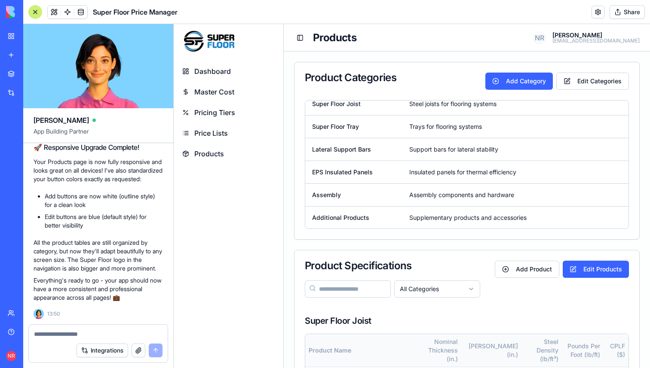
click at [220, 131] on span "Price Lists" at bounding box center [211, 133] width 34 height 10
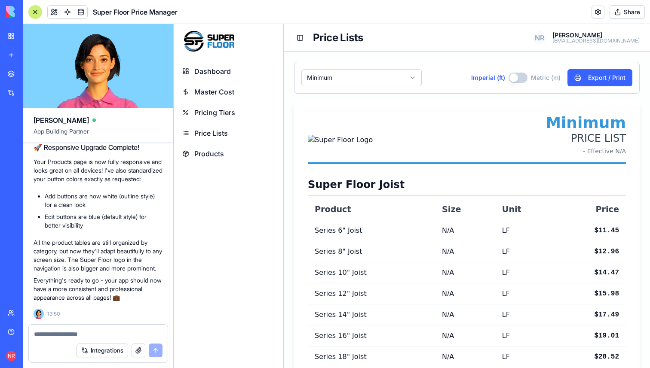
click at [217, 112] on span "Pricing Tiers" at bounding box center [214, 112] width 41 height 10
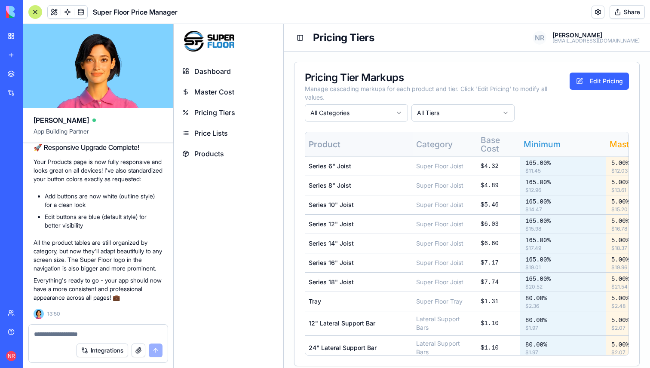
click at [203, 131] on span "Price Lists" at bounding box center [211, 133] width 34 height 10
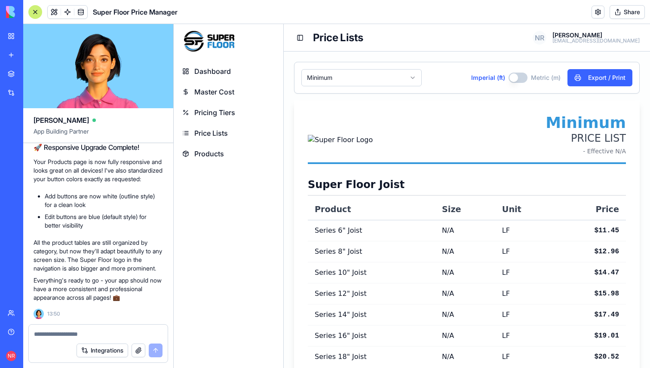
click at [221, 156] on span "Products" at bounding box center [209, 154] width 30 height 10
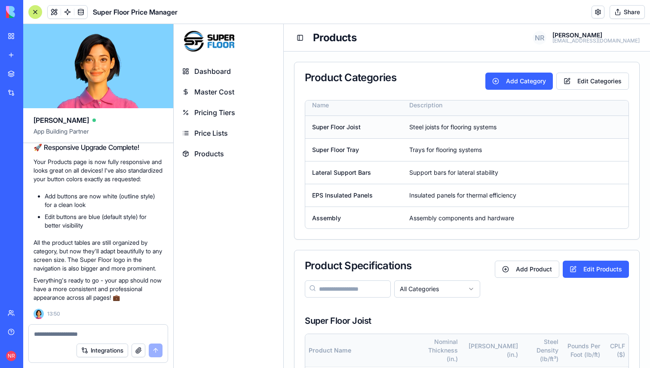
scroll to position [8, 0]
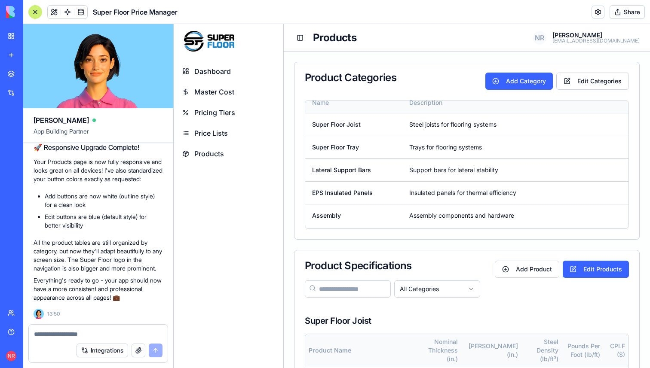
click at [219, 156] on span "Products" at bounding box center [209, 154] width 30 height 10
click at [210, 130] on span "Price Lists" at bounding box center [211, 133] width 34 height 10
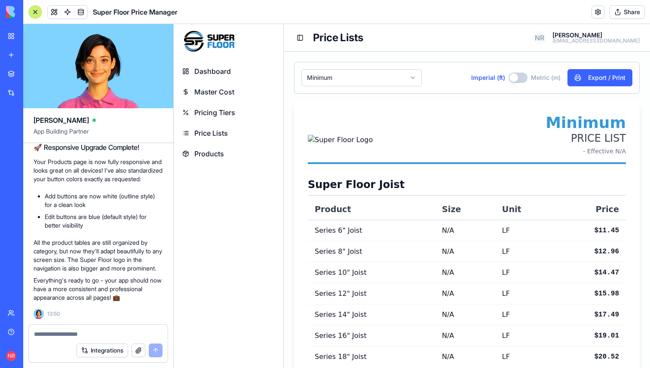
click at [217, 149] on span "Products" at bounding box center [209, 154] width 30 height 10
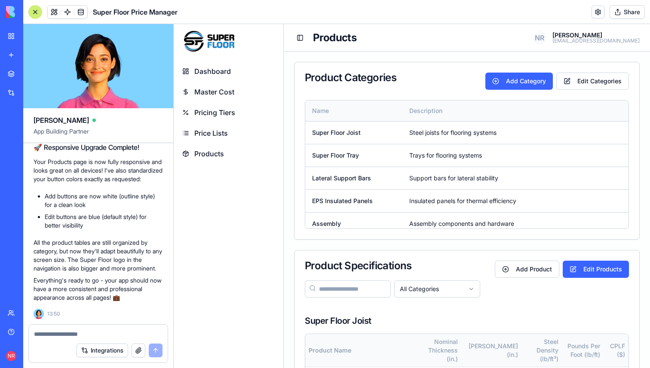
click at [217, 132] on span "Price Lists" at bounding box center [211, 133] width 34 height 10
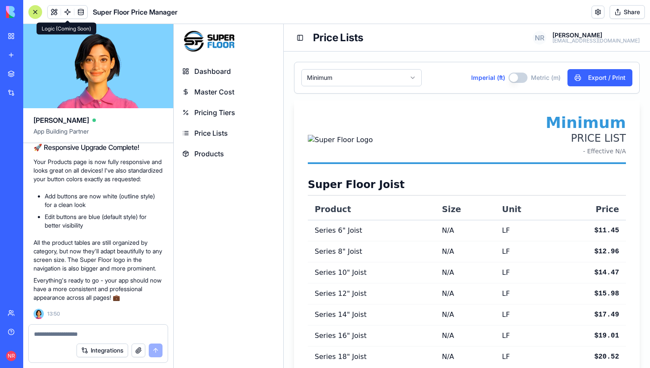
click at [69, 13] on link at bounding box center [67, 12] width 13 height 13
click at [80, 13] on link at bounding box center [80, 12] width 13 height 13
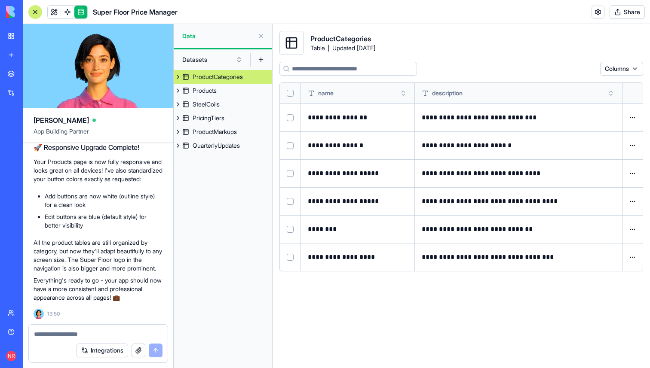
click at [209, 62] on button "Datasets" at bounding box center [212, 60] width 69 height 14
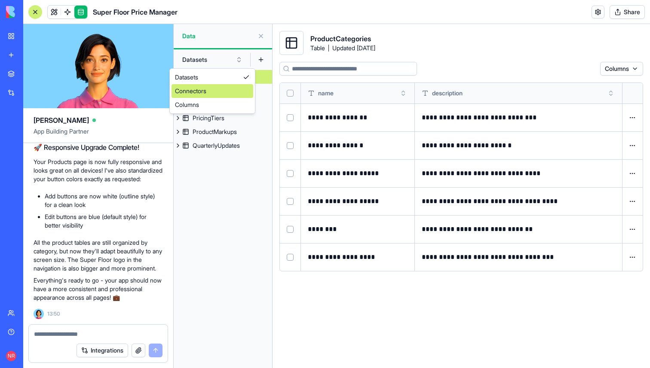
click at [210, 90] on div "Connectors" at bounding box center [212, 91] width 82 height 14
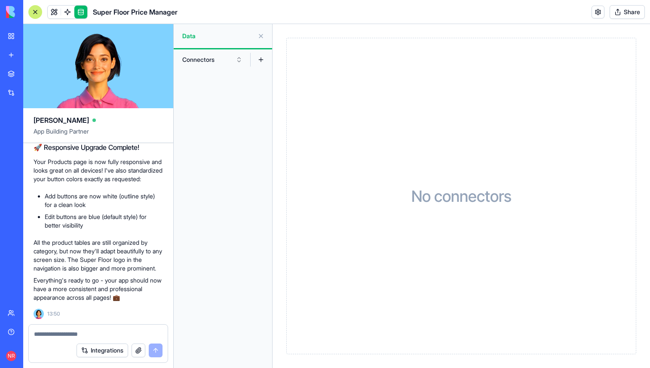
click at [209, 60] on button "Connectors" at bounding box center [212, 60] width 69 height 14
click at [208, 81] on div "Datasets" at bounding box center [212, 77] width 82 height 14
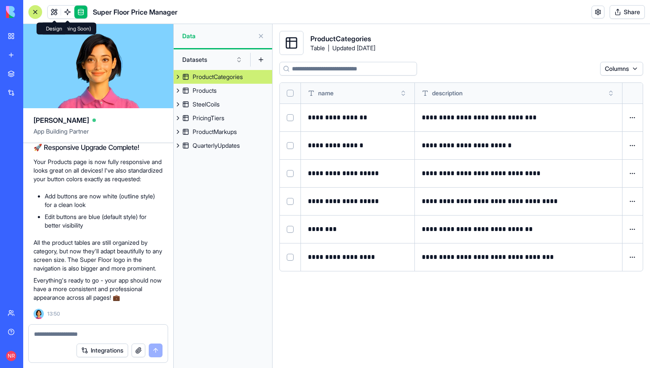
click at [55, 12] on link at bounding box center [54, 12] width 13 height 13
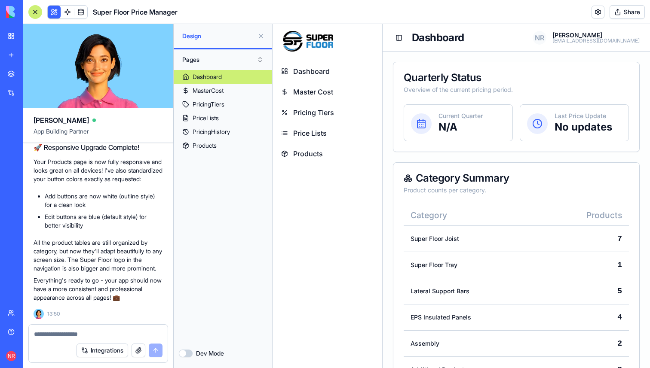
click at [188, 351] on button "Dev Mode" at bounding box center [186, 354] width 14 height 8
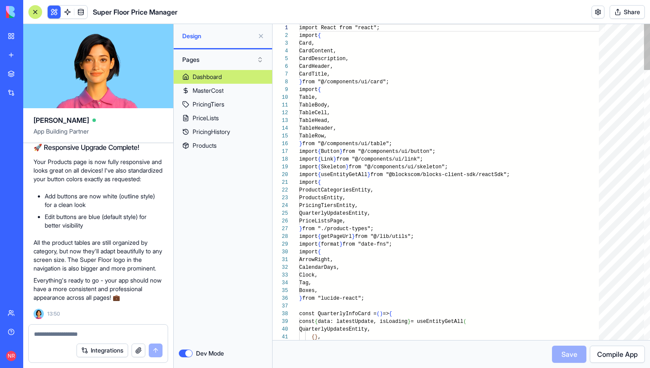
scroll to position [77, 0]
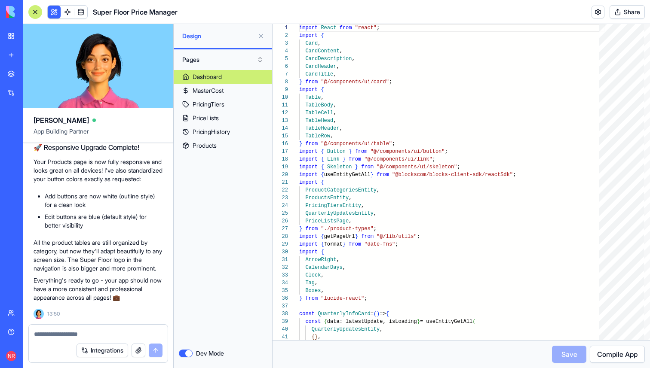
click at [228, 75] on link "Dashboard" at bounding box center [223, 77] width 98 height 14
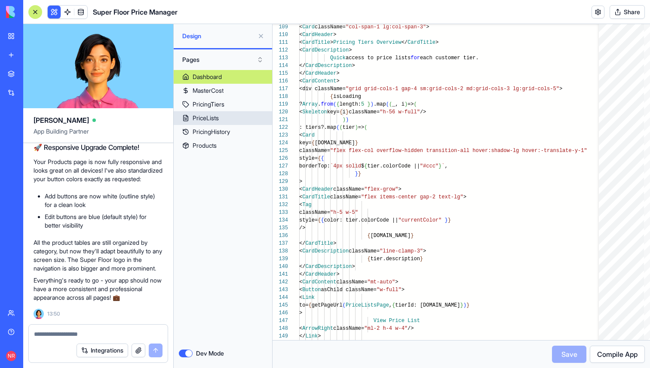
click at [217, 120] on div "PriceLists" at bounding box center [205, 118] width 26 height 9
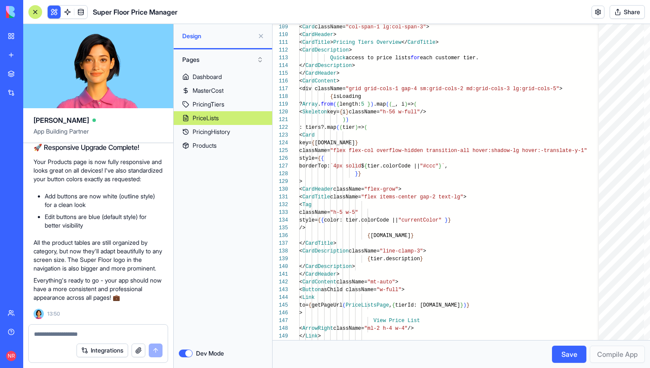
type textarea "** *"
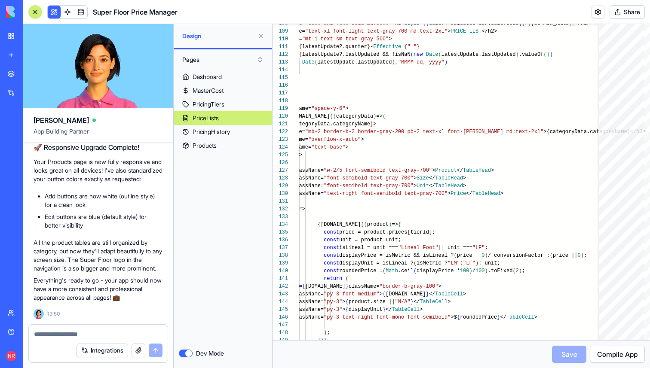
click at [211, 67] on div "Pages" at bounding box center [223, 59] width 98 height 21
click at [211, 62] on button "Pages" at bounding box center [223, 60] width 90 height 14
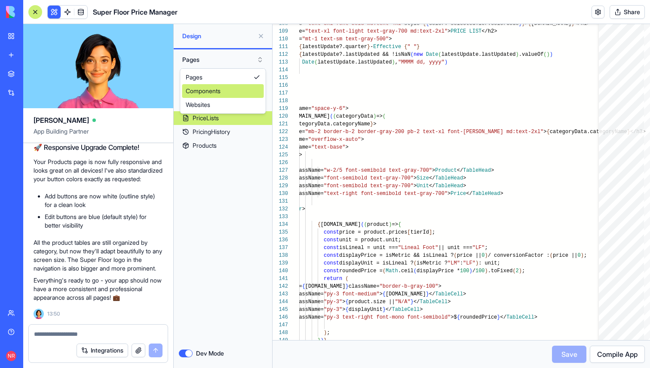
click at [210, 95] on div "Components" at bounding box center [223, 91] width 82 height 14
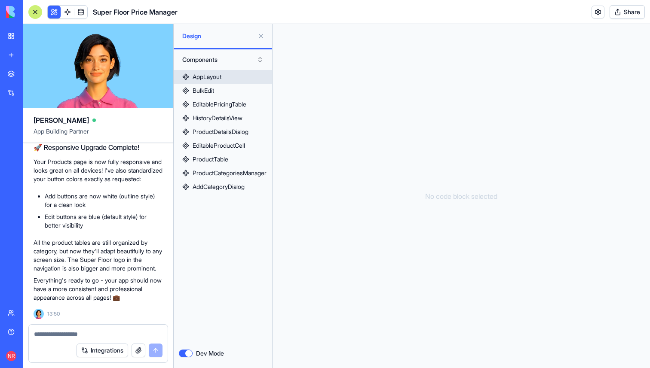
click at [223, 78] on link "AppLayout" at bounding box center [223, 77] width 98 height 14
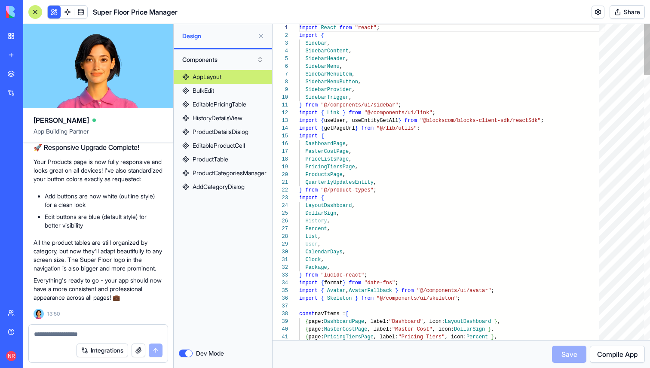
scroll to position [77, 0]
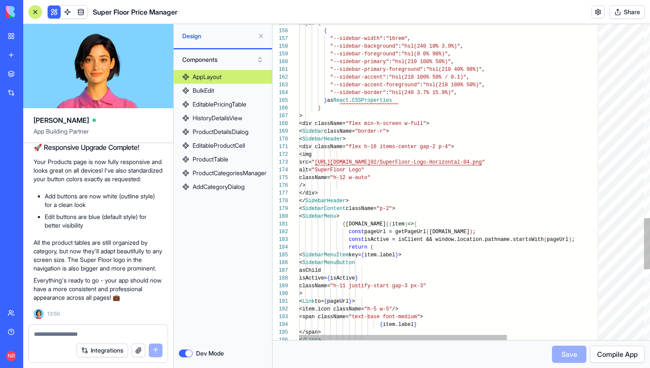
type textarea "**********"
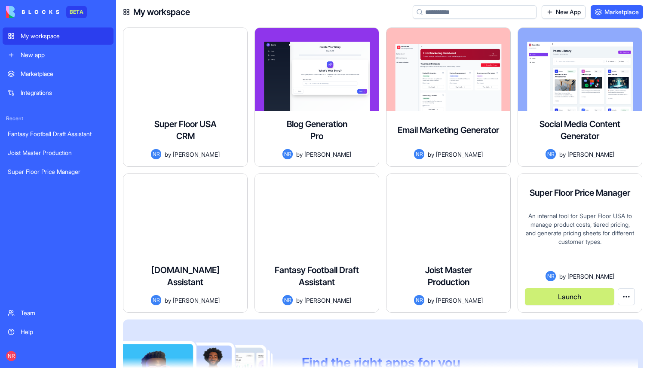
click at [564, 220] on div "An internal tool for Super Floor USA to manage product costs, tiered pricing, a…" at bounding box center [580, 241] width 110 height 59
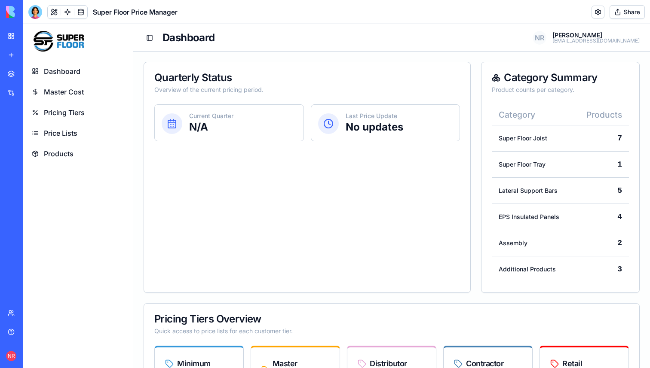
click at [71, 131] on span "Price Lists" at bounding box center [61, 133] width 34 height 10
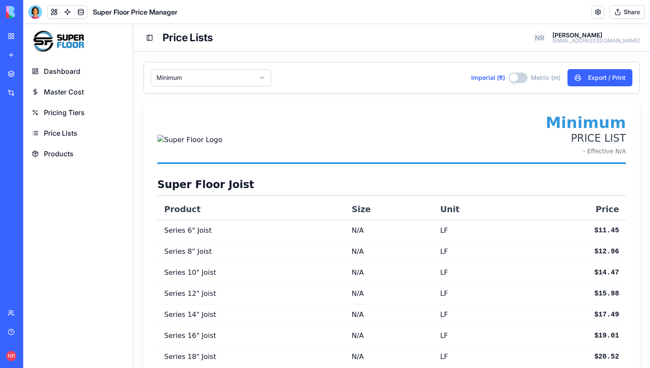
click at [77, 109] on span "Pricing Tiers" at bounding box center [64, 112] width 41 height 10
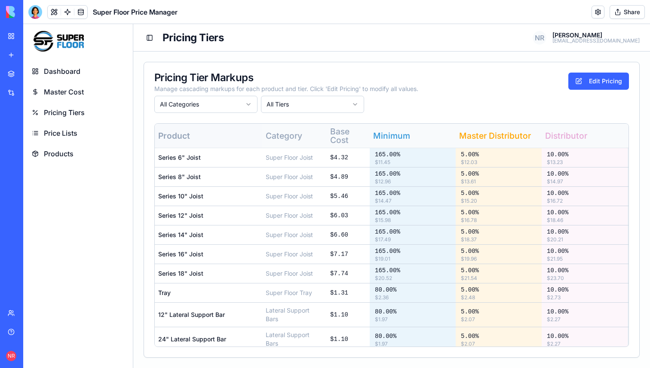
click at [70, 153] on span "Products" at bounding box center [59, 154] width 30 height 10
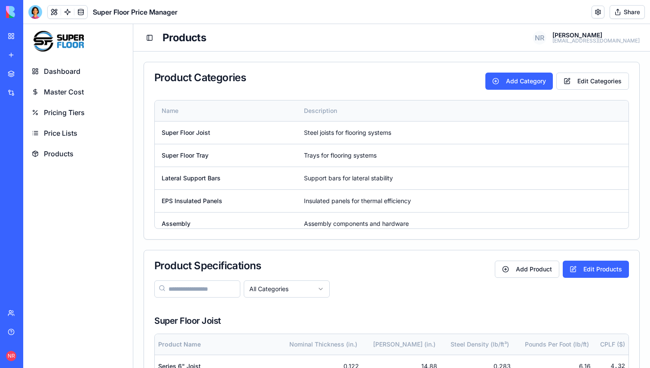
click at [72, 137] on span "Price Lists" at bounding box center [61, 133] width 34 height 10
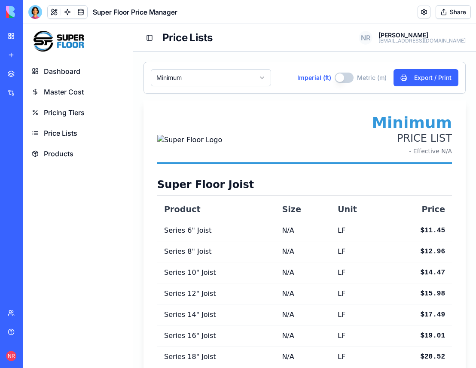
scroll to position [4, 0]
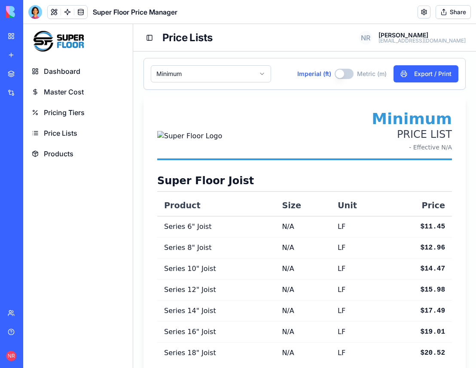
click at [212, 120] on header "Minimum PRICE LIST - Effective N/A" at bounding box center [304, 135] width 295 height 50
click at [346, 72] on button "Imperial (ft)" at bounding box center [344, 74] width 19 height 10
click at [346, 72] on button "Imperial (ft)" at bounding box center [343, 74] width 19 height 10
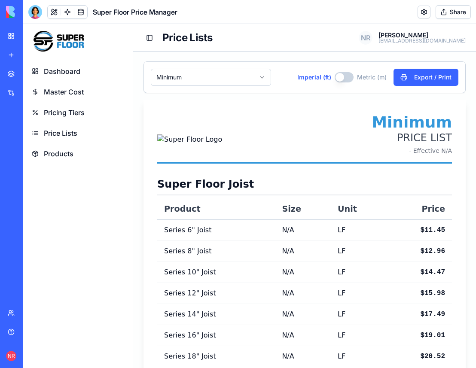
scroll to position [0, 0]
click at [73, 155] on span "Products" at bounding box center [59, 154] width 30 height 10
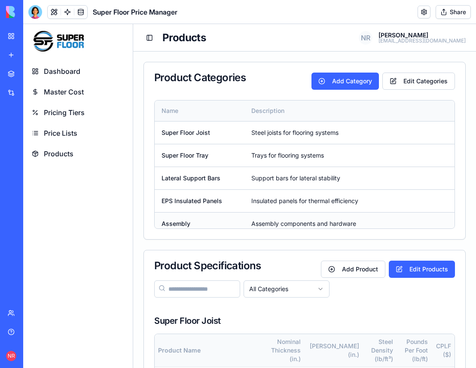
scroll to position [18, 0]
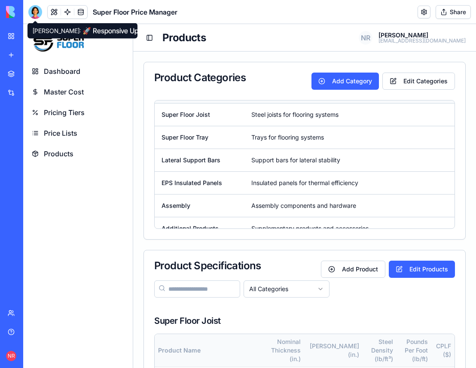
click at [37, 14] on div at bounding box center [35, 12] width 14 height 14
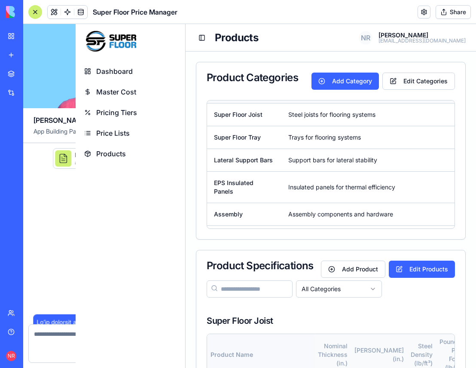
scroll to position [16723, 0]
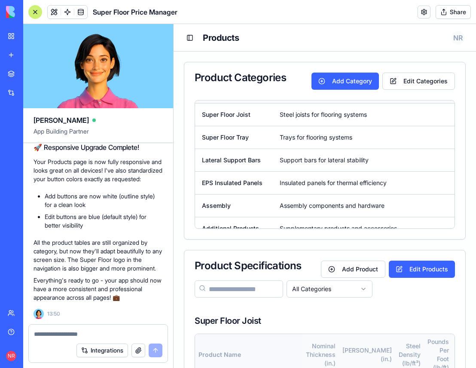
click at [85, 333] on textarea at bounding box center [98, 334] width 128 height 9
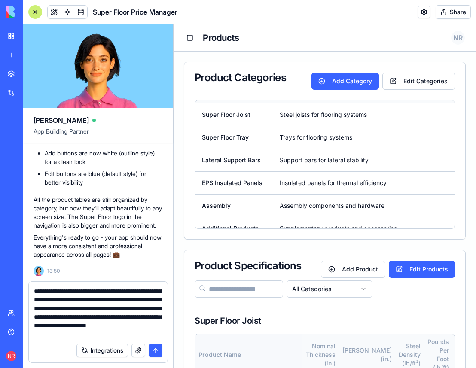
scroll to position [8, 0]
type textarea "**********"
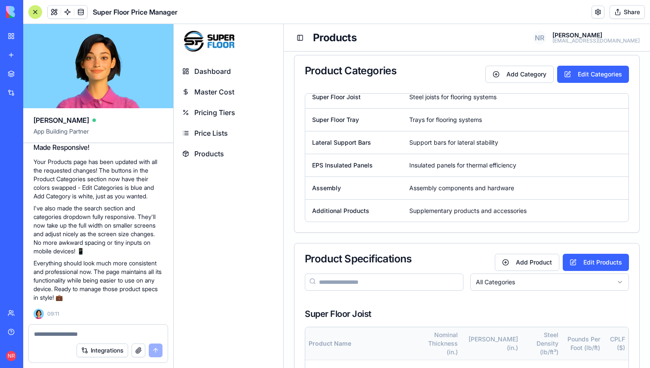
scroll to position [0, 0]
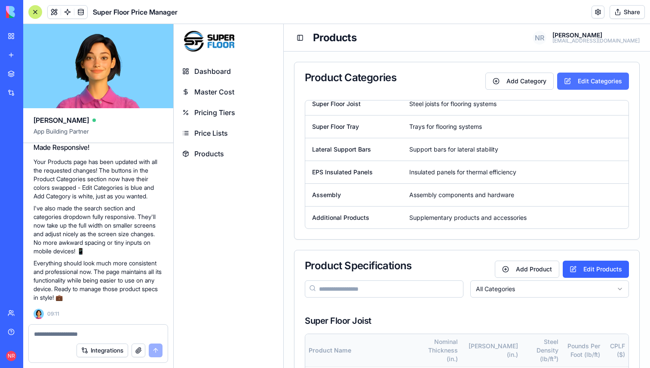
click at [586, 87] on button "Edit Categories" at bounding box center [593, 81] width 72 height 17
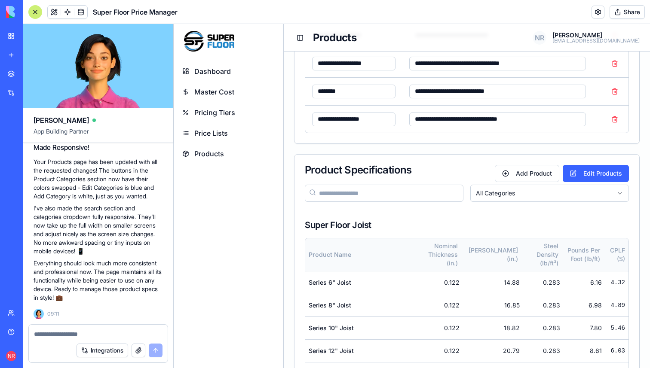
scroll to position [162, 0]
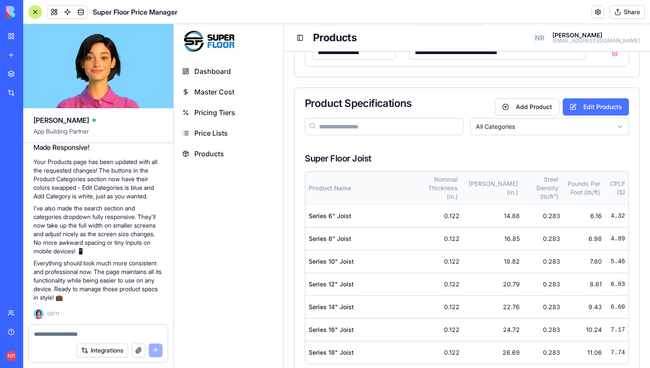
click at [596, 106] on button "Edit Products" at bounding box center [595, 106] width 66 height 17
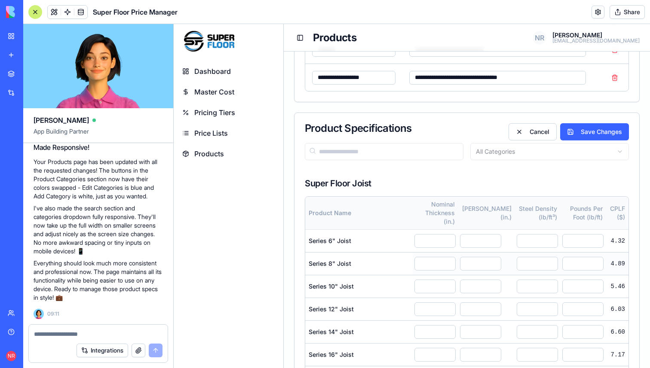
scroll to position [136, 0]
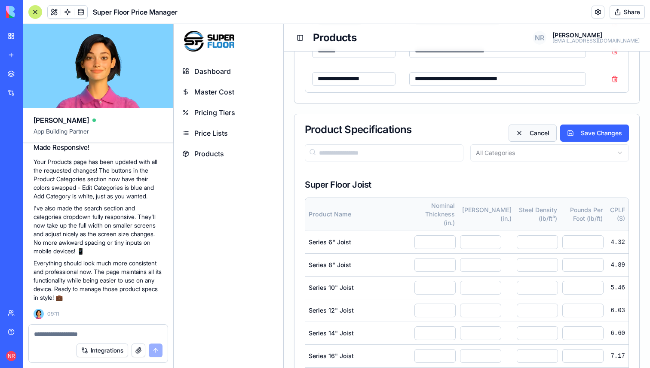
click at [535, 134] on button "Cancel" at bounding box center [532, 133] width 48 height 17
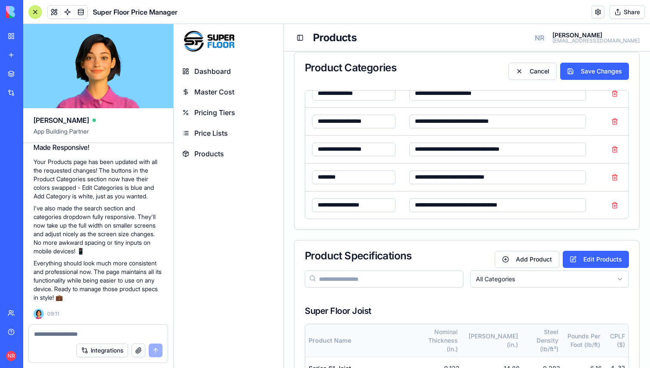
scroll to position [4, 0]
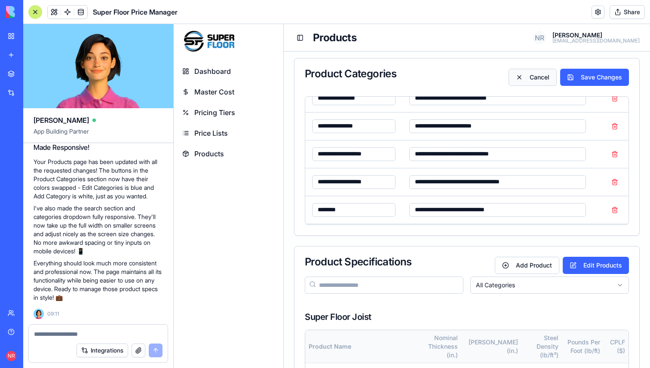
click at [536, 82] on button "Cancel" at bounding box center [532, 77] width 48 height 17
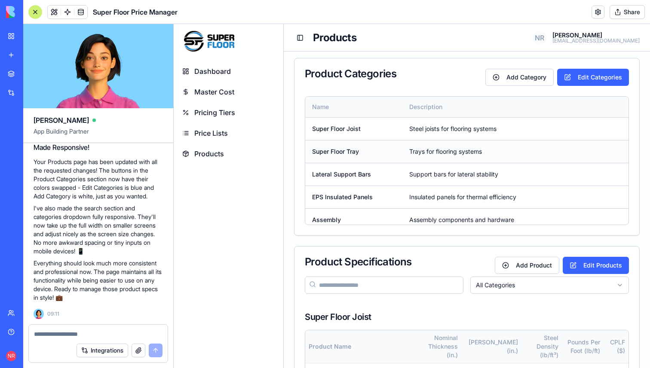
scroll to position [0, 0]
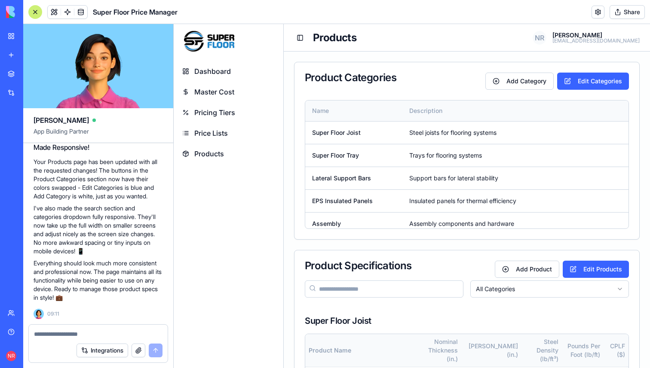
click at [216, 69] on span "Dashboard" at bounding box center [212, 71] width 37 height 10
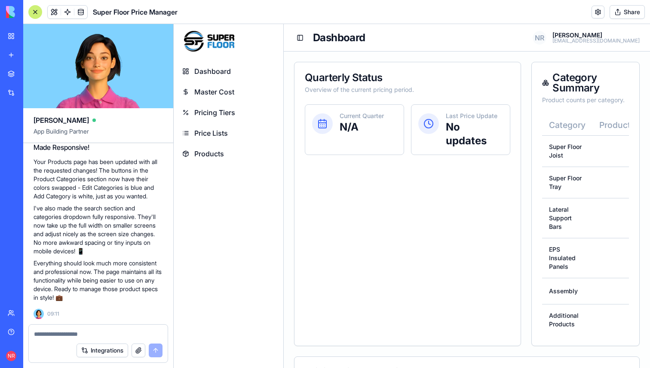
click at [126, 330] on textarea at bounding box center [98, 334] width 128 height 9
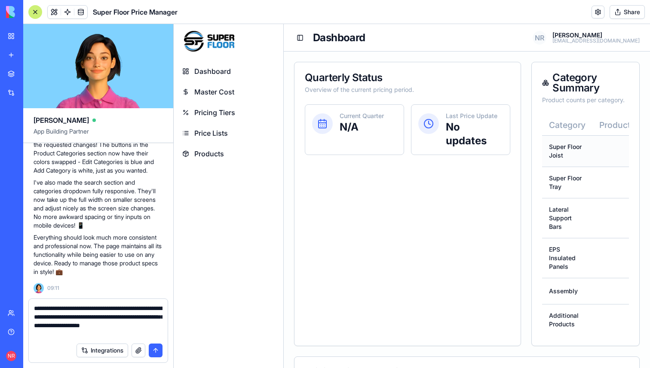
scroll to position [2, 0]
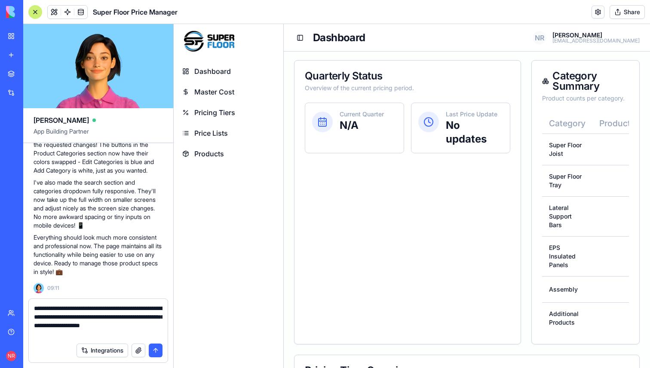
click at [144, 333] on textarea "**********" at bounding box center [98, 321] width 128 height 34
type textarea "**********"
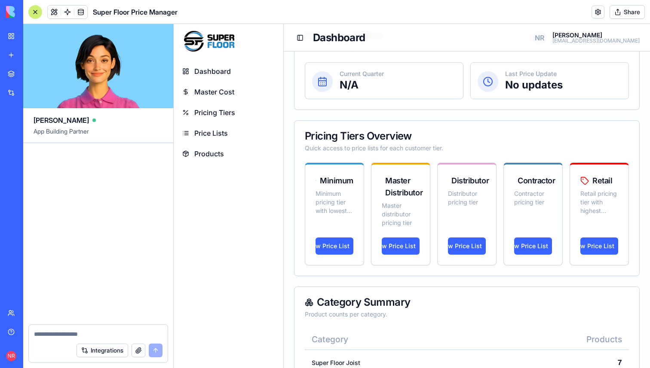
scroll to position [0, 0]
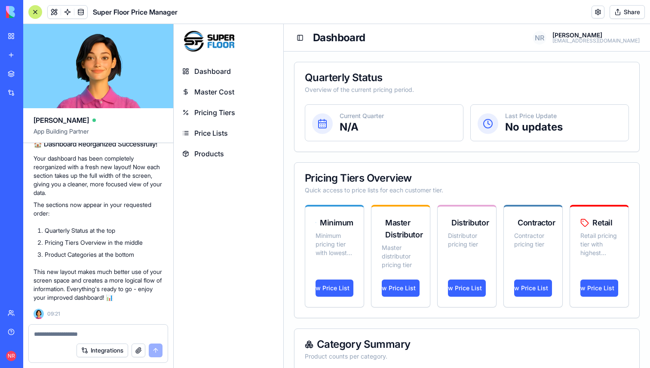
click at [114, 336] on textarea at bounding box center [98, 334] width 128 height 9
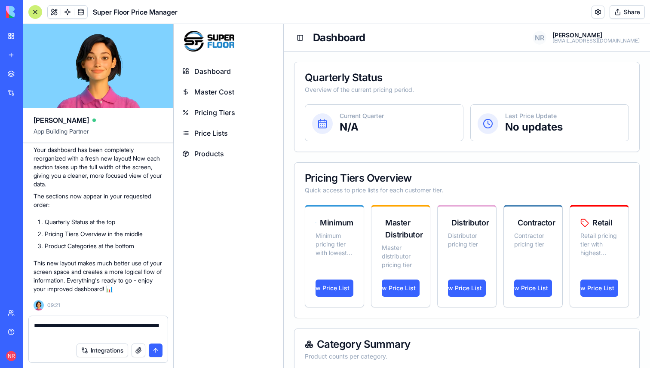
click at [80, 326] on textarea "**********" at bounding box center [98, 329] width 128 height 17
click at [96, 327] on textarea "**********" at bounding box center [98, 329] width 128 height 17
click at [82, 334] on textarea "**********" at bounding box center [98, 329] width 128 height 17
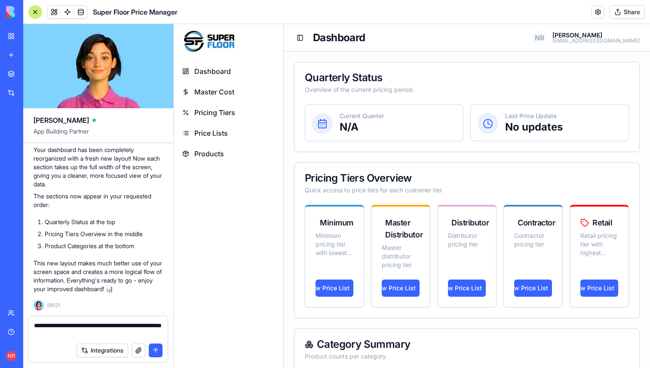
click at [160, 326] on textarea "**********" at bounding box center [98, 329] width 128 height 17
click at [89, 335] on textarea "**********" at bounding box center [98, 329] width 128 height 17
click at [117, 336] on textarea "**********" at bounding box center [98, 329] width 128 height 17
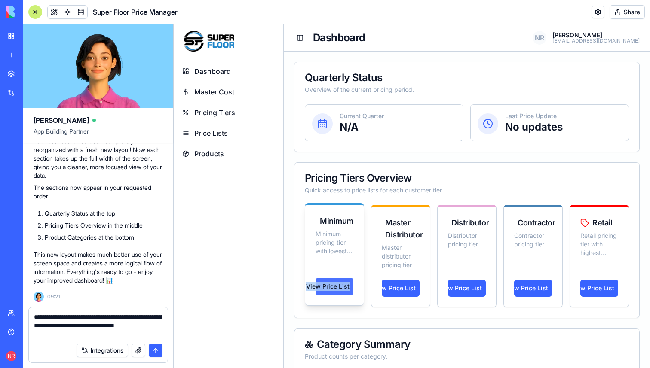
drag, startPoint x: 323, startPoint y: 266, endPoint x: 344, endPoint y: 293, distance: 34.3
click at [344, 293] on div "Minimum Minimum pricing tier with lowest markup View Price List" at bounding box center [334, 254] width 59 height 103
click at [63, 336] on textarea "**********" at bounding box center [98, 326] width 128 height 26
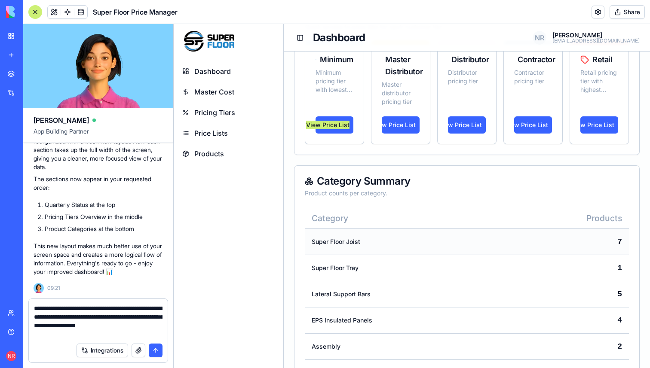
scroll to position [219, 0]
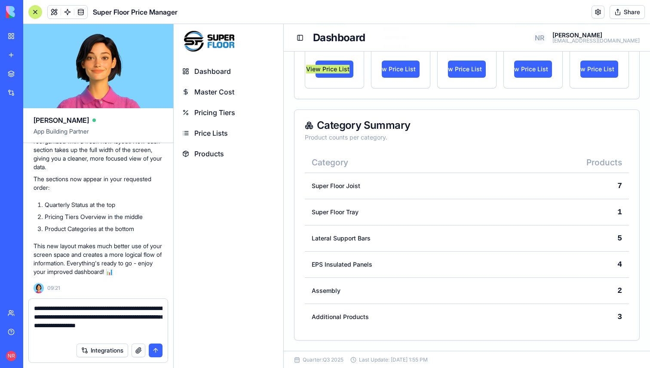
click at [142, 333] on textarea "**********" at bounding box center [98, 321] width 128 height 34
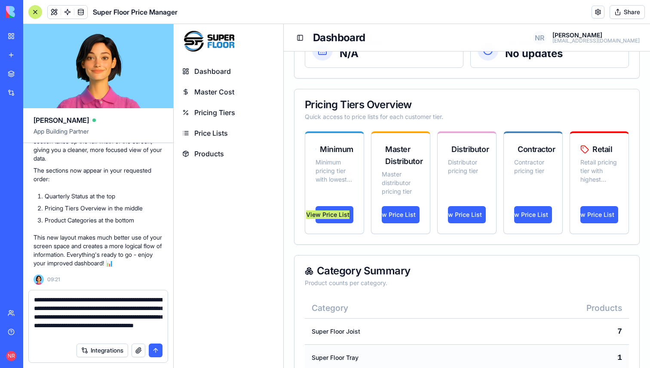
scroll to position [0, 0]
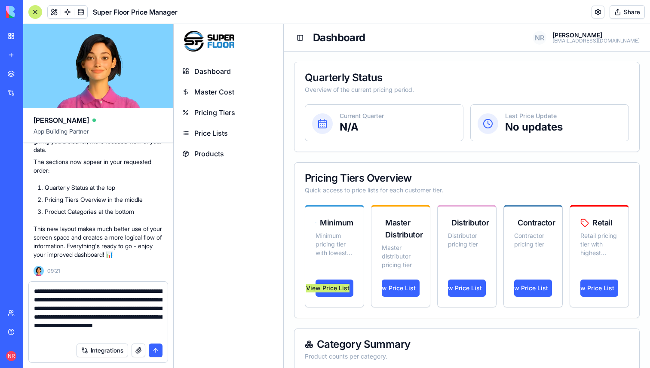
click at [123, 325] on textarea "**********" at bounding box center [98, 313] width 128 height 52
click at [131, 334] on textarea "**********" at bounding box center [98, 313] width 128 height 52
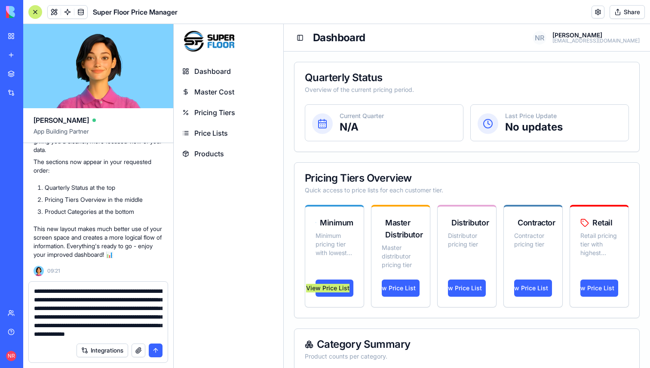
type textarea "**********"
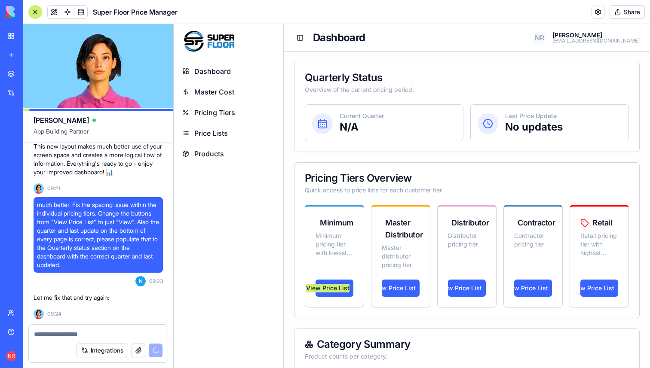
scroll to position [17467, 0]
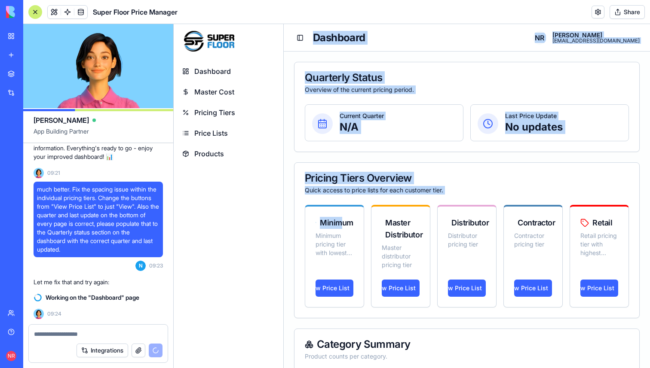
drag, startPoint x: 342, startPoint y: 218, endPoint x: 255, endPoint y: 216, distance: 86.4
click at [255, 216] on div "Dashboard Master Cost Pricing Tiers Price Lists Products Toggle Sidebar Dashboa…" at bounding box center [412, 306] width 476 height 564
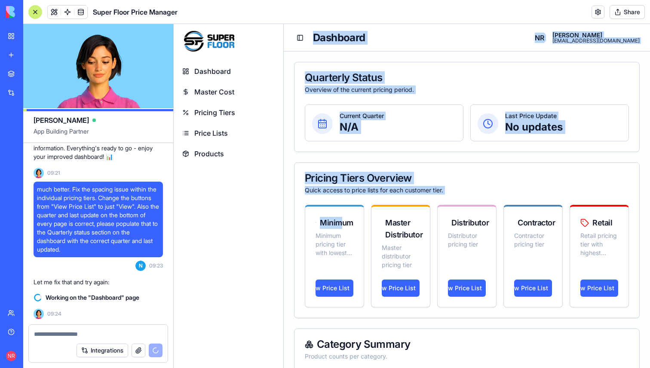
click at [255, 216] on div "Dashboard Master Cost Pricing Tiers Price Lists Products" at bounding box center [229, 213] width 110 height 310
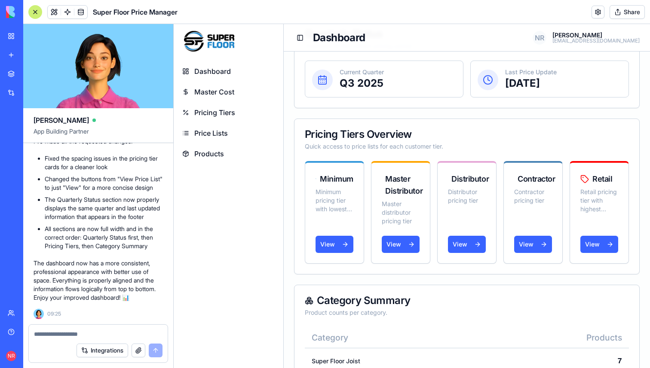
scroll to position [0, 0]
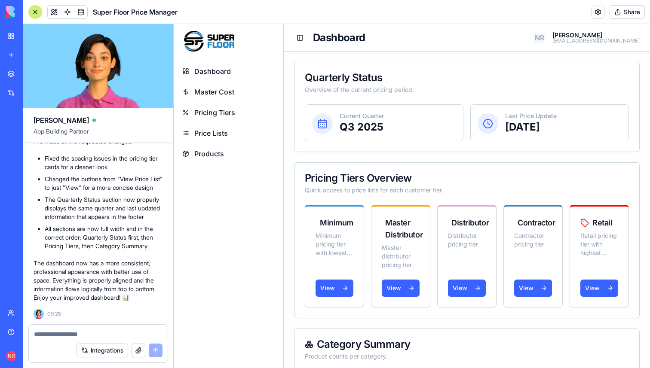
click at [227, 111] on span "Pricing Tiers" at bounding box center [214, 112] width 41 height 10
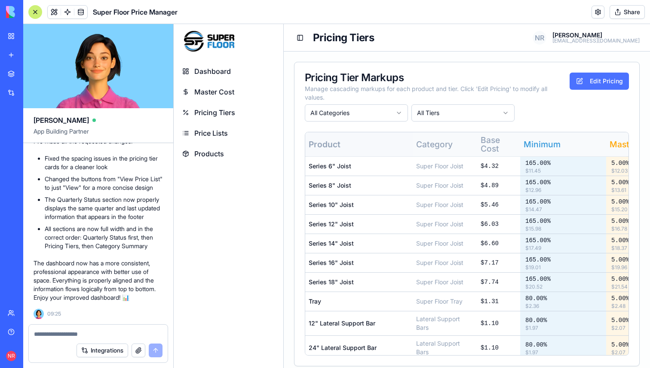
click at [592, 83] on button "Edit Pricing" at bounding box center [598, 81] width 59 height 17
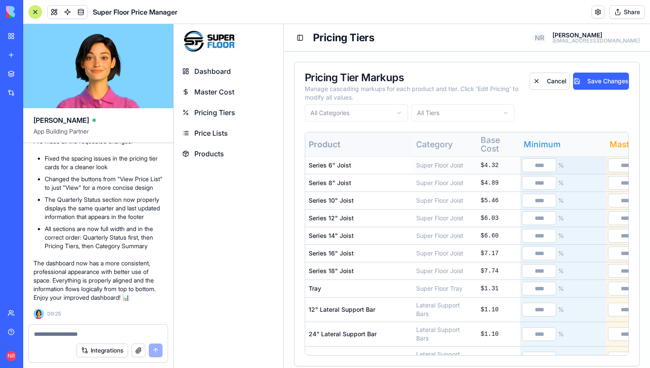
click at [540, 164] on input "***" at bounding box center [539, 166] width 34 height 14
type input "***"
click at [605, 80] on button "Save Changes" at bounding box center [601, 81] width 56 height 17
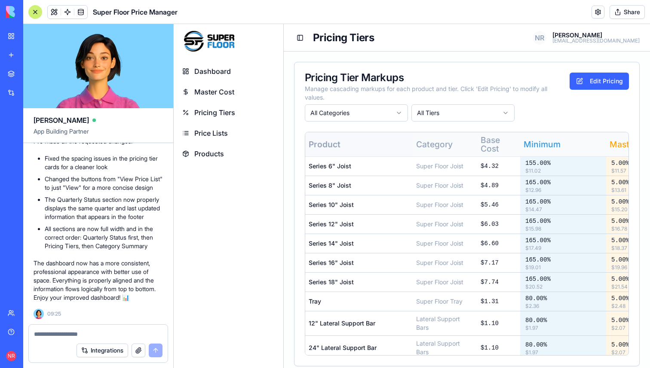
click at [236, 71] on link "Dashboard" at bounding box center [228, 71] width 103 height 19
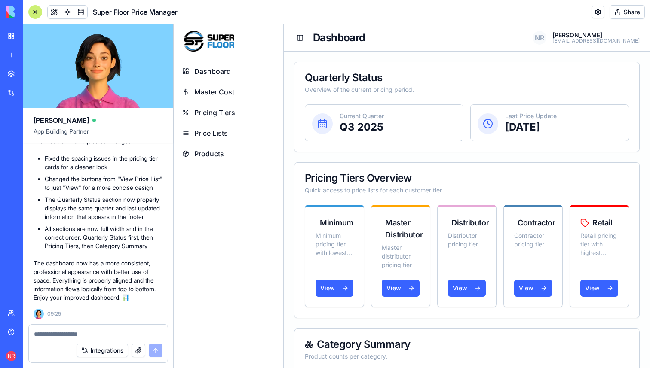
click at [229, 95] on span "Master Cost" at bounding box center [214, 92] width 40 height 10
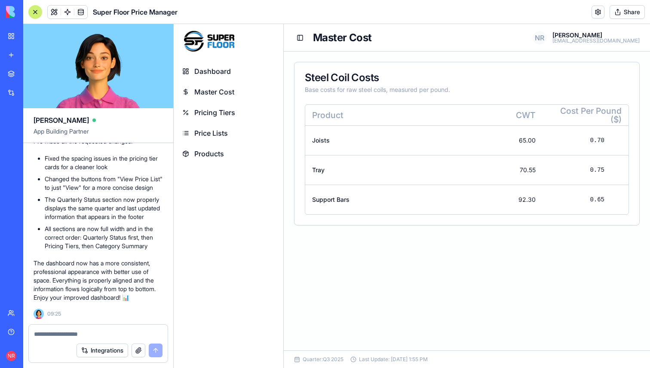
click at [213, 108] on span "Pricing Tiers" at bounding box center [214, 112] width 41 height 10
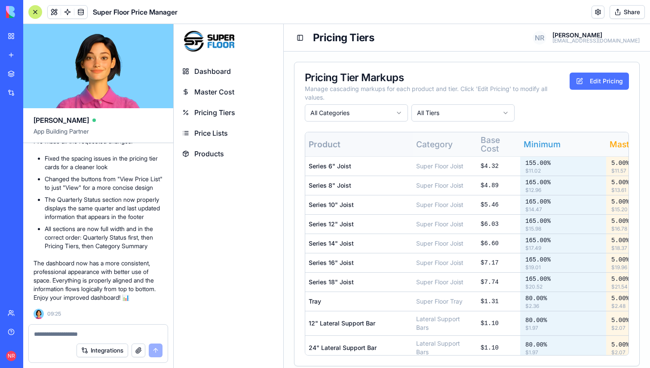
click at [587, 86] on button "Edit Pricing" at bounding box center [598, 81] width 59 height 17
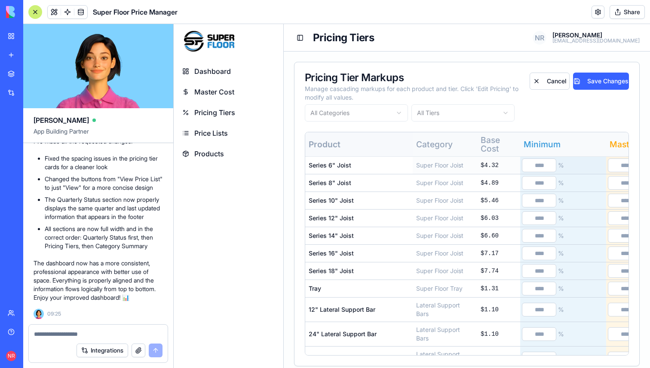
click at [540, 166] on input "***" at bounding box center [539, 166] width 34 height 14
type input "***"
click at [607, 85] on button "Save Changes" at bounding box center [601, 81] width 56 height 17
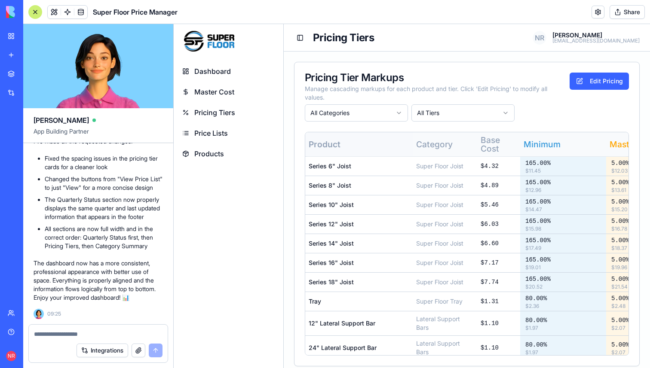
click at [140, 332] on textarea at bounding box center [98, 334] width 128 height 9
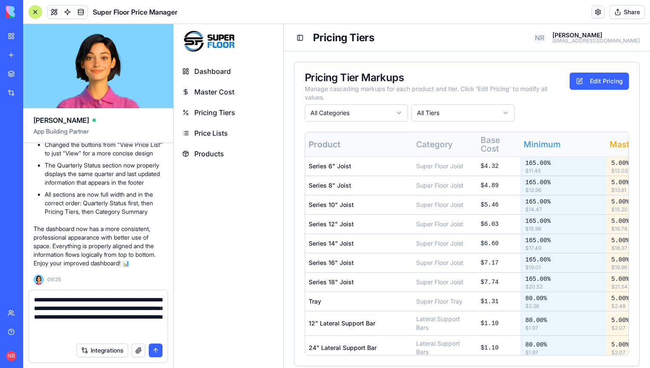
type textarea "**********"
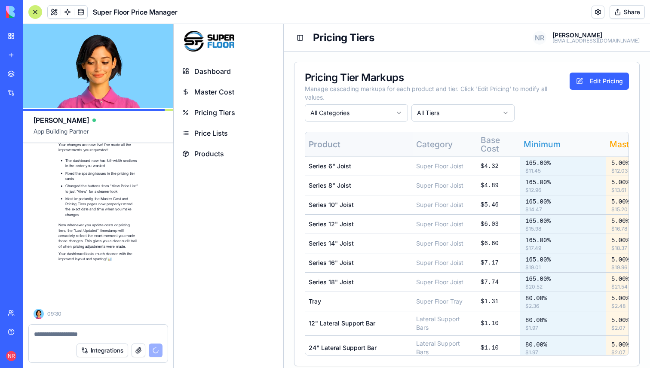
scroll to position [18098, 0]
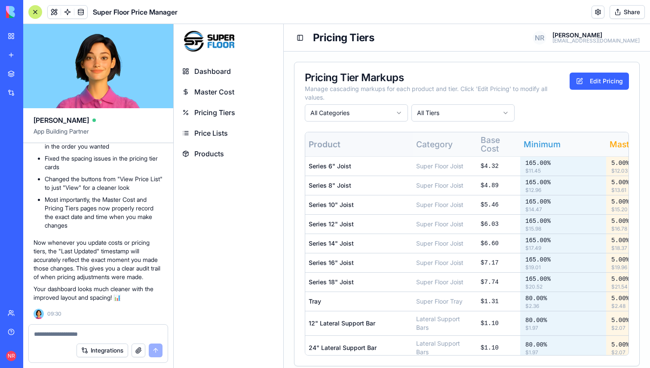
click at [223, 76] on span "Dashboard" at bounding box center [212, 71] width 37 height 10
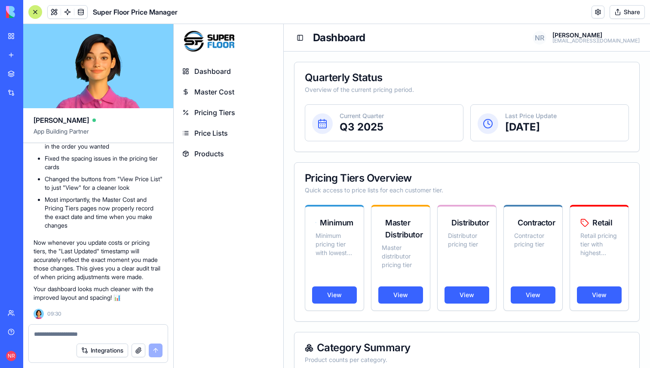
click at [226, 92] on span "Master Cost" at bounding box center [214, 92] width 40 height 10
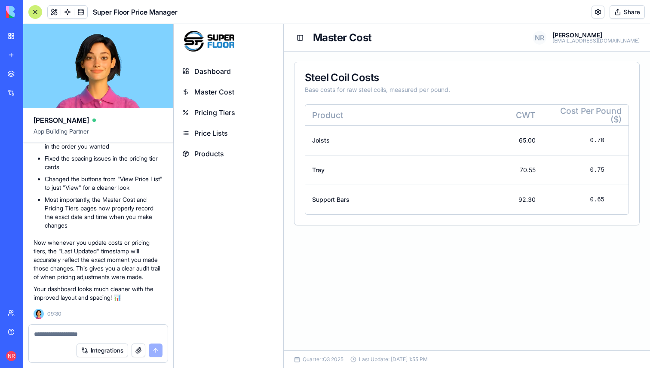
click at [230, 110] on span "Pricing Tiers" at bounding box center [214, 112] width 41 height 10
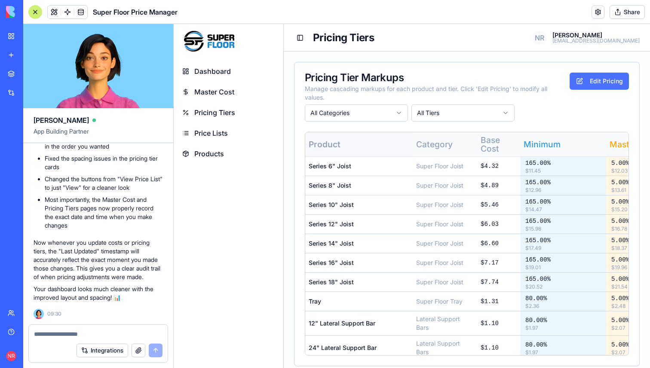
click at [594, 87] on button "Edit Pricing" at bounding box center [598, 81] width 59 height 17
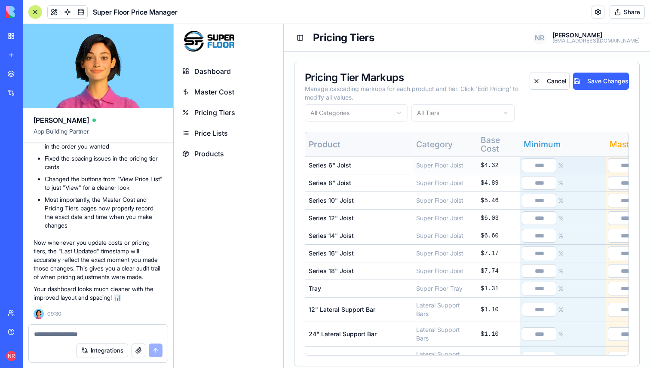
click at [539, 165] on input "***" at bounding box center [539, 166] width 34 height 14
type input "***"
click at [610, 81] on button "Save Changes" at bounding box center [601, 81] width 56 height 17
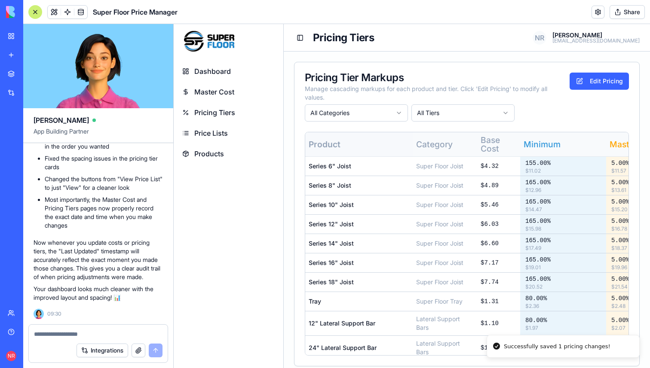
click at [238, 70] on link "Dashboard" at bounding box center [228, 71] width 103 height 19
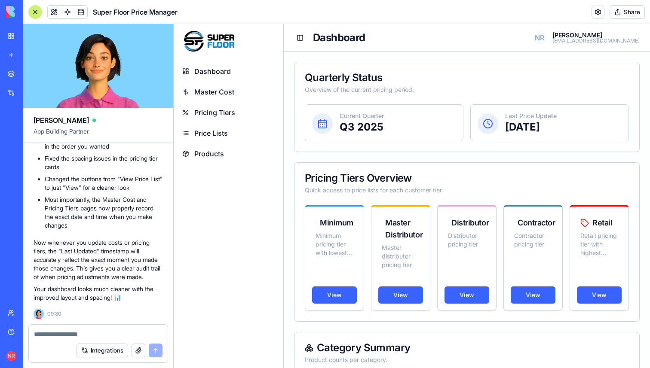
click at [120, 336] on textarea at bounding box center [98, 334] width 128 height 9
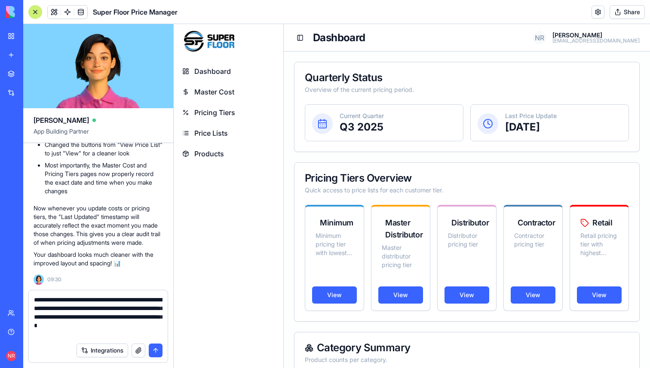
type textarea "**********"
click at [101, 318] on textarea "**********" at bounding box center [98, 317] width 128 height 43
click at [114, 331] on textarea "**********" at bounding box center [98, 317] width 128 height 43
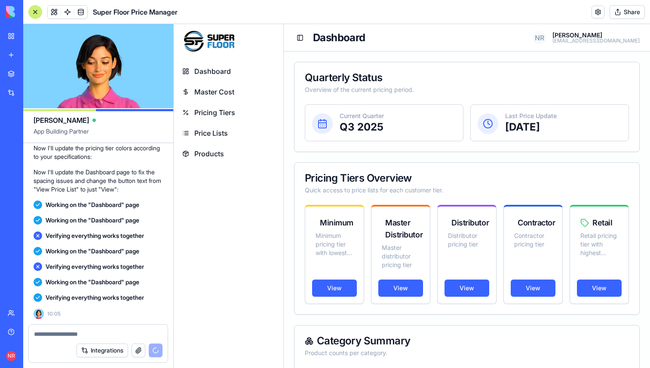
scroll to position [18658, 0]
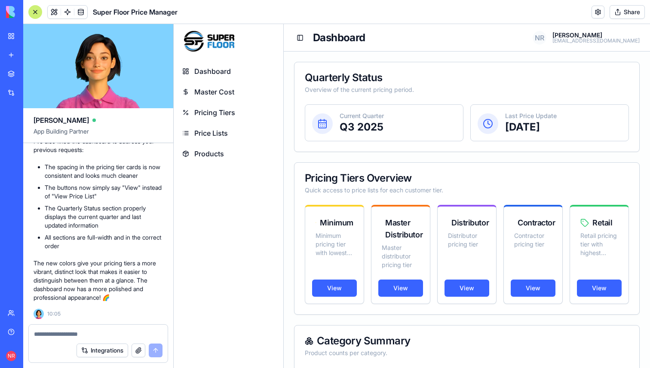
click at [117, 336] on textarea at bounding box center [98, 334] width 128 height 9
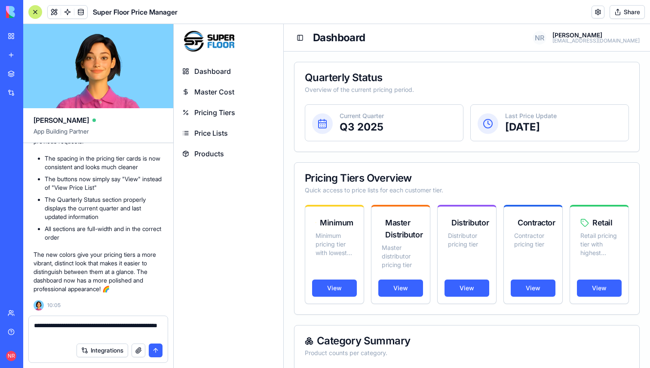
click at [92, 326] on textarea "**********" at bounding box center [98, 329] width 128 height 17
click at [107, 335] on textarea "**********" at bounding box center [98, 329] width 128 height 17
click at [139, 325] on textarea "**********" at bounding box center [98, 329] width 128 height 17
click at [101, 335] on textarea "**********" at bounding box center [98, 329] width 128 height 17
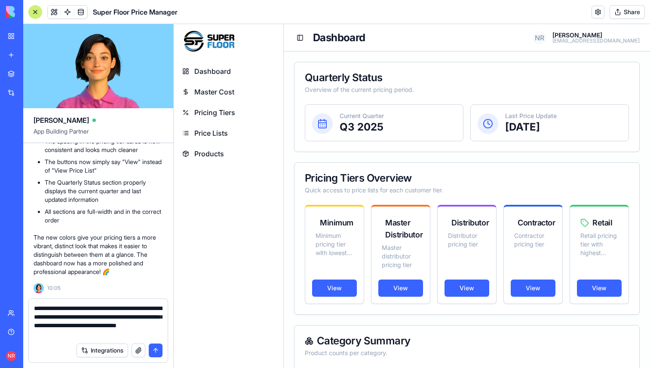
type textarea "**********"
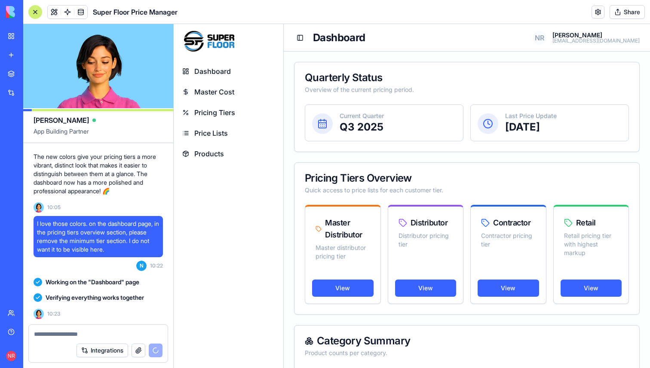
scroll to position [18916, 0]
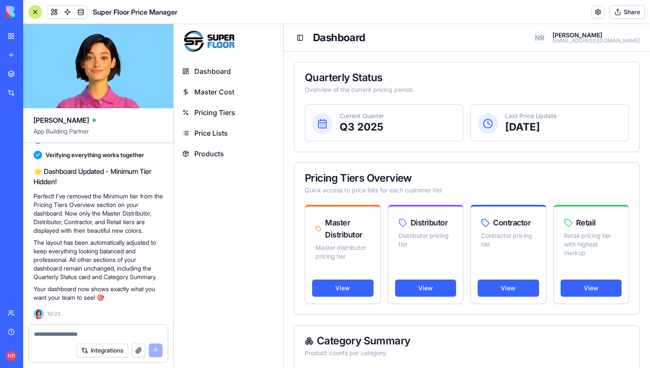
click at [37, 12] on div at bounding box center [35, 12] width 14 height 14
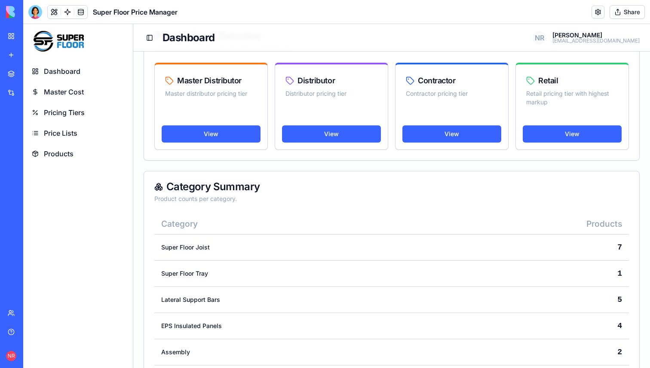
scroll to position [0, 0]
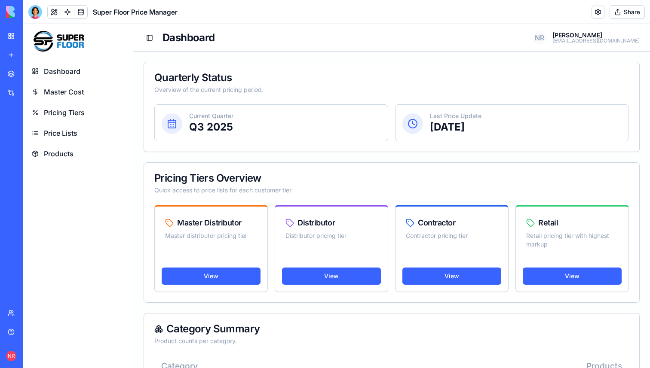
click at [281, 165] on div "Pricing Tiers Overview Quick access to price lists for each customer tier." at bounding box center [391, 184] width 495 height 42
click at [281, 156] on div "Quarterly Status Overview of the current pricing period. Current Quarter Q3 202…" at bounding box center [392, 303] width 496 height 482
click at [83, 90] on span "Master Cost" at bounding box center [64, 92] width 40 height 10
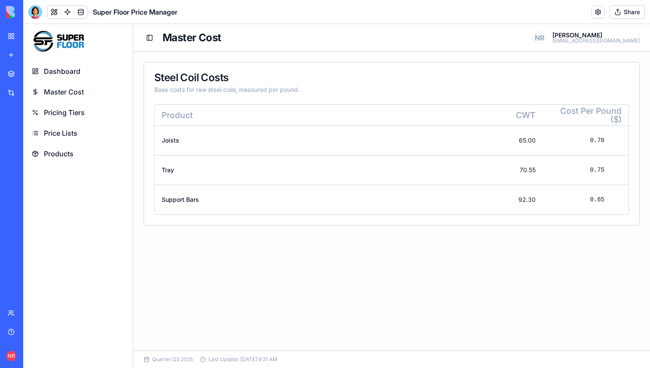
click at [76, 110] on span "Pricing Tiers" at bounding box center [64, 112] width 41 height 10
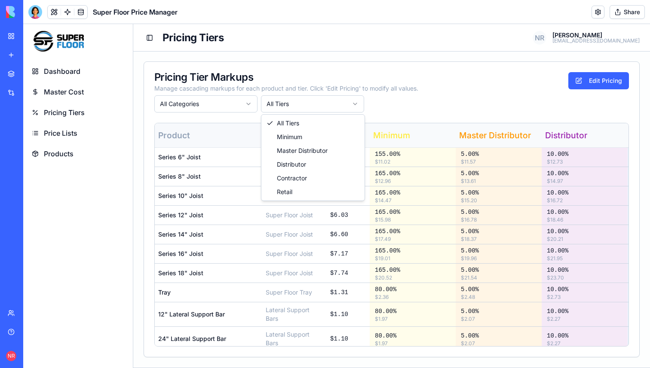
click at [329, 110] on html "Dashboard Master Cost Pricing Tiers Price Lists Products Toggle Sidebar Pricing…" at bounding box center [336, 205] width 626 height 362
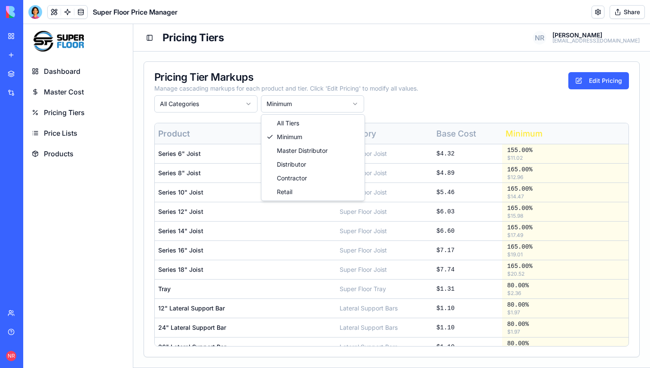
click at [327, 108] on html "Dashboard Master Cost Pricing Tiers Price Lists Products Toggle Sidebar Pricing…" at bounding box center [336, 205] width 626 height 362
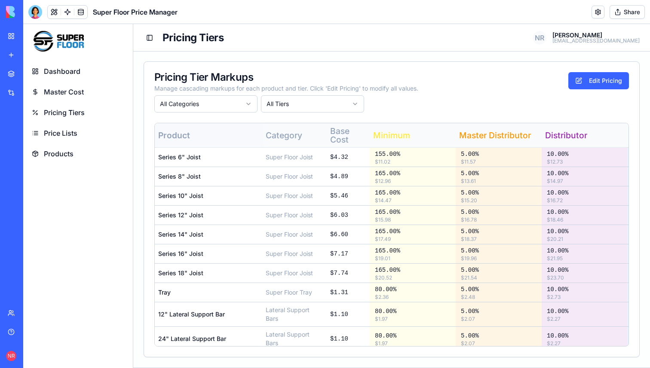
click at [352, 80] on div "Pricing Tier Markups" at bounding box center [286, 77] width 264 height 10
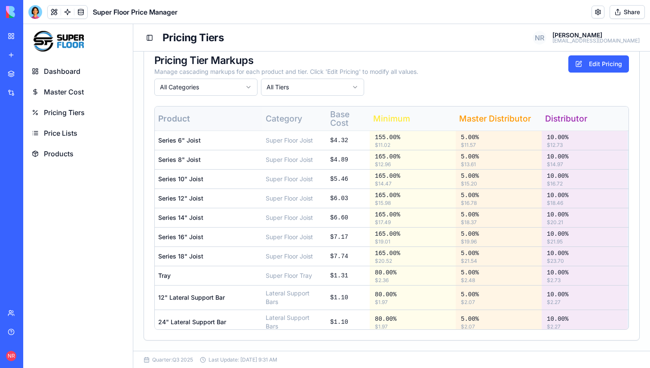
click at [73, 94] on span "Master Cost" at bounding box center [64, 92] width 40 height 10
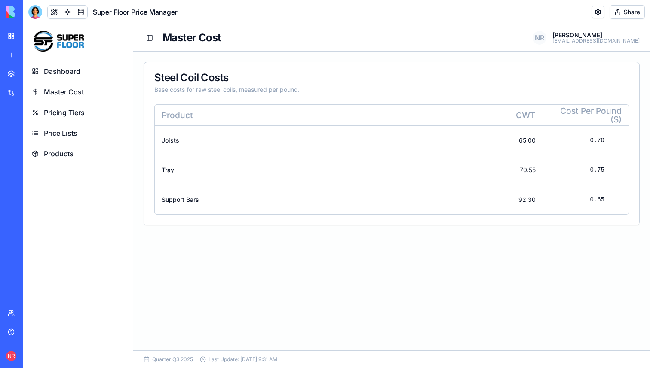
click at [71, 113] on span "Pricing Tiers" at bounding box center [64, 112] width 41 height 10
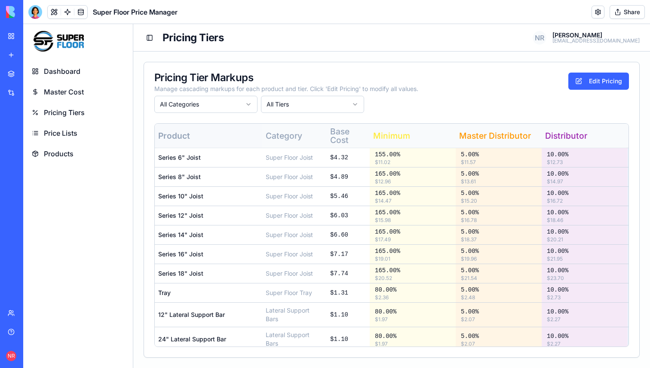
click at [69, 132] on span "Price Lists" at bounding box center [61, 133] width 34 height 10
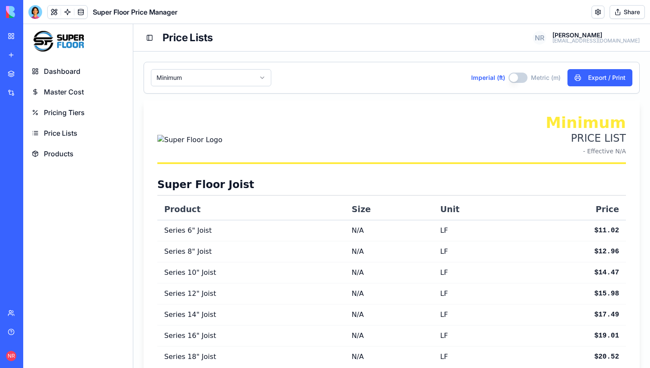
click at [68, 71] on span "Dashboard" at bounding box center [62, 71] width 37 height 10
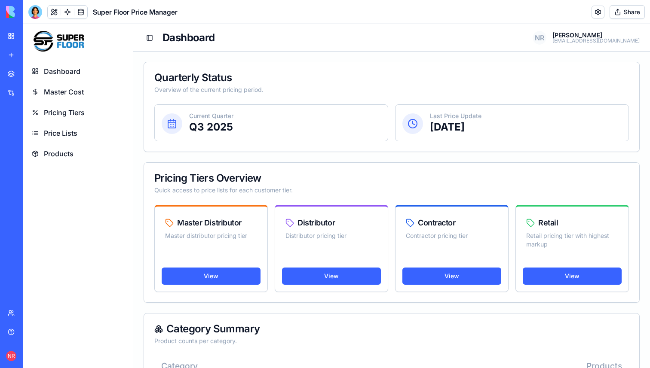
click at [67, 91] on span "Master Cost" at bounding box center [64, 92] width 40 height 10
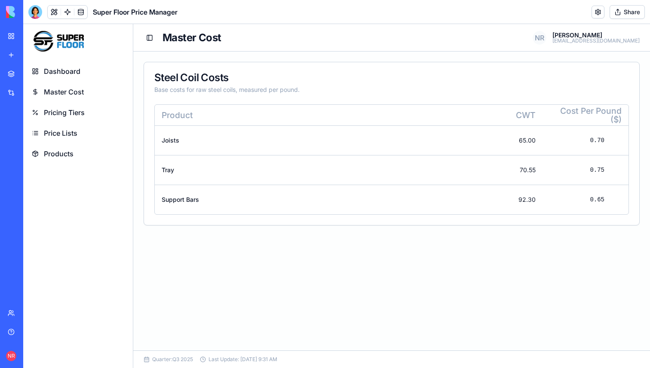
click at [66, 72] on span "Dashboard" at bounding box center [62, 71] width 37 height 10
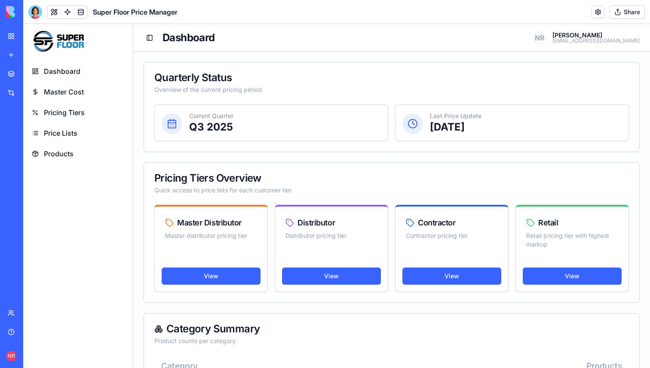
click at [70, 147] on link "Products" at bounding box center [78, 153] width 103 height 19
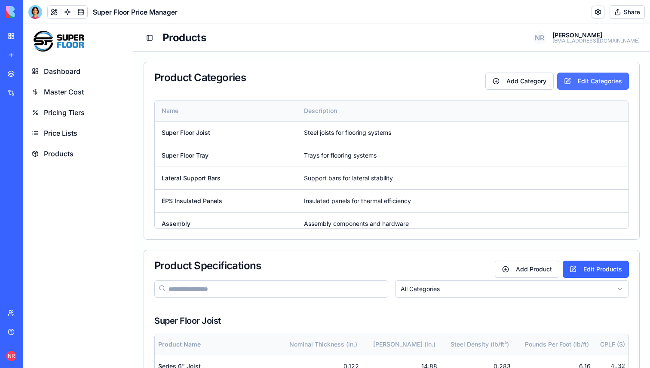
click at [587, 81] on button "Edit Categories" at bounding box center [593, 81] width 72 height 17
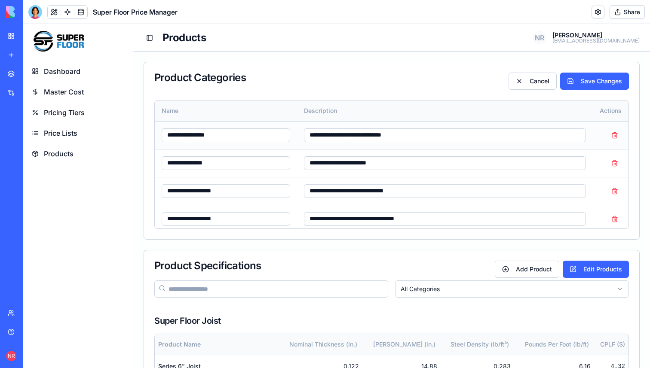
click at [352, 135] on input "**********" at bounding box center [445, 135] width 282 height 14
click at [406, 134] on input "**********" at bounding box center [445, 135] width 282 height 14
click at [435, 137] on input "**********" at bounding box center [445, 135] width 282 height 14
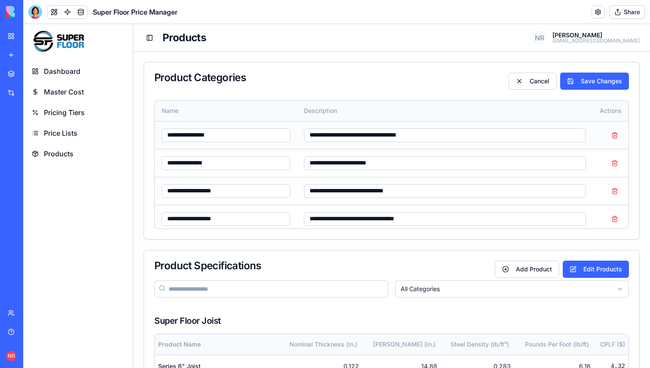
click at [409, 136] on input "**********" at bounding box center [445, 135] width 282 height 14
drag, startPoint x: 341, startPoint y: 136, endPoint x: 432, endPoint y: 134, distance: 91.1
click at [432, 134] on input "**********" at bounding box center [445, 135] width 282 height 14
type input "**********"
drag, startPoint x: 327, startPoint y: 164, endPoint x: 422, endPoint y: 164, distance: 95.0
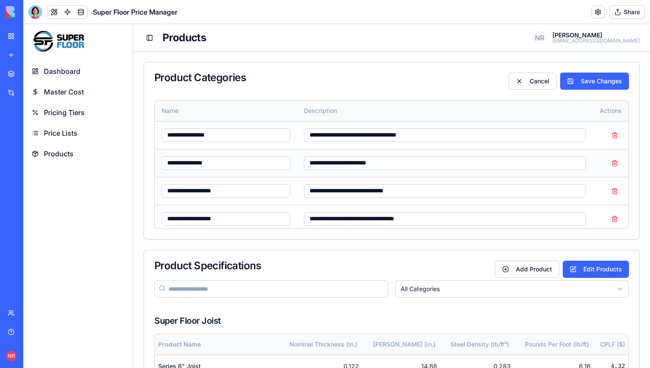
click at [422, 164] on input "**********" at bounding box center [445, 163] width 282 height 14
paste input "*******"
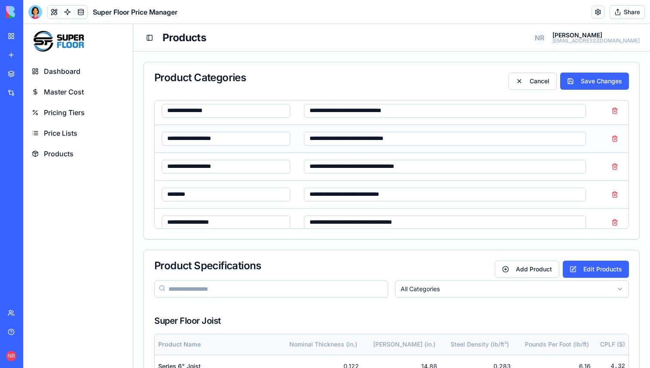
scroll to position [60, 0]
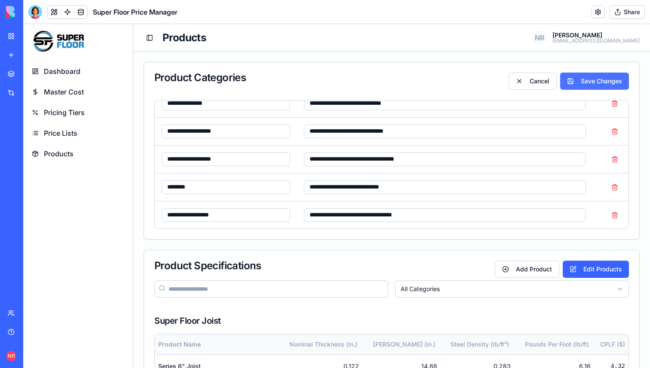
type input "**********"
click at [579, 88] on button "Save Changes" at bounding box center [594, 81] width 69 height 17
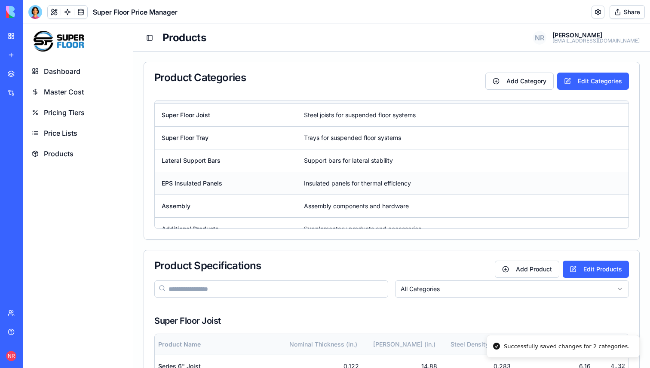
scroll to position [0, 0]
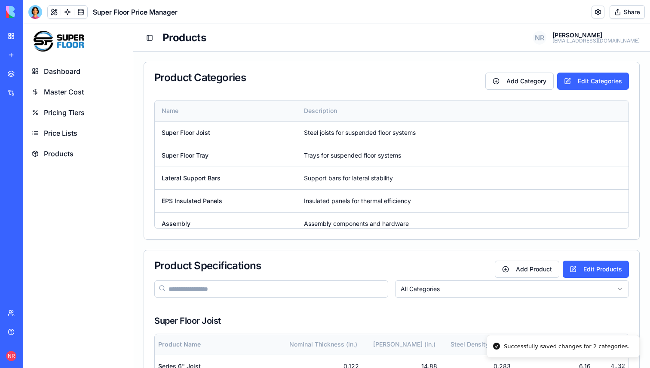
click at [358, 87] on div "Product Categories Add Category Edit Categories" at bounding box center [391, 81] width 474 height 17
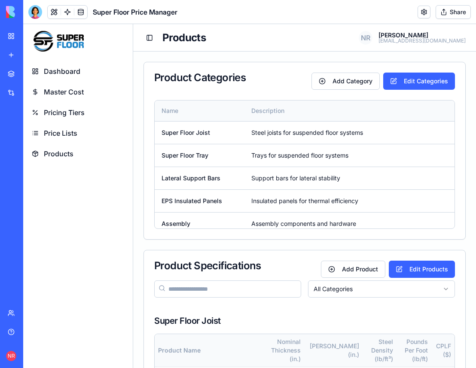
click at [63, 97] on link "Master Cost" at bounding box center [78, 91] width 103 height 19
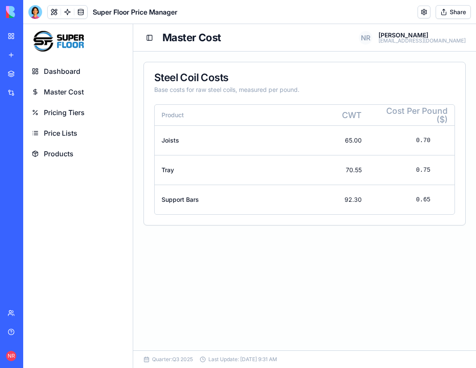
click at [342, 297] on main "Steel Coil Costs Base costs for raw steel coils, measured per pound. Product CW…" at bounding box center [304, 201] width 343 height 299
click at [80, 116] on span "Pricing Tiers" at bounding box center [64, 112] width 41 height 10
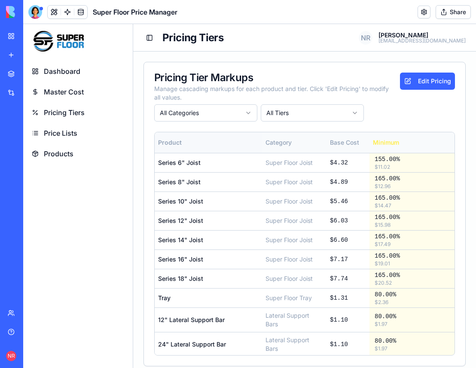
click at [73, 86] on link "Master Cost" at bounding box center [78, 91] width 103 height 19
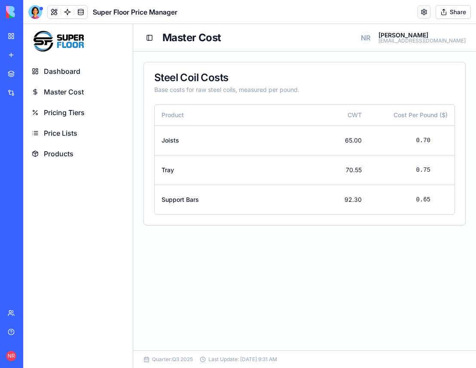
click at [71, 70] on span "Dashboard" at bounding box center [62, 71] width 37 height 10
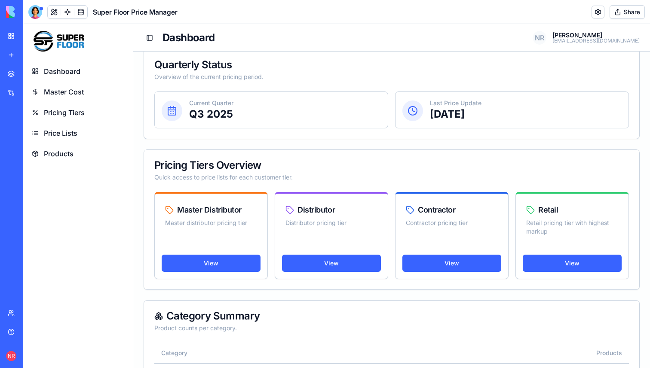
scroll to position [14, 0]
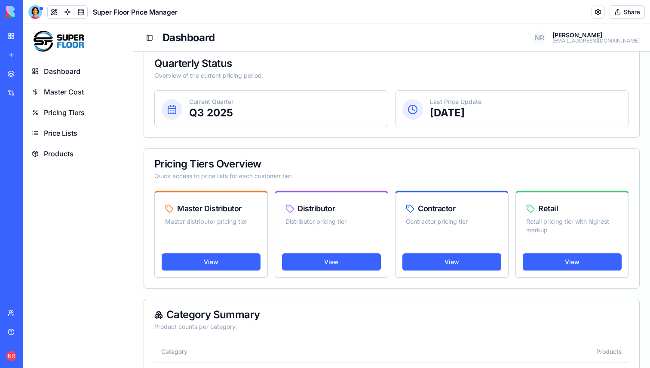
click at [78, 91] on span "Master Cost" at bounding box center [64, 92] width 40 height 10
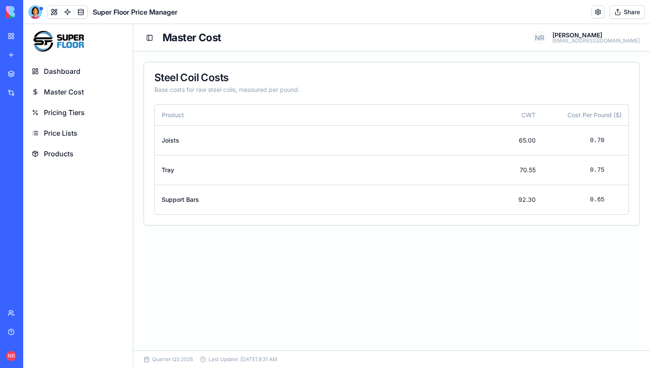
click at [72, 111] on span "Pricing Tiers" at bounding box center [64, 112] width 41 height 10
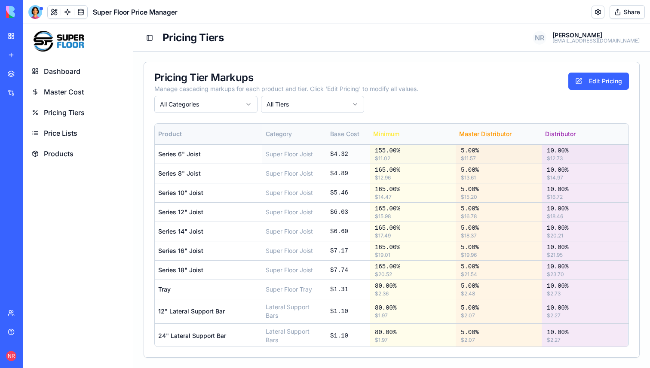
click at [382, 153] on span "155.00 %" at bounding box center [387, 150] width 25 height 7
click at [382, 149] on span "155.00 %" at bounding box center [387, 150] width 25 height 7
drag, startPoint x: 408, startPoint y: 155, endPoint x: 378, endPoint y: 154, distance: 30.1
click at [378, 154] on div "155.00 % $ 11.02" at bounding box center [412, 154] width 82 height 15
click at [589, 85] on button "Edit Pricing" at bounding box center [598, 81] width 61 height 17
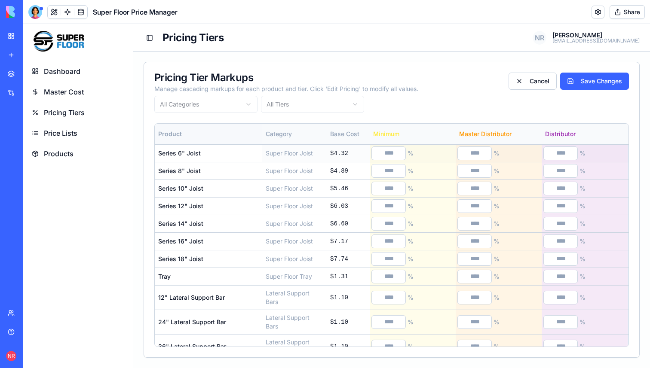
click at [391, 153] on input "***" at bounding box center [388, 154] width 34 height 14
type input "***"
click at [602, 83] on button "Save Changes" at bounding box center [594, 81] width 69 height 17
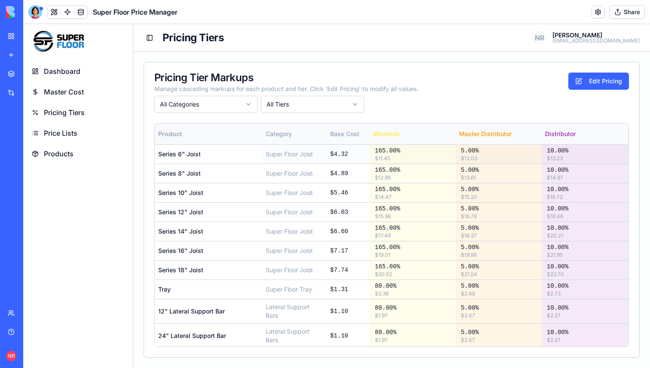
click at [338, 157] on td "$ 4.32" at bounding box center [348, 153] width 43 height 19
click at [579, 83] on button "Edit Pricing" at bounding box center [598, 81] width 61 height 17
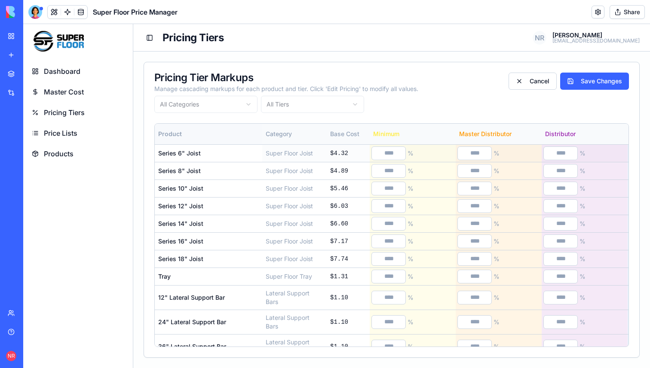
click at [333, 153] on td "$ 4.32" at bounding box center [348, 153] width 43 height 18
click at [535, 80] on button "Cancel" at bounding box center [532, 81] width 48 height 17
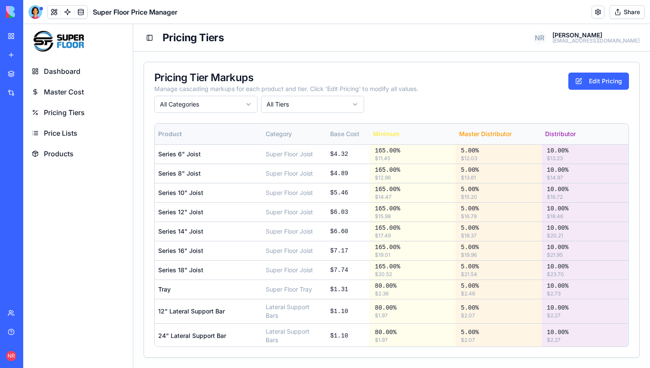
click at [516, 83] on div "Pricing Tier Markups Manage cascading markups for each product and tier. Click …" at bounding box center [391, 83] width 474 height 21
click at [83, 113] on span "Pricing Tiers" at bounding box center [64, 112] width 41 height 10
click at [73, 132] on span "Price Lists" at bounding box center [61, 133] width 34 height 10
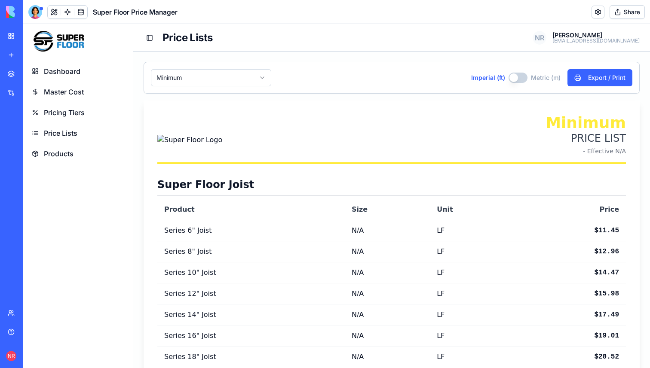
click at [514, 76] on button "Imperial (ft)" at bounding box center [517, 78] width 19 height 10
click at [519, 78] on button "Imperial (ft)" at bounding box center [516, 78] width 19 height 10
click at [519, 78] on button "Imperial (ft)" at bounding box center [517, 78] width 19 height 10
click at [519, 78] on button "Imperial (ft)" at bounding box center [516, 78] width 19 height 10
click at [519, 78] on button "Imperial (ft)" at bounding box center [517, 78] width 19 height 10
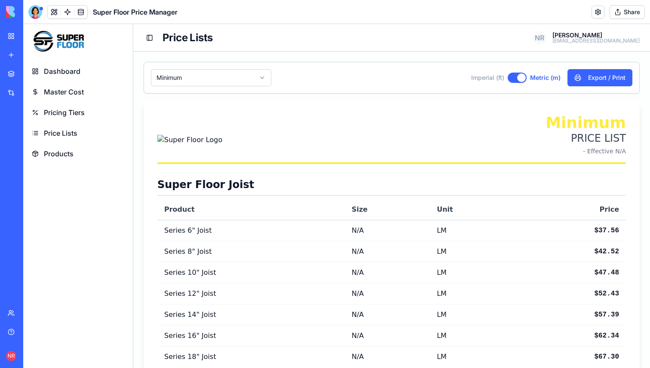
click at [519, 78] on button "Imperial (ft)" at bounding box center [516, 78] width 19 height 10
click at [519, 78] on button "Imperial (ft)" at bounding box center [517, 78] width 19 height 10
click at [519, 78] on button "Imperial (ft)" at bounding box center [516, 78] width 19 height 10
click at [56, 10] on button at bounding box center [54, 12] width 13 height 13
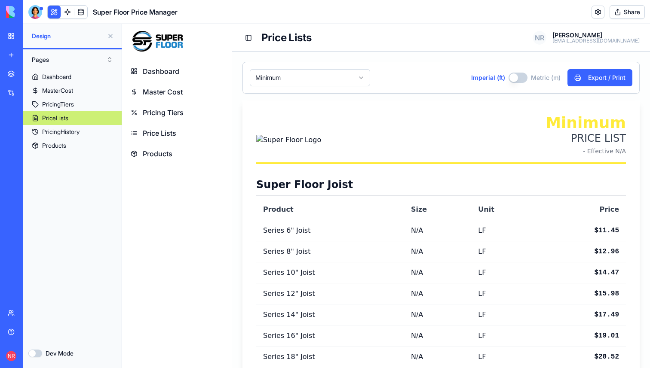
click at [70, 121] on link "PriceLists" at bounding box center [72, 118] width 98 height 14
click at [34, 353] on button "Dev Mode" at bounding box center [35, 354] width 14 height 8
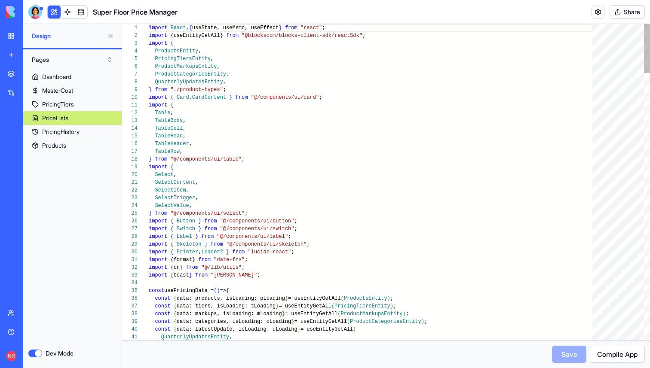
scroll to position [77, 0]
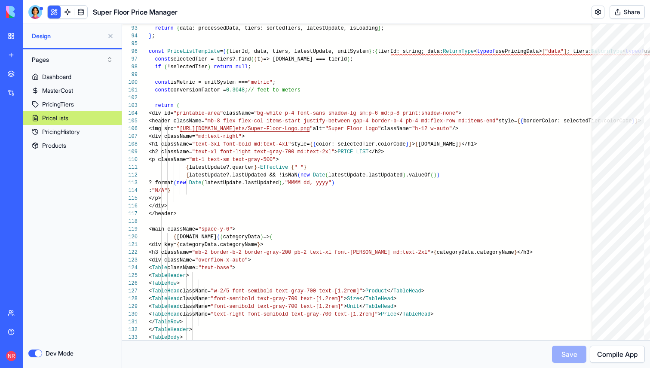
click at [78, 64] on button "Pages" at bounding box center [72, 60] width 90 height 14
click at [65, 94] on div "Components" at bounding box center [73, 91] width 82 height 14
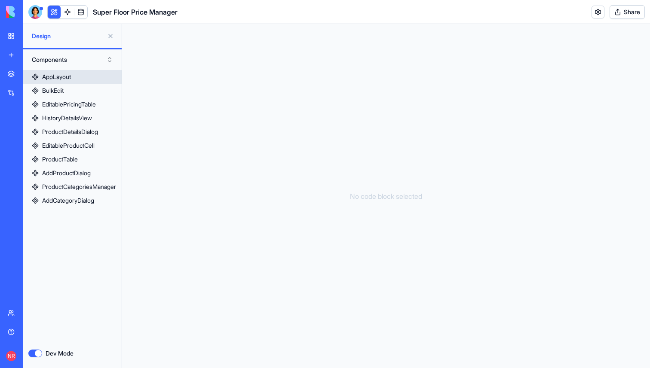
click at [73, 81] on link "AppLayout" at bounding box center [72, 77] width 98 height 14
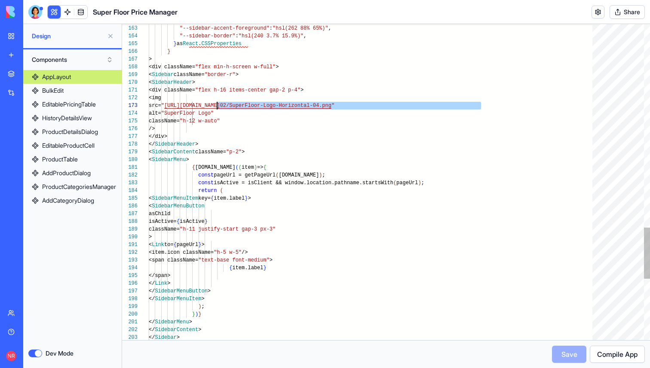
scroll to position [15, 65]
drag, startPoint x: 481, startPoint y: 106, endPoint x: 215, endPoint y: 105, distance: 266.0
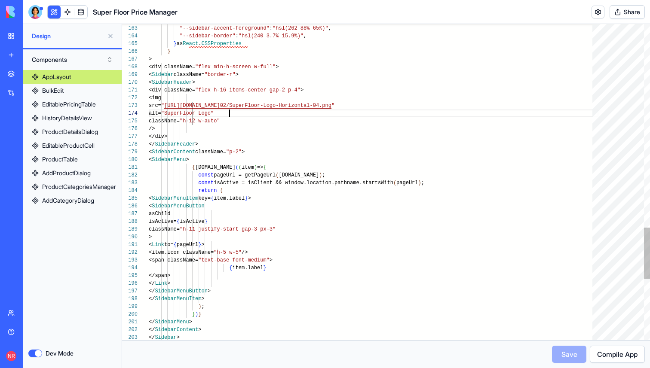
click at [572, 354] on button "Save" at bounding box center [569, 354] width 34 height 17
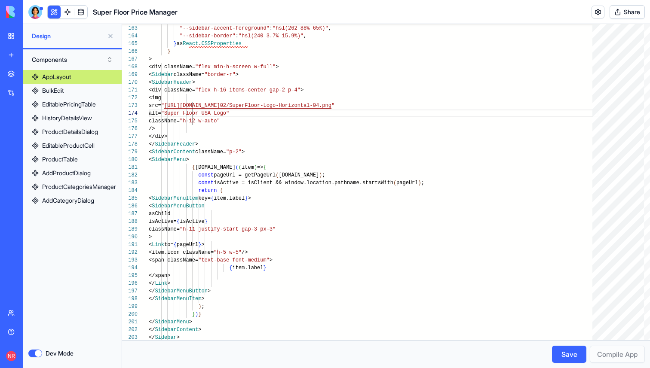
type textarea "**********"
click at [563, 357] on button "Save" at bounding box center [569, 354] width 34 height 17
click at [74, 64] on button "Components" at bounding box center [72, 60] width 90 height 14
click at [73, 74] on div "Pages" at bounding box center [73, 77] width 82 height 14
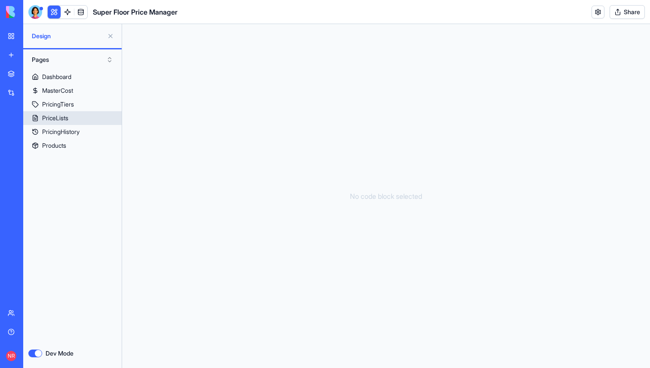
click at [73, 118] on link "PriceLists" at bounding box center [72, 118] width 98 height 14
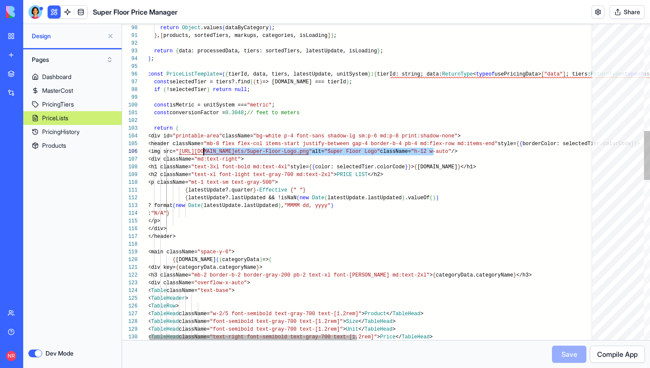
scroll to position [39, 56]
drag, startPoint x: 434, startPoint y: 151, endPoint x: 204, endPoint y: 150, distance: 229.4
click at [204, 150] on div "< TableHead className= "text-right font-semibold text-gray-700 text-[1.2r em]" …" at bounding box center [627, 352] width 959 height 2033
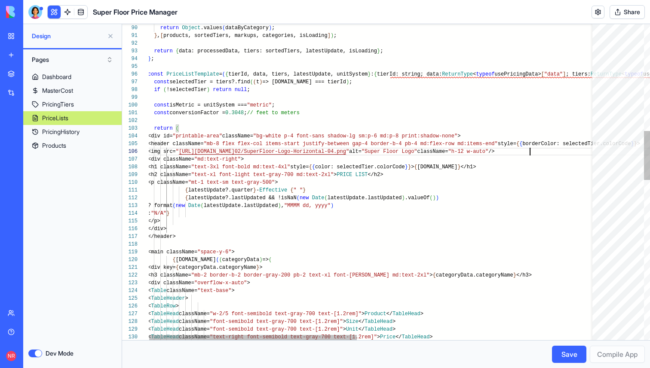
click at [530, 151] on div "< TableHead className= "text-right font-semibold text-gray-700 text-[1.2r em]" …" at bounding box center [627, 352] width 959 height 2033
type textarea "**********"
click at [580, 354] on button "Save" at bounding box center [569, 354] width 34 height 17
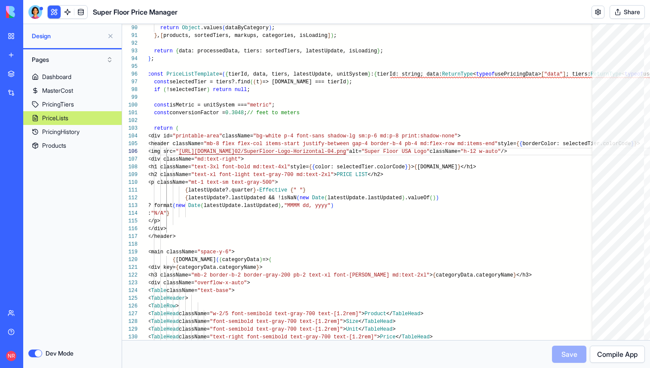
click at [38, 354] on button "Dev Mode" at bounding box center [35, 354] width 14 height 8
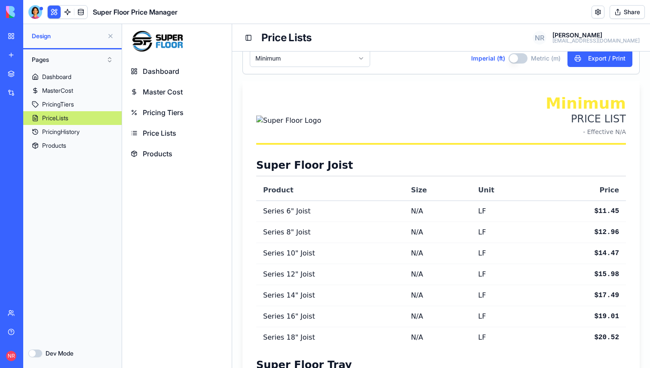
scroll to position [23, 0]
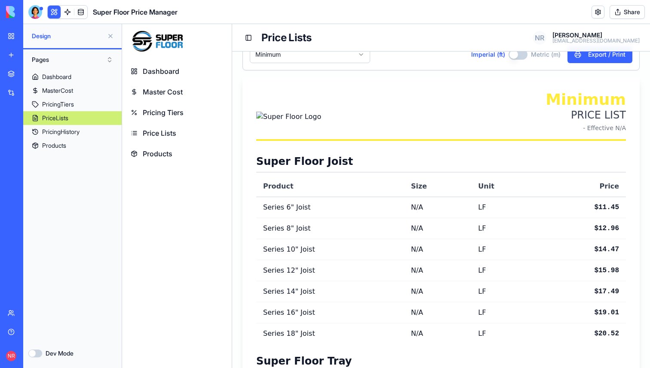
click at [177, 110] on span "Pricing Tiers" at bounding box center [163, 112] width 41 height 10
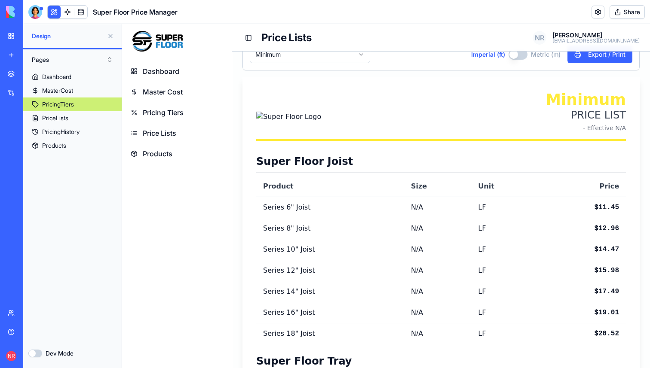
scroll to position [17, 0]
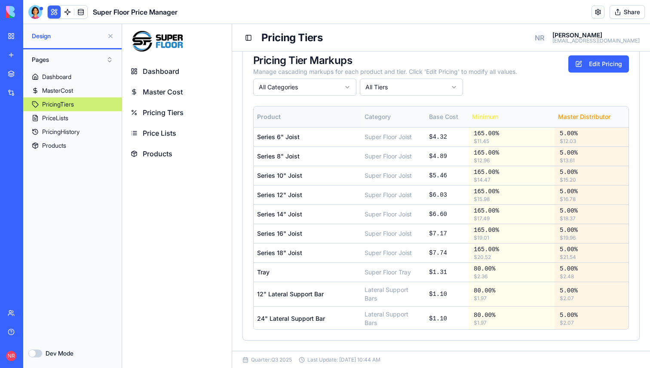
click at [176, 130] on span "Price Lists" at bounding box center [160, 133] width 34 height 10
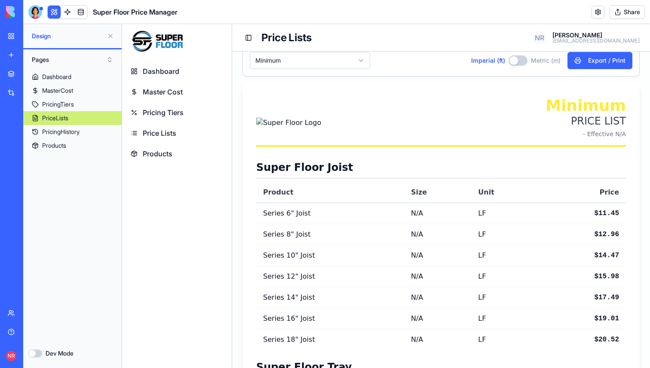
click at [179, 92] on span "Master Cost" at bounding box center [163, 92] width 40 height 10
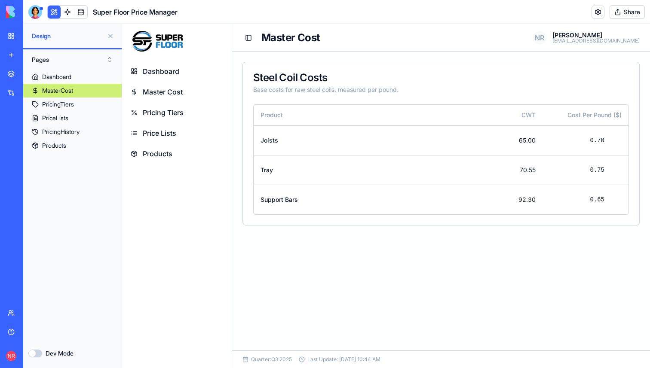
click at [168, 153] on span "Products" at bounding box center [158, 154] width 30 height 10
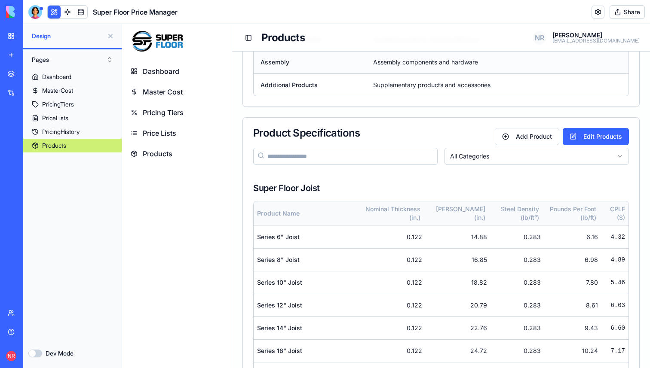
scroll to position [111, 0]
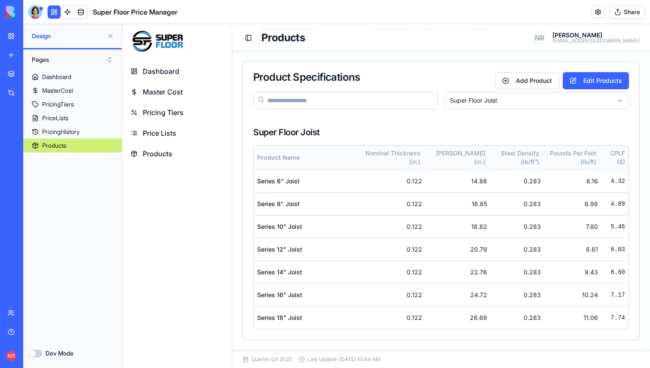
click at [488, 103] on html "Dashboard Master Cost Pricing Tiers Price Lists Products Toggle Sidebar Product…" at bounding box center [386, 101] width 528 height 533
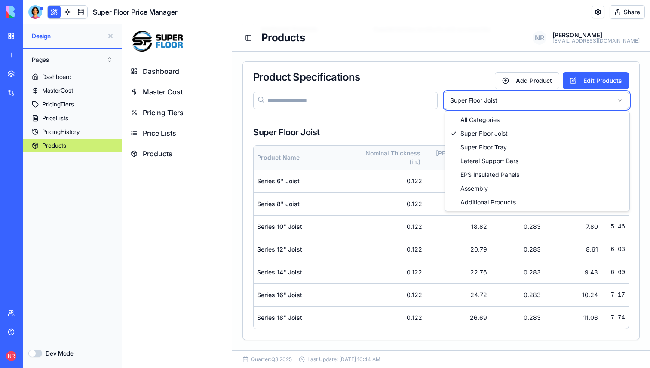
scroll to position [52, 0]
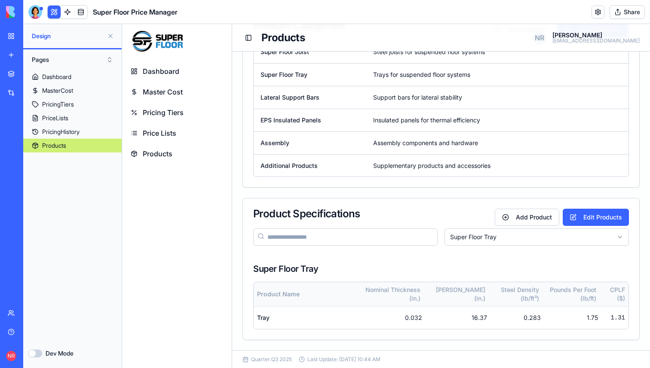
click at [495, 240] on html "Dashboard Master Cost Pricing Tiers Price Lists Products Toggle Sidebar Product…" at bounding box center [386, 170] width 528 height 396
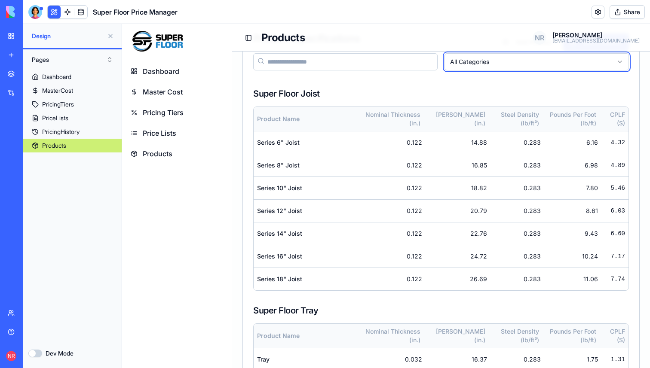
scroll to position [223, 0]
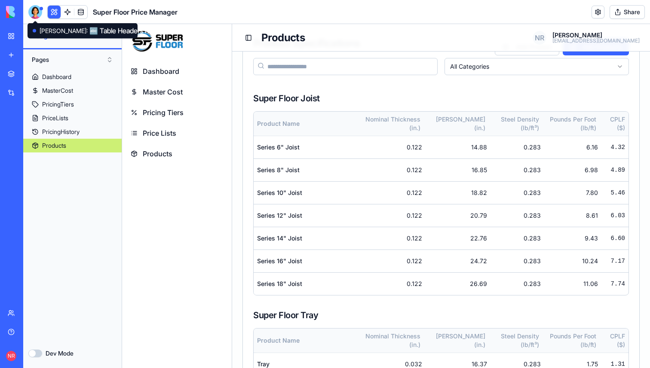
click at [35, 12] on div at bounding box center [35, 12] width 14 height 14
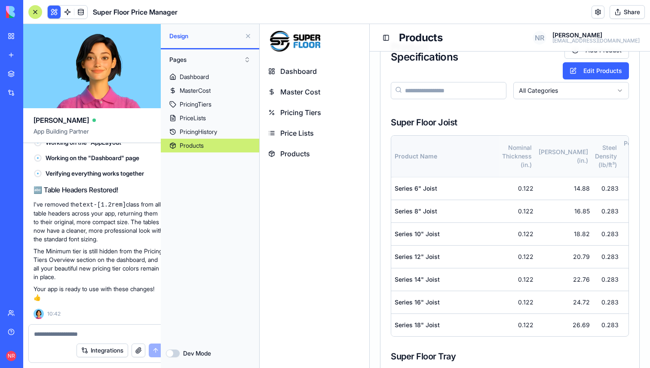
scroll to position [33, 0]
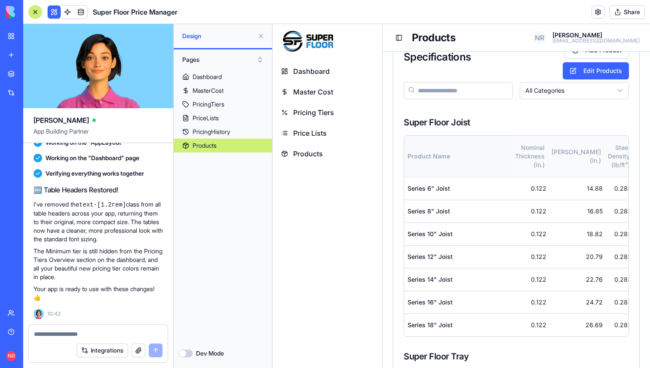
click at [260, 34] on button at bounding box center [261, 36] width 14 height 14
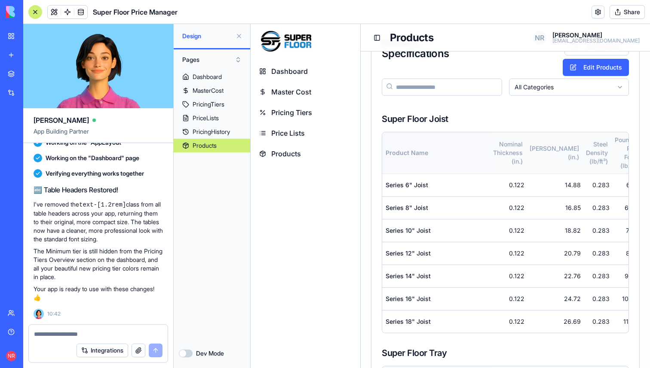
scroll to position [29, 0]
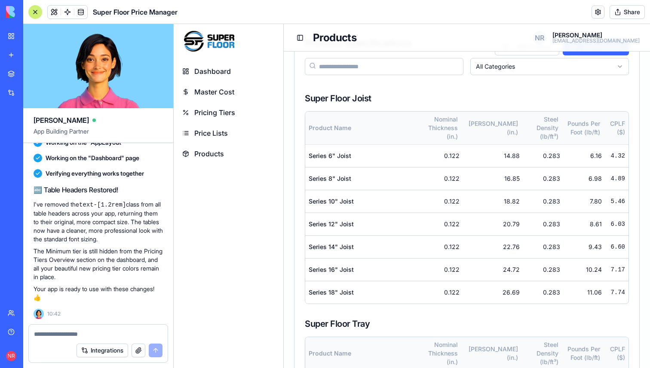
click at [93, 336] on textarea at bounding box center [98, 334] width 128 height 9
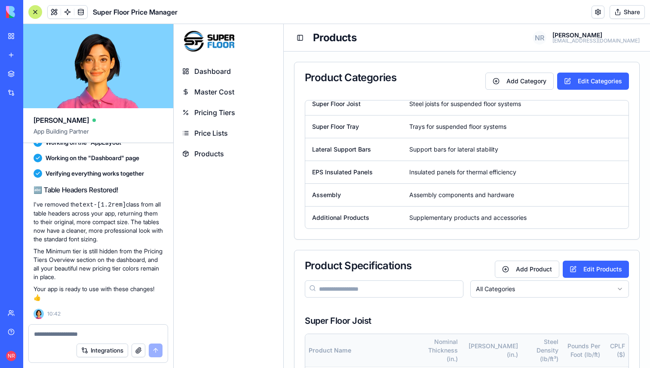
click at [103, 333] on textarea at bounding box center [98, 334] width 128 height 9
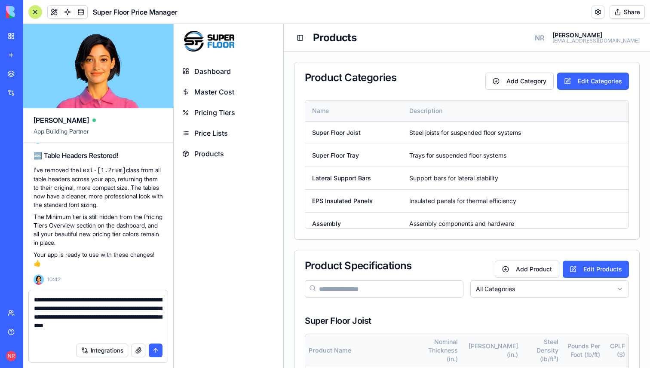
type textarea "**********"
click at [156, 349] on button "submit" at bounding box center [156, 351] width 14 height 14
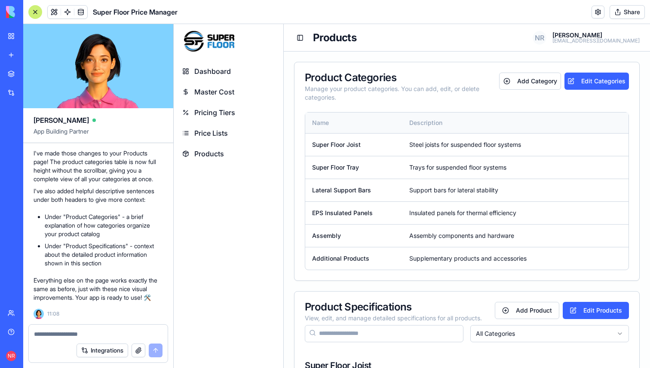
click at [34, 11] on div at bounding box center [35, 12] width 14 height 14
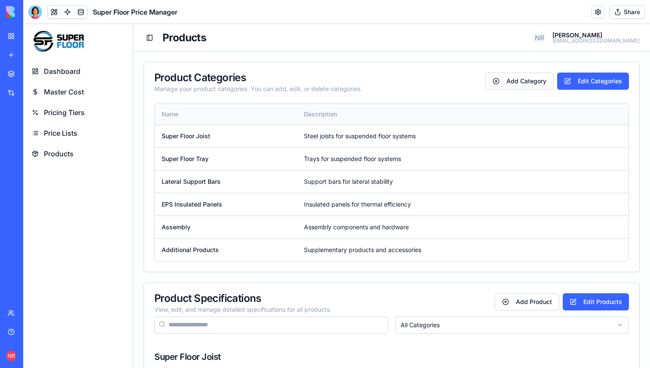
click at [74, 134] on span "Price Lists" at bounding box center [61, 133] width 34 height 10
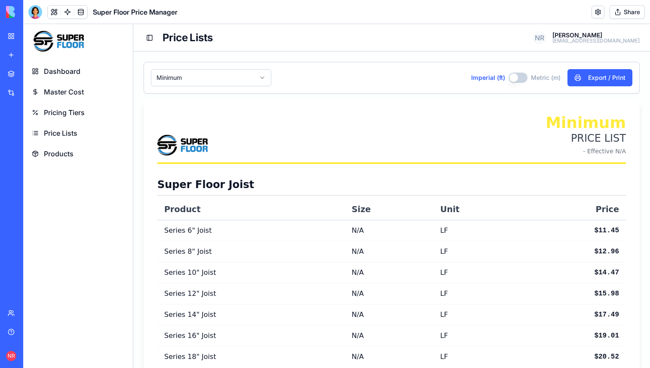
click at [72, 115] on span "Pricing Tiers" at bounding box center [64, 112] width 41 height 10
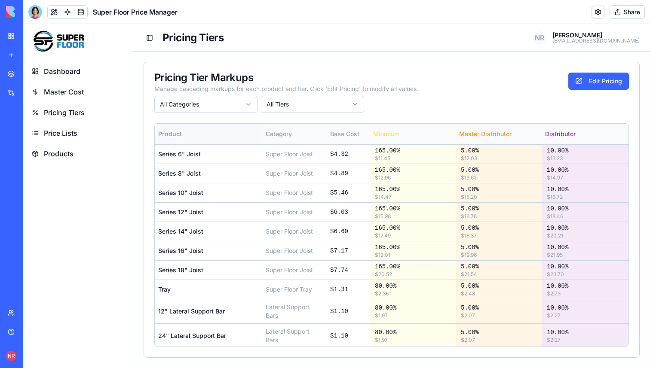
click at [73, 131] on span "Price Lists" at bounding box center [61, 133] width 34 height 10
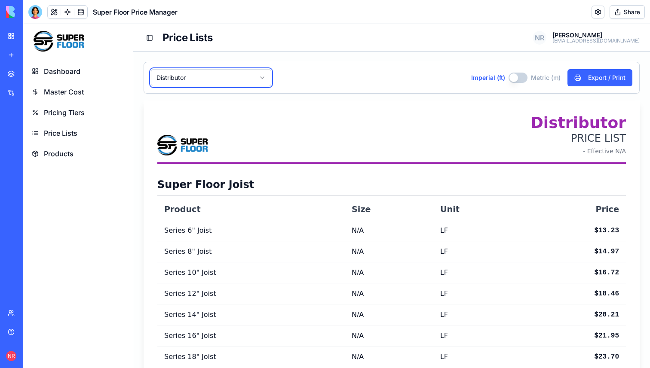
scroll to position [3, 0]
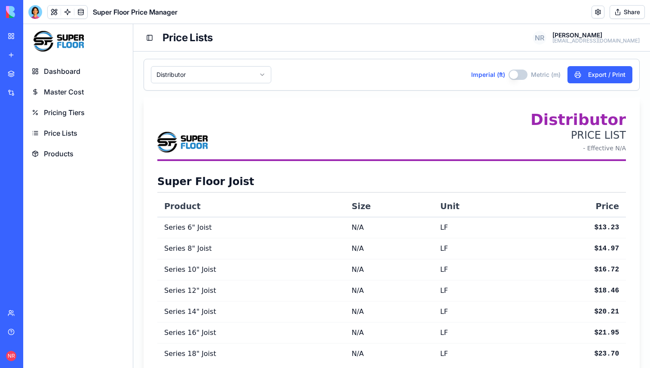
click at [516, 75] on button "Imperial (ft)" at bounding box center [517, 75] width 19 height 10
click at [519, 76] on button "Imperial (ft)" at bounding box center [516, 75] width 19 height 10
click at [61, 135] on span "Price Lists" at bounding box center [61, 133] width 34 height 10
click at [65, 156] on span "Products" at bounding box center [59, 154] width 30 height 10
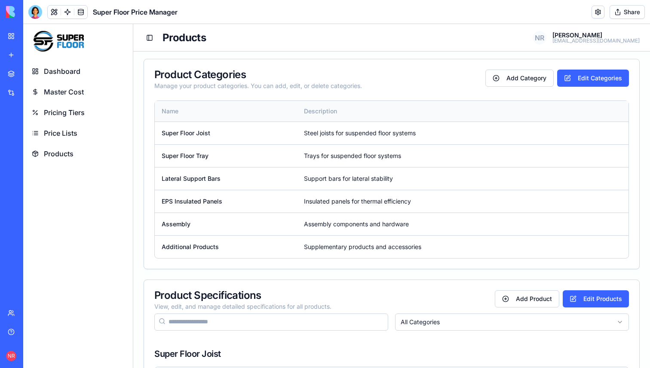
click at [65, 140] on link "Price Lists" at bounding box center [78, 133] width 103 height 19
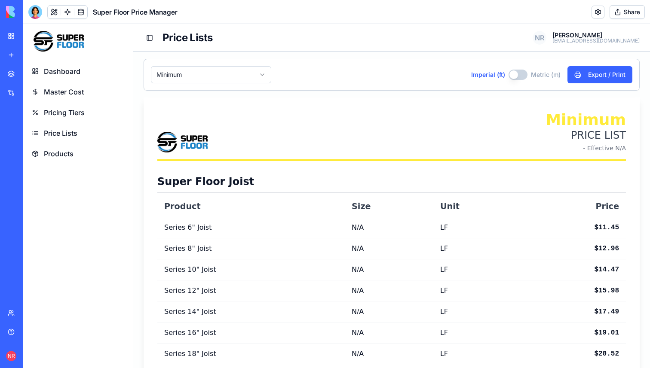
click at [518, 77] on button "Imperial (ft)" at bounding box center [517, 75] width 19 height 10
click at [518, 77] on button "Imperial (ft)" at bounding box center [516, 75] width 19 height 10
click at [518, 77] on button "Imperial (ft)" at bounding box center [517, 75] width 19 height 10
click at [518, 77] on button "Imperial (ft)" at bounding box center [516, 75] width 19 height 10
click at [518, 77] on button "Imperial (ft)" at bounding box center [517, 75] width 19 height 10
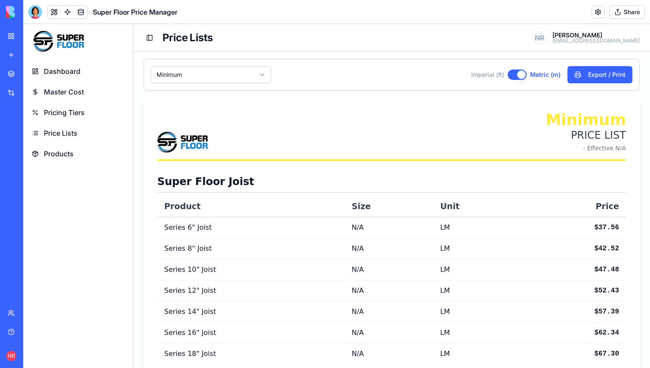
click at [518, 77] on button "Imperial (ft)" at bounding box center [516, 75] width 19 height 10
click at [73, 151] on link "Products" at bounding box center [78, 153] width 103 height 19
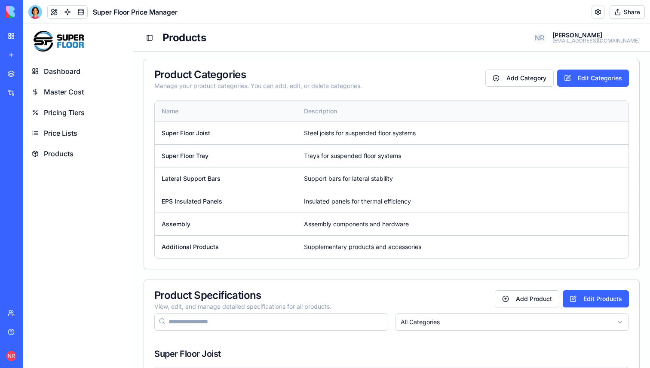
click at [70, 136] on span "Price Lists" at bounding box center [61, 133] width 34 height 10
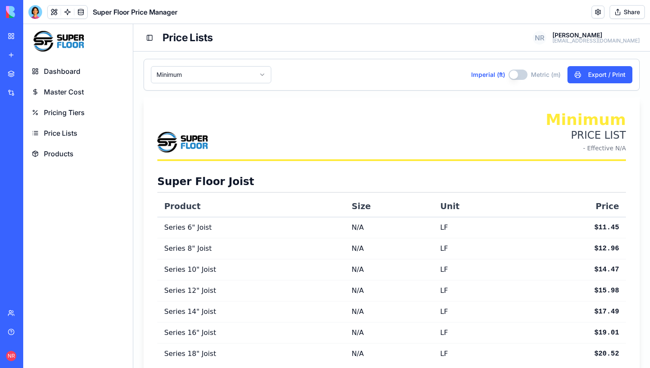
click at [69, 122] on ul "Dashboard Master Cost Pricing Tiers Price Lists Products" at bounding box center [78, 112] width 103 height 101
click at [70, 93] on span "Master Cost" at bounding box center [64, 92] width 40 height 10
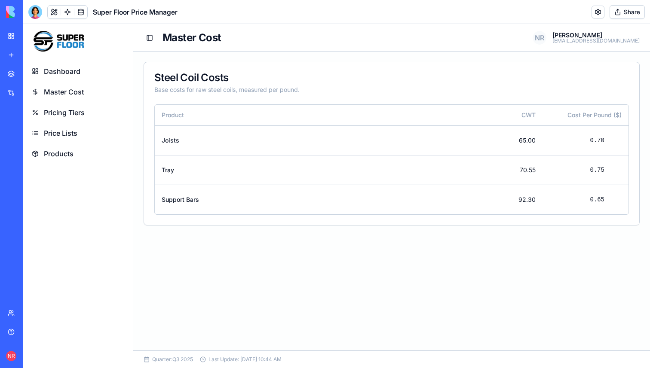
click at [74, 111] on span "Pricing Tiers" at bounding box center [64, 112] width 41 height 10
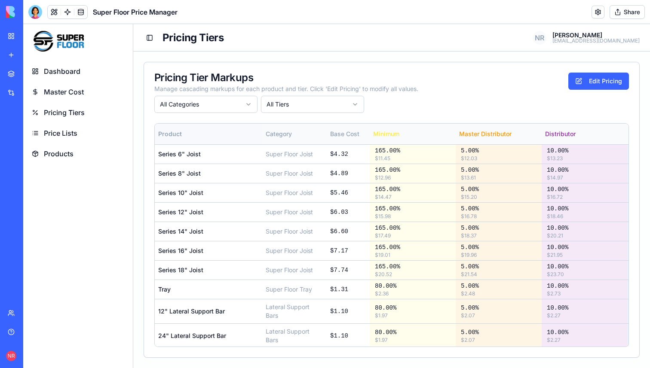
click at [66, 93] on span "Master Cost" at bounding box center [64, 92] width 40 height 10
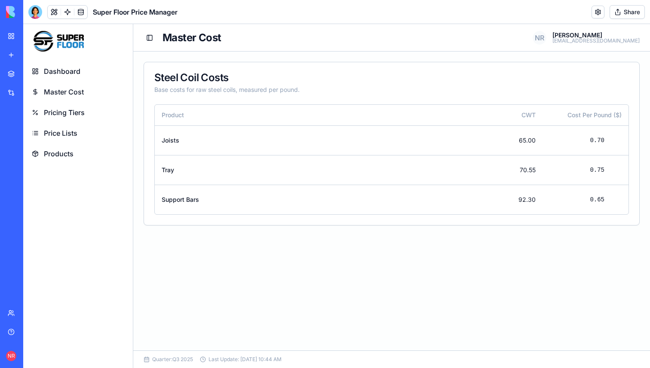
click at [73, 110] on span "Pricing Tiers" at bounding box center [64, 112] width 41 height 10
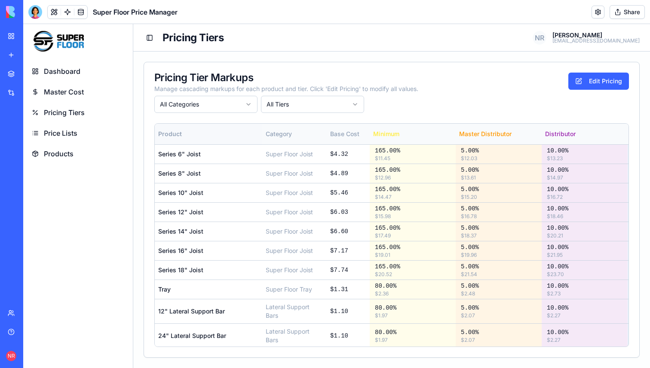
click at [61, 77] on link "Dashboard" at bounding box center [78, 71] width 103 height 19
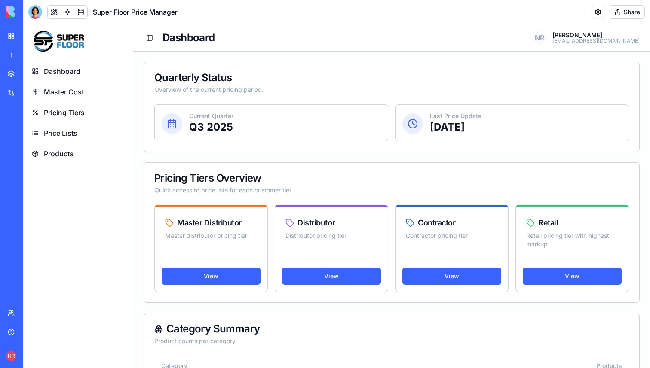
click at [70, 132] on span "Price Lists" at bounding box center [61, 133] width 34 height 10
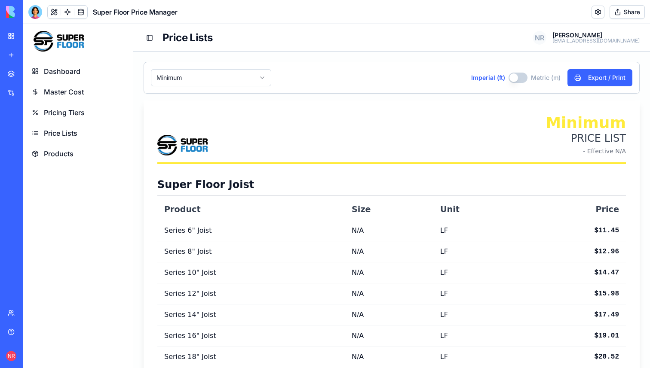
click at [68, 105] on link "Pricing Tiers" at bounding box center [78, 112] width 103 height 19
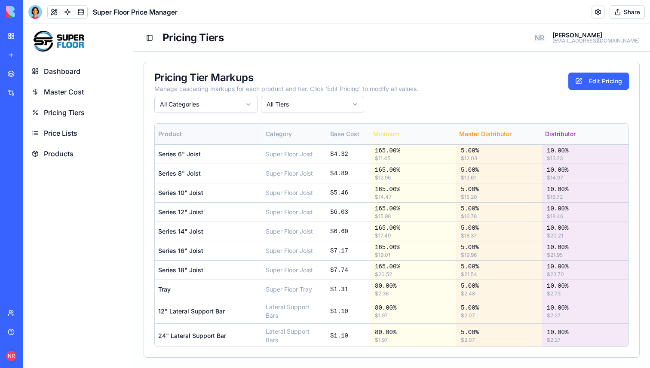
click at [68, 92] on span "Master Cost" at bounding box center [64, 92] width 40 height 10
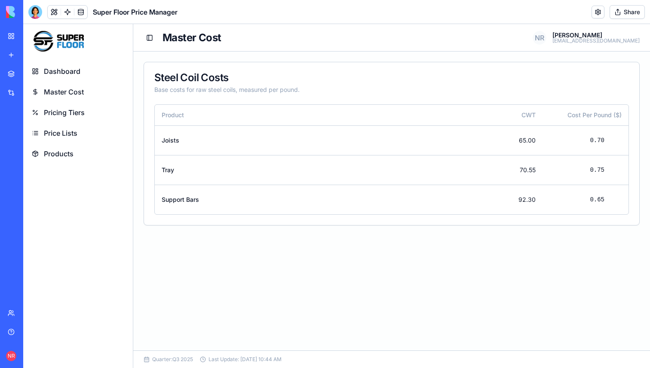
click at [68, 104] on link "Pricing Tiers" at bounding box center [78, 112] width 103 height 19
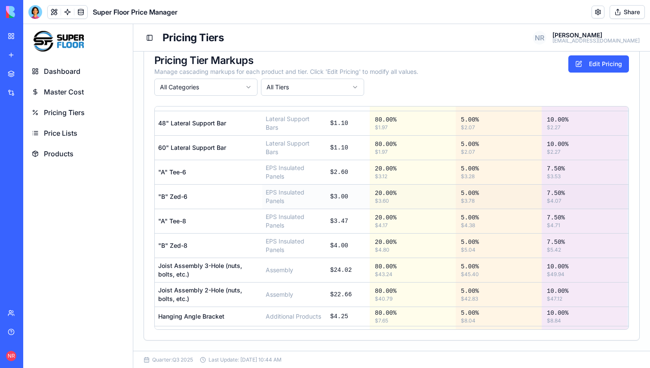
scroll to position [242, 0]
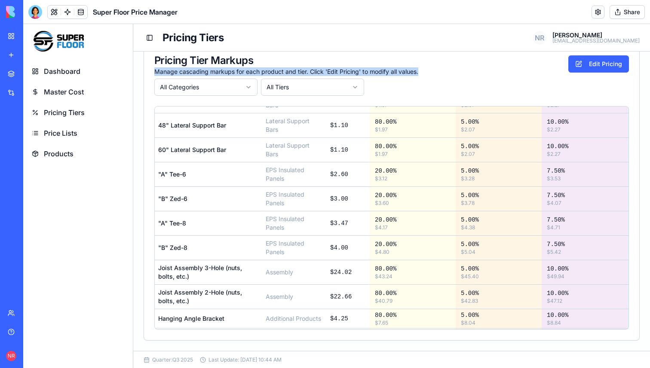
drag, startPoint x: 429, startPoint y: 68, endPoint x: 306, endPoint y: 63, distance: 123.0
click at [306, 63] on div "Pricing Tier Markups Manage cascading markups for each product and tier. Click …" at bounding box center [391, 65] width 474 height 21
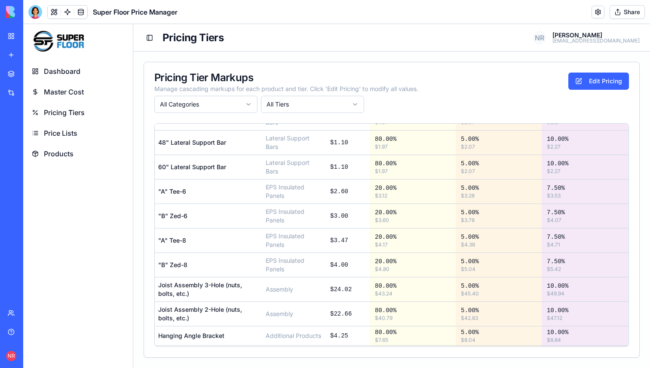
click at [195, 68] on div "Pricing Tier Markups Manage cascading markups for each product and tier. Click …" at bounding box center [391, 92] width 495 height 61
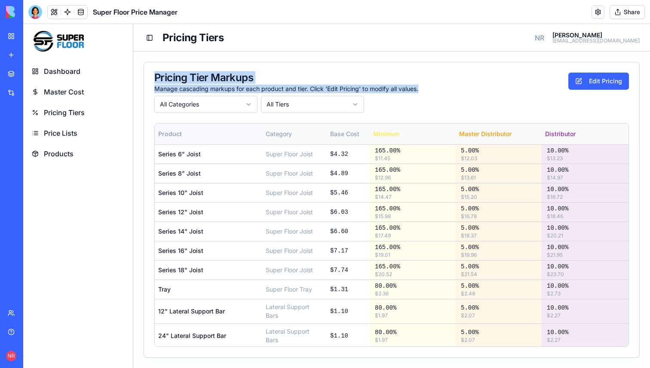
drag, startPoint x: 154, startPoint y: 76, endPoint x: 424, endPoint y: 91, distance: 269.8
click at [424, 91] on div "Pricing Tier Markups Manage cascading markups for each product and tier. Click …" at bounding box center [391, 83] width 474 height 21
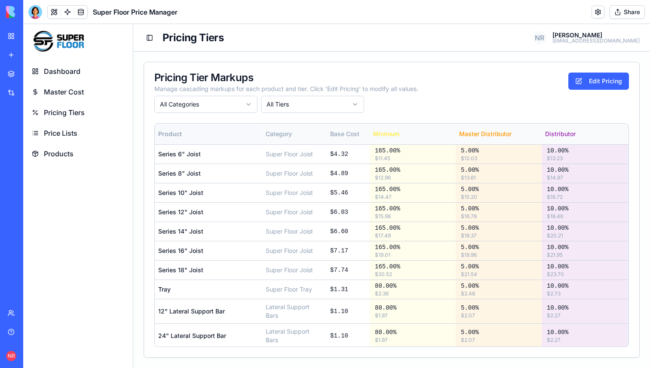
click at [422, 85] on div "Pricing Tier Markups Manage cascading markups for each product and tier. Click …" at bounding box center [391, 83] width 474 height 21
click at [597, 39] on p "[EMAIL_ADDRESS][DOMAIN_NAME]" at bounding box center [595, 40] width 87 height 5
click at [608, 38] on p "[EMAIL_ADDRESS][DOMAIN_NAME]" at bounding box center [595, 40] width 87 height 5
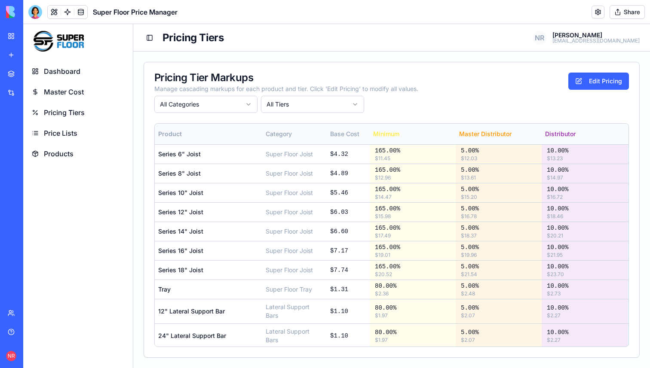
click at [601, 32] on p "[PERSON_NAME]" at bounding box center [595, 35] width 87 height 6
click at [596, 57] on main "Pricing Tier Markups Manage cascading markups for each product and tier. Click …" at bounding box center [391, 210] width 516 height 317
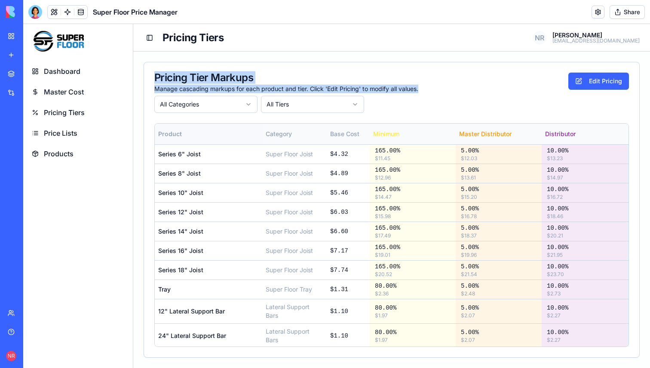
drag, startPoint x: 430, startPoint y: 89, endPoint x: 336, endPoint y: 68, distance: 96.3
click at [336, 68] on div "Pricing Tier Markups Manage cascading markups for each product and tier. Click …" at bounding box center [391, 92] width 495 height 61
click at [336, 66] on div "Pricing Tier Markups Manage cascading markups for each product and tier. Click …" at bounding box center [391, 92] width 495 height 61
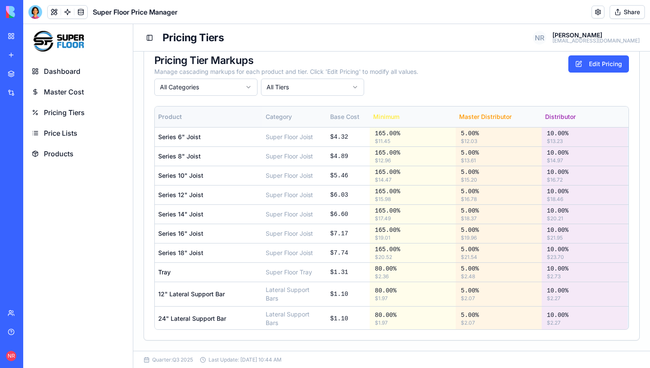
click at [80, 116] on span "Pricing Tiers" at bounding box center [64, 112] width 41 height 10
click at [68, 131] on span "Price Lists" at bounding box center [61, 133] width 34 height 10
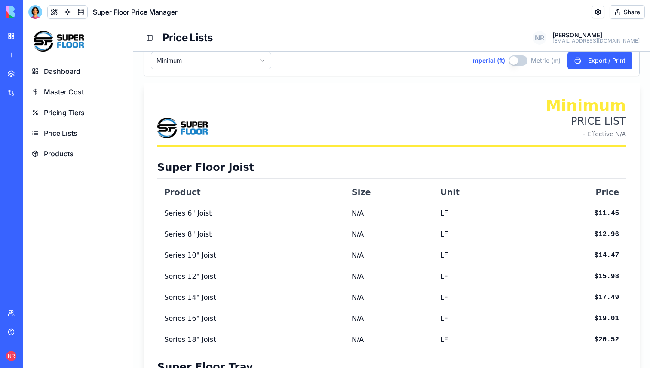
click at [66, 152] on span "Products" at bounding box center [59, 154] width 30 height 10
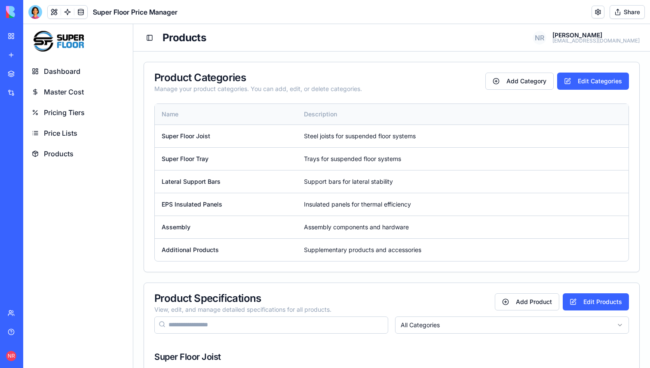
click at [97, 92] on link "Master Cost" at bounding box center [78, 91] width 103 height 19
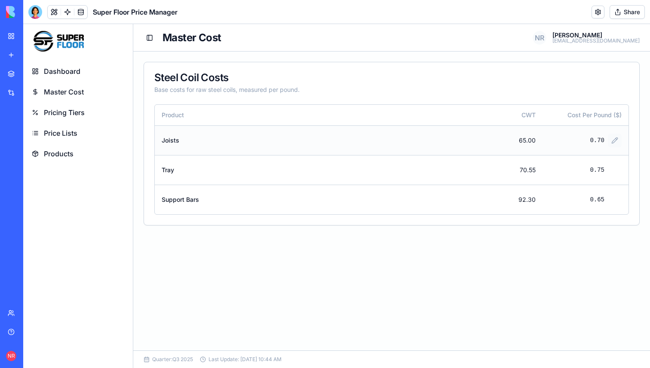
click at [613, 139] on button at bounding box center [615, 141] width 14 height 14
click at [590, 82] on div "Steel Coil Costs" at bounding box center [391, 78] width 474 height 10
click at [620, 141] on button at bounding box center [615, 141] width 14 height 14
click at [67, 156] on span "Products" at bounding box center [59, 154] width 30 height 10
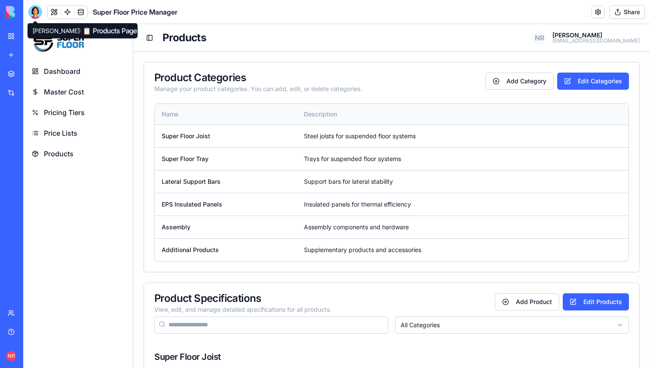
click at [37, 13] on div at bounding box center [35, 12] width 14 height 14
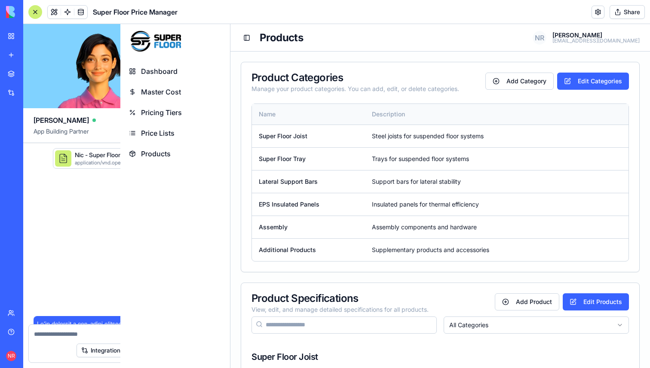
scroll to position [19461, 0]
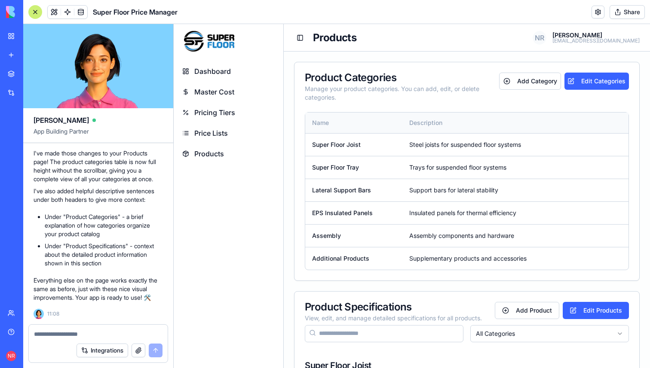
click at [121, 335] on textarea at bounding box center [98, 334] width 128 height 9
click at [93, 333] on textarea "**********" at bounding box center [98, 334] width 128 height 9
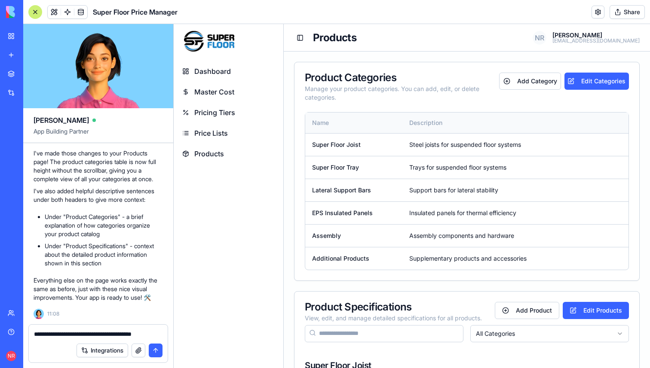
click at [156, 334] on textarea "**********" at bounding box center [98, 334] width 128 height 9
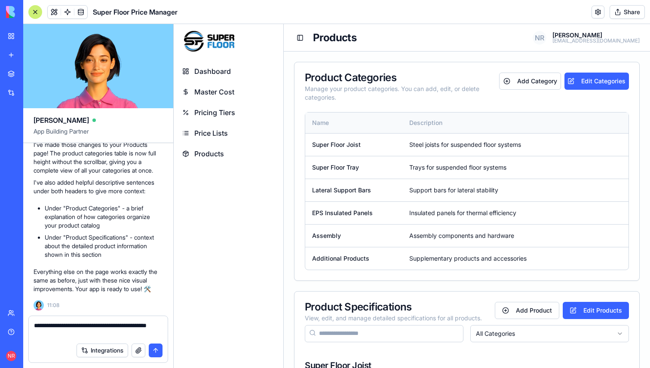
click at [156, 325] on textarea "**********" at bounding box center [98, 329] width 128 height 17
click at [139, 335] on textarea "**********" at bounding box center [98, 329] width 128 height 17
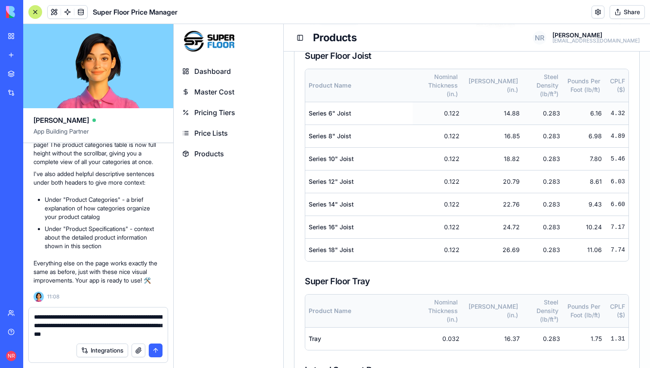
scroll to position [233, 0]
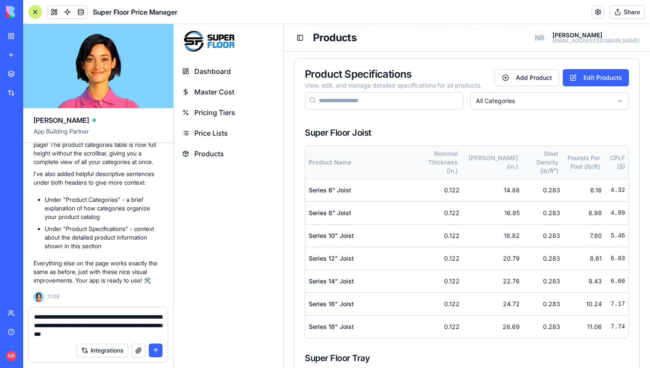
click at [219, 137] on span "Price Lists" at bounding box center [211, 133] width 34 height 10
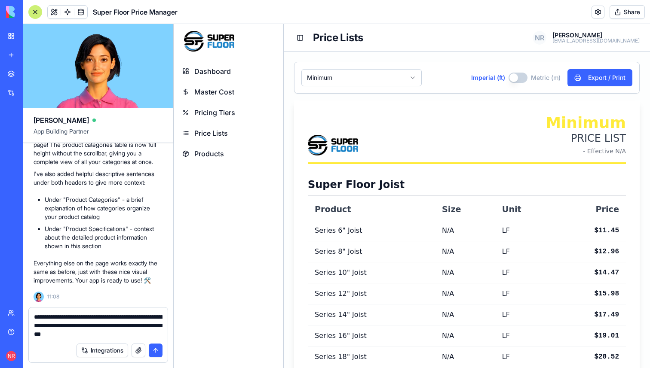
click at [134, 337] on textarea "**********" at bounding box center [98, 326] width 128 height 26
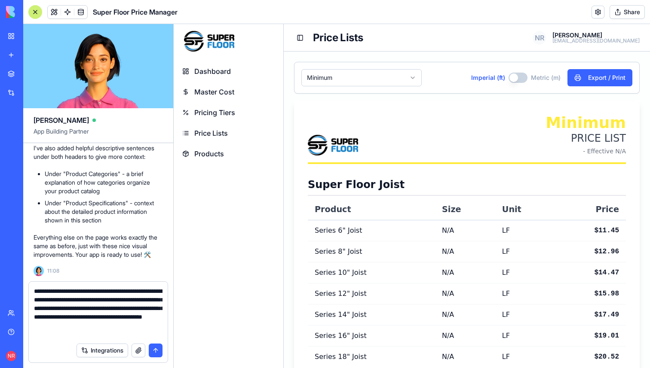
click at [76, 300] on textarea "**********" at bounding box center [98, 313] width 128 height 52
click at [125, 334] on textarea "**********" at bounding box center [98, 313] width 128 height 52
type textarea "**********"
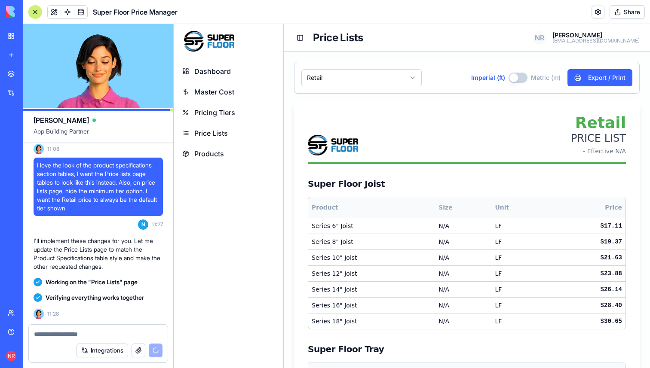
scroll to position [19801, 0]
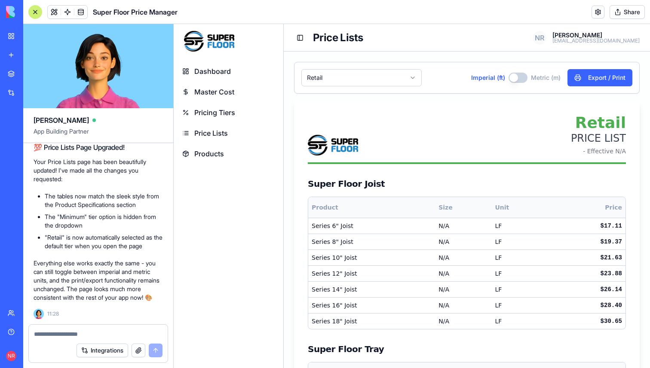
click at [215, 237] on div "Dashboard Master Cost Pricing Tiers Price Lists Products" at bounding box center [229, 213] width 110 height 310
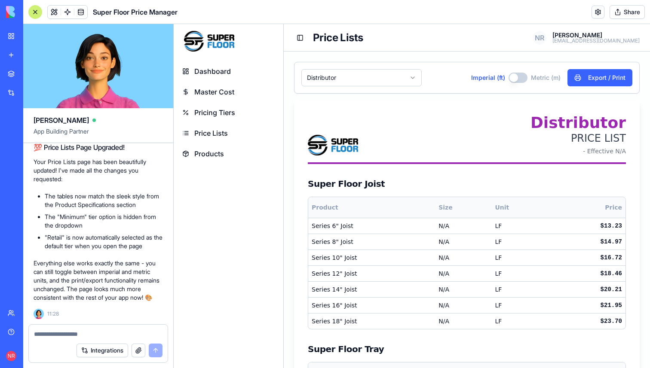
click at [511, 71] on div "Imperial (ft) Metric (m) Export / Print" at bounding box center [551, 77] width 161 height 17
click at [518, 81] on button "Imperial (ft)" at bounding box center [517, 78] width 19 height 10
click at [519, 78] on button "Imperial (ft)" at bounding box center [516, 78] width 19 height 10
click at [209, 114] on span "Pricing Tiers" at bounding box center [214, 112] width 41 height 10
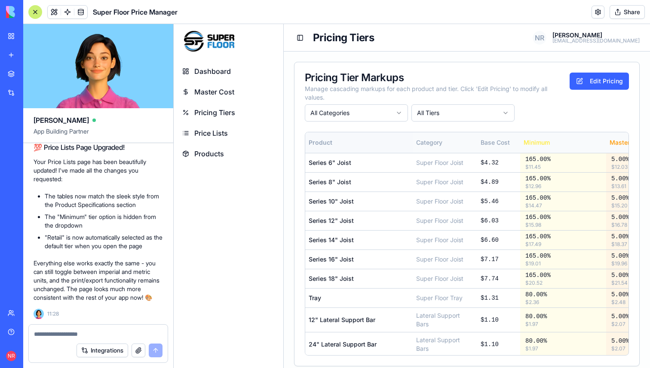
click at [218, 132] on span "Price Lists" at bounding box center [211, 133] width 34 height 10
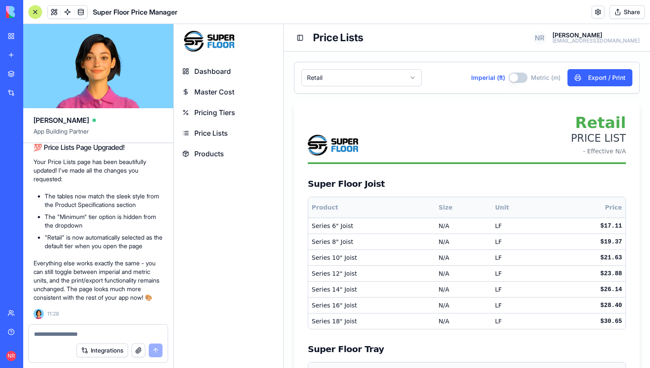
click at [519, 79] on button "Imperial (ft)" at bounding box center [517, 78] width 19 height 10
click at [519, 79] on button "Imperial (ft)" at bounding box center [516, 78] width 19 height 10
click at [520, 78] on button "Imperial (ft)" at bounding box center [517, 78] width 19 height 10
click at [520, 78] on button "Imperial (ft)" at bounding box center [516, 78] width 19 height 10
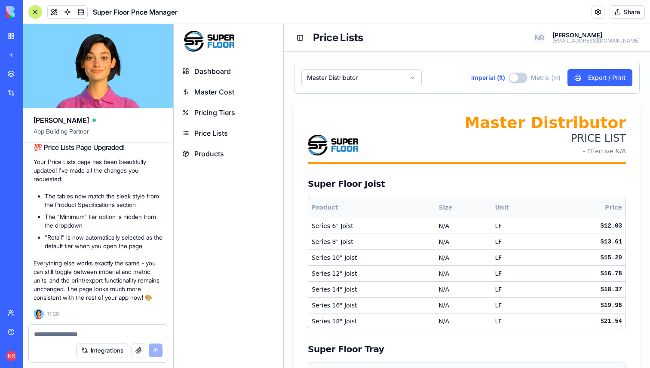
click at [520, 77] on button "Imperial (ft)" at bounding box center [517, 78] width 19 height 10
click at [520, 77] on button "Imperial (ft)" at bounding box center [516, 78] width 19 height 10
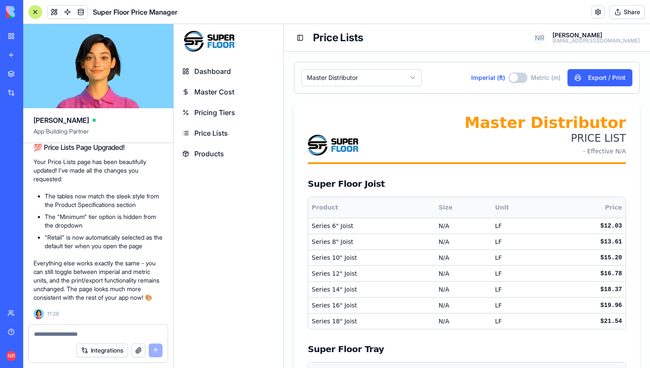
click at [442, 124] on header "Master Distributor PRICE LIST - Effective N/A" at bounding box center [467, 139] width 318 height 50
click at [236, 91] on link "Master Cost" at bounding box center [228, 91] width 103 height 19
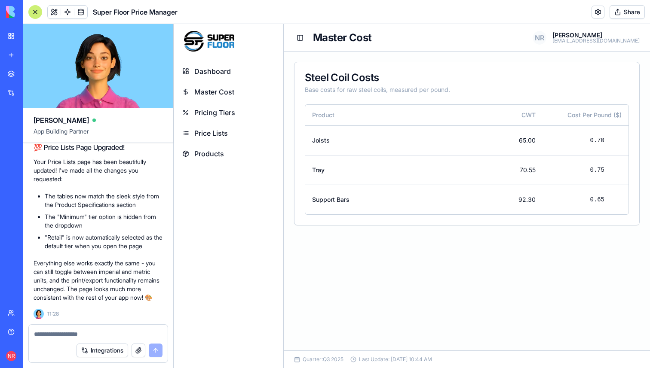
click at [234, 113] on span "Pricing Tiers" at bounding box center [214, 112] width 41 height 10
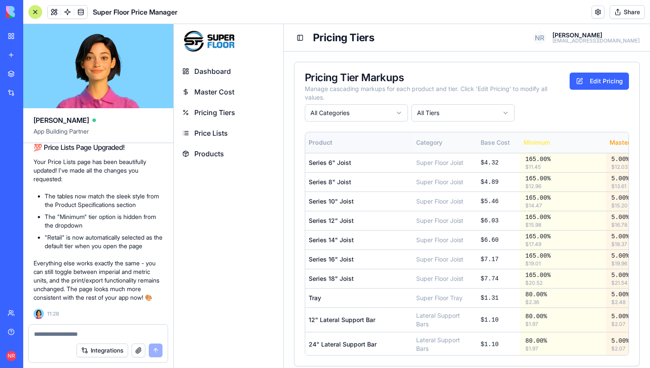
click at [230, 136] on link "Price Lists" at bounding box center [228, 133] width 103 height 19
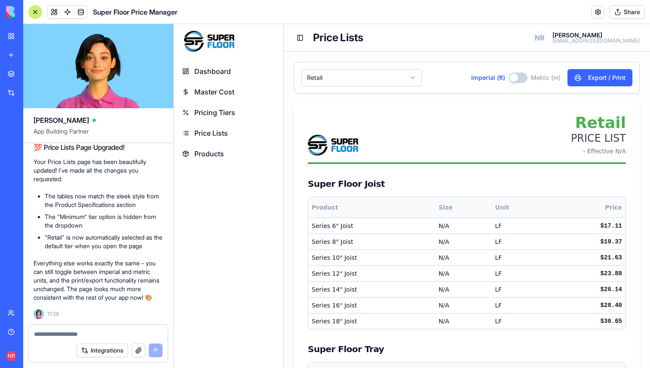
click at [230, 154] on link "Products" at bounding box center [228, 153] width 103 height 19
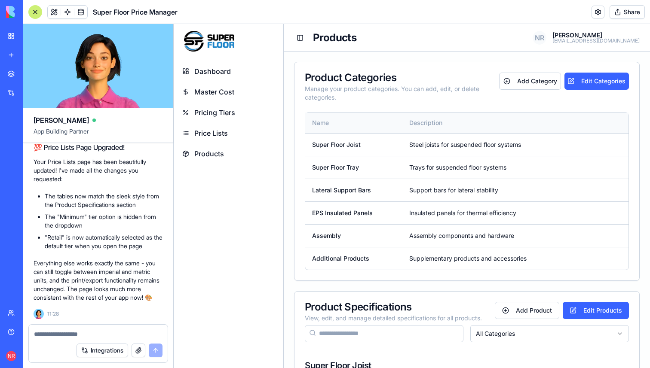
click at [229, 78] on link "Dashboard" at bounding box center [228, 71] width 103 height 19
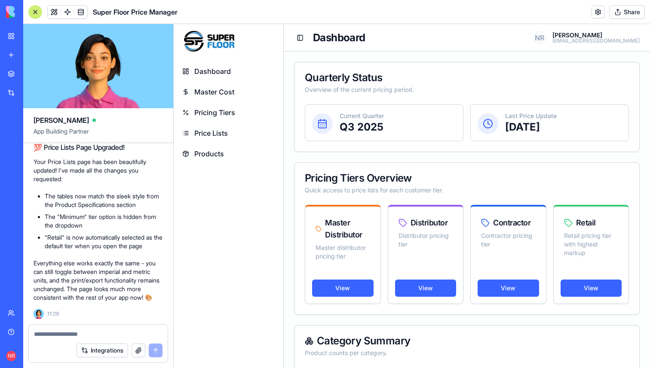
click at [228, 152] on link "Products" at bounding box center [228, 153] width 103 height 19
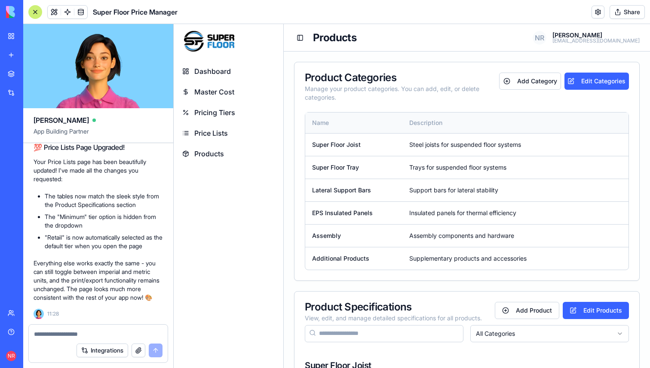
click at [223, 138] on span "Price Lists" at bounding box center [211, 133] width 34 height 10
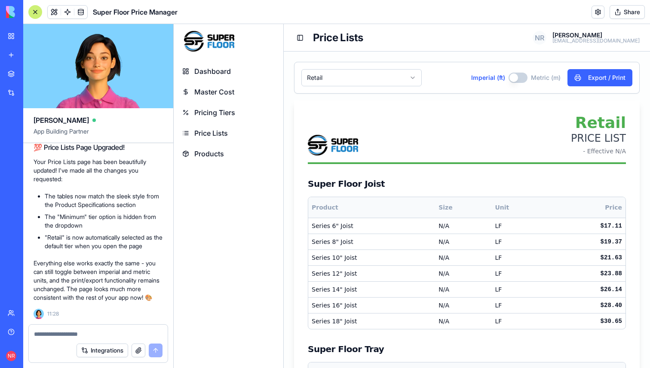
click at [53, 339] on div "Integrations" at bounding box center [98, 351] width 139 height 24
click at [59, 334] on textarea at bounding box center [98, 334] width 128 height 9
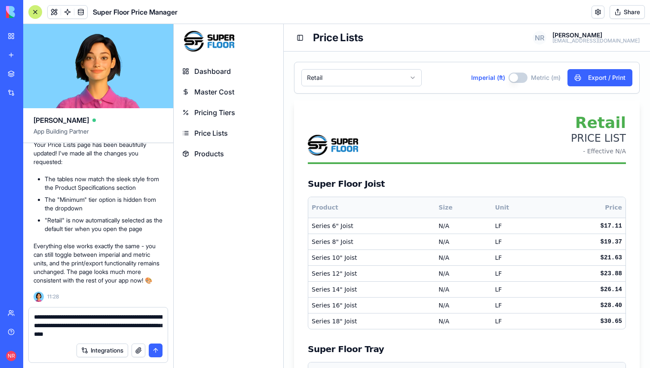
click at [218, 153] on span "Products" at bounding box center [209, 154] width 30 height 10
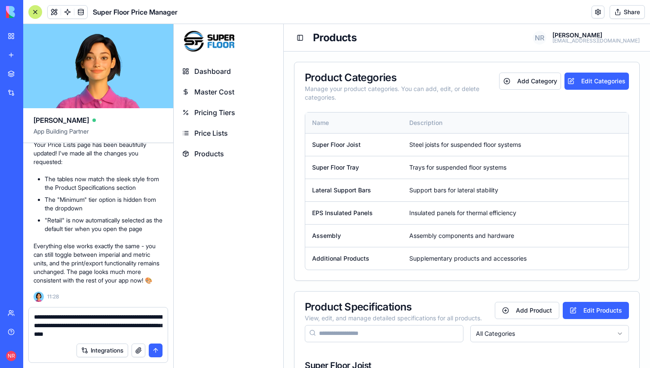
click at [144, 332] on textarea "**********" at bounding box center [98, 326] width 128 height 26
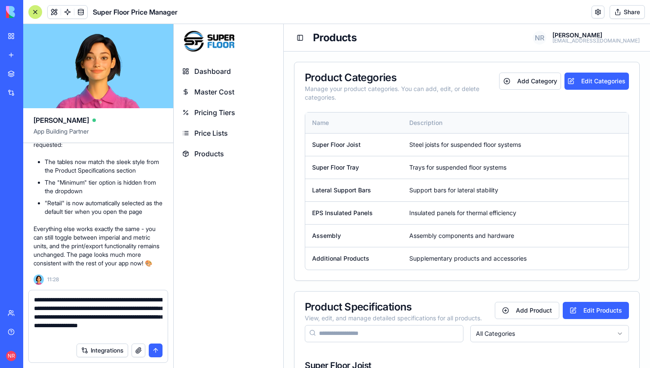
click at [87, 317] on textarea "**********" at bounding box center [98, 317] width 128 height 43
click at [139, 318] on textarea "**********" at bounding box center [98, 317] width 128 height 43
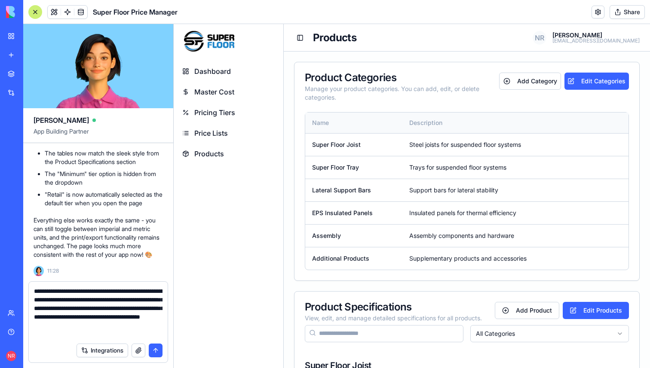
click at [60, 316] on textarea "**********" at bounding box center [98, 313] width 128 height 52
click at [92, 333] on textarea "**********" at bounding box center [98, 313] width 128 height 52
type textarea "**********"
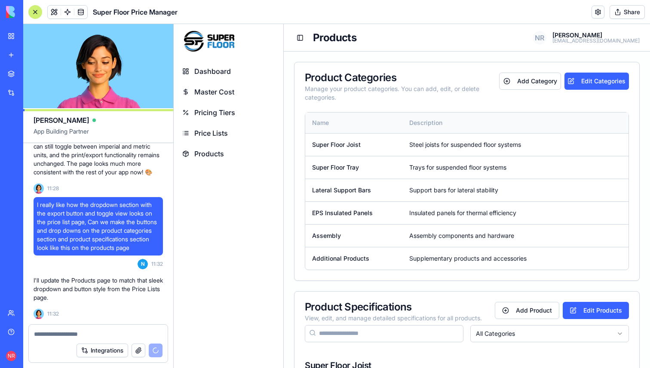
scroll to position [19982, 0]
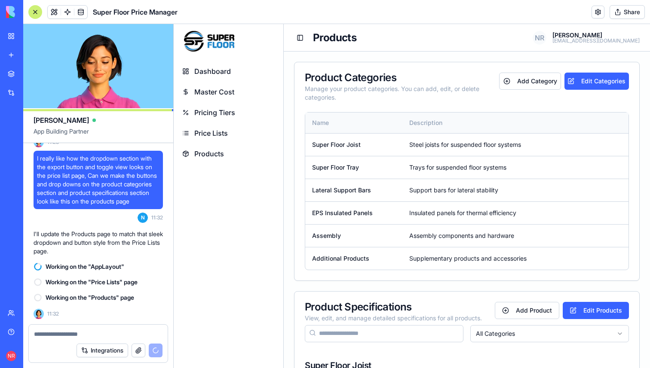
click at [103, 243] on p "I'll update the Products page to match that sleek dropdown and button style fro…" at bounding box center [98, 243] width 129 height 26
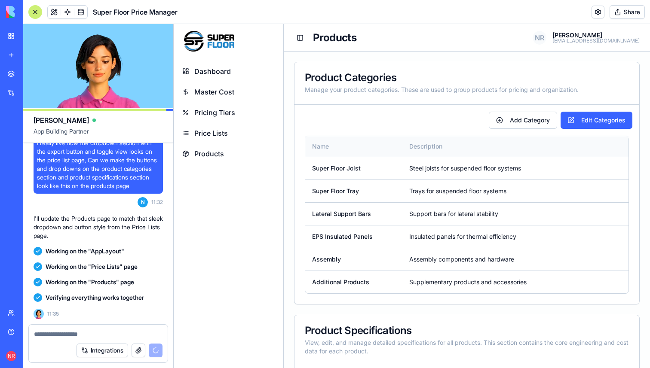
scroll to position [20193, 0]
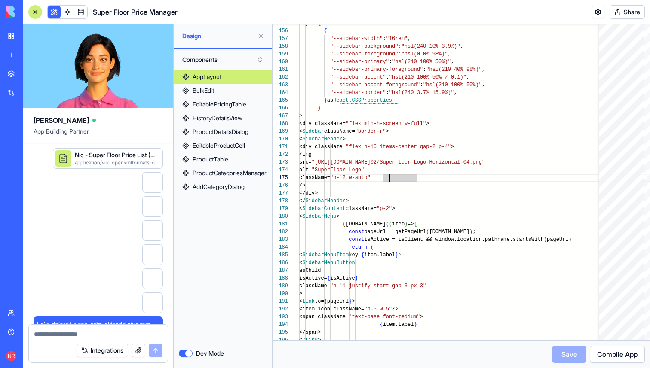
scroll to position [31, 90]
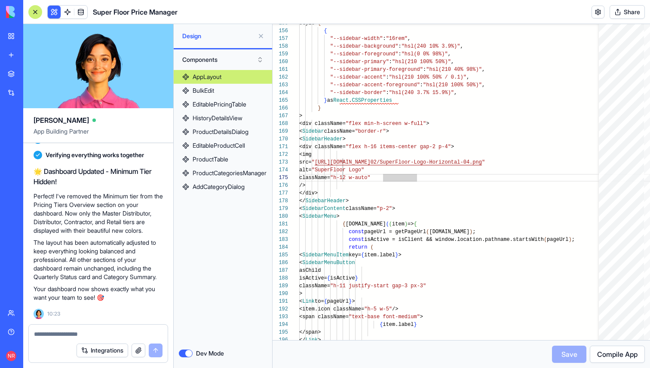
click at [89, 335] on textarea at bounding box center [98, 334] width 128 height 9
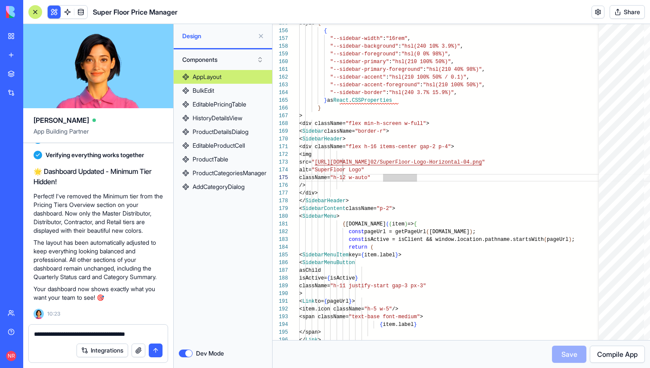
paste textarea "**********"
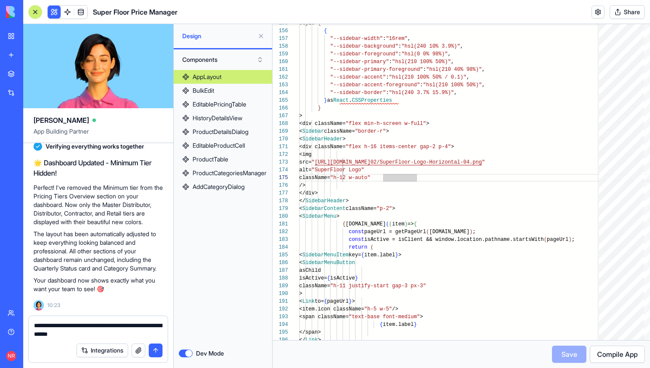
click at [101, 326] on textarea "**********" at bounding box center [98, 329] width 128 height 17
drag, startPoint x: 98, startPoint y: 335, endPoint x: 74, endPoint y: 334, distance: 23.6
click at [74, 334] on textarea "**********" at bounding box center [98, 329] width 128 height 17
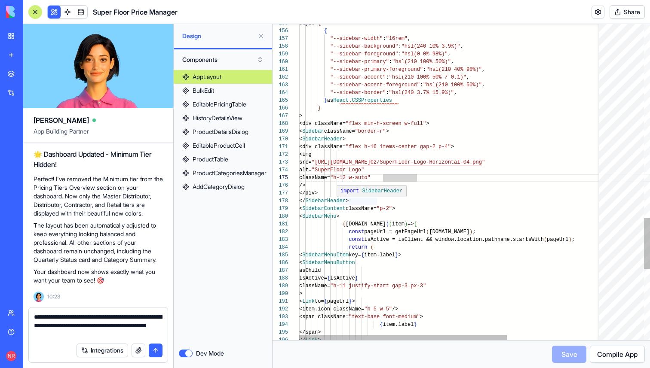
type textarea "**********"
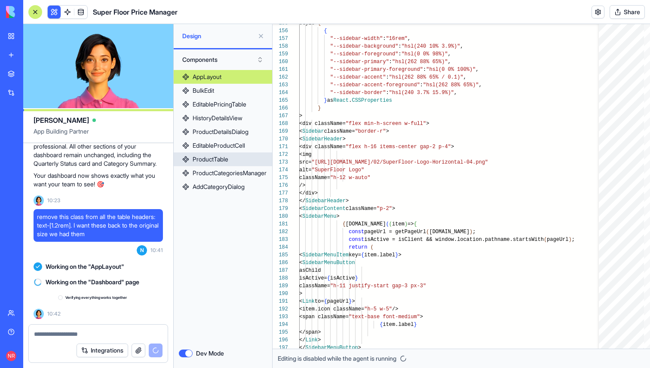
scroll to position [19029, 0]
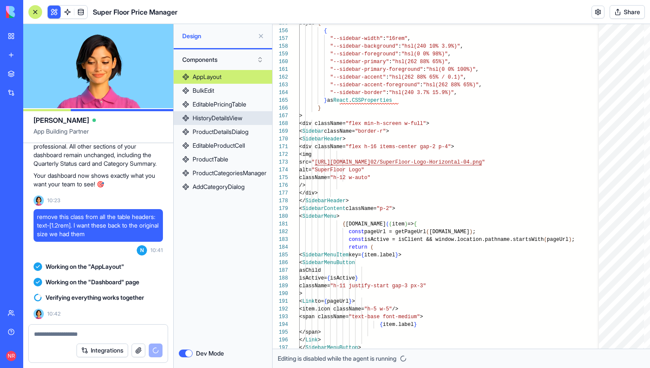
click at [226, 115] on div "HistoryDetailsView" at bounding box center [217, 118] width 50 height 9
type textarea "** **"
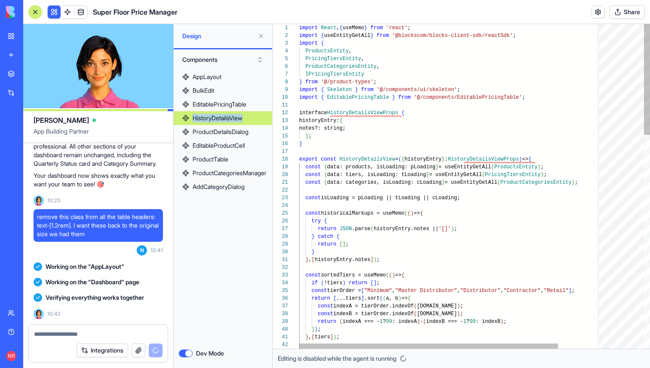
scroll to position [19162, 0]
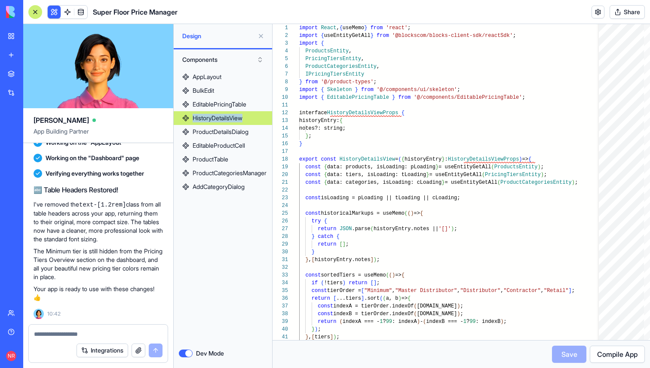
click at [186, 353] on button "Dev Mode" at bounding box center [186, 354] width 14 height 8
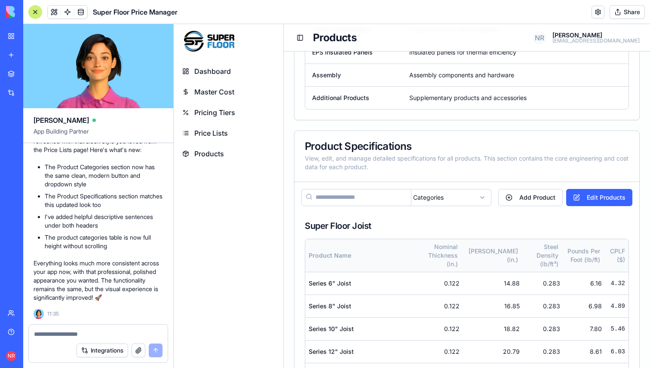
scroll to position [185, 0]
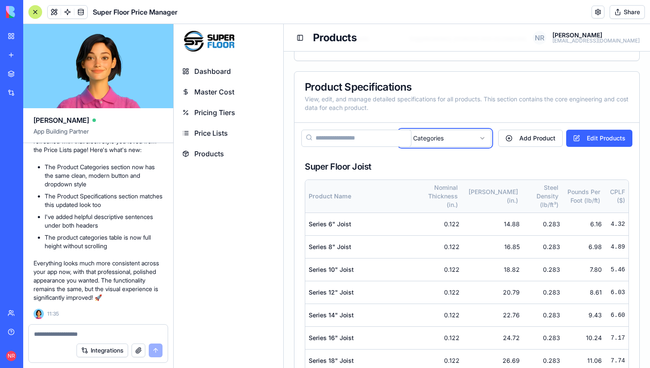
scroll to position [251, 0]
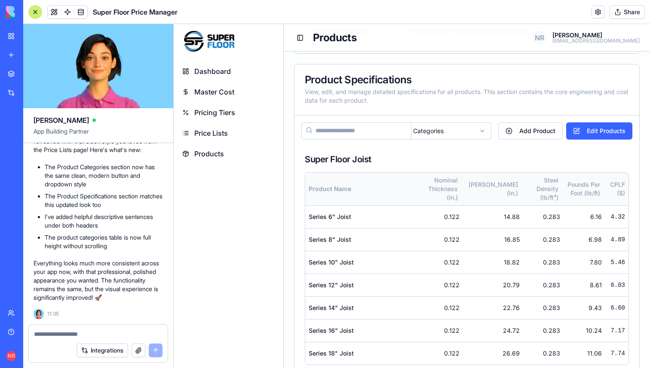
click at [218, 119] on link "Pricing Tiers" at bounding box center [228, 112] width 103 height 19
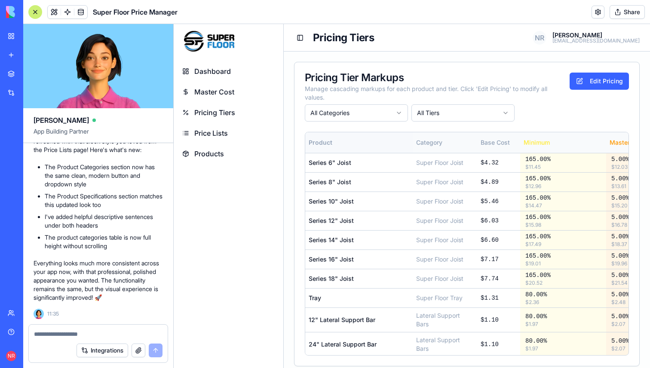
click at [218, 131] on span "Price Lists" at bounding box center [211, 133] width 34 height 10
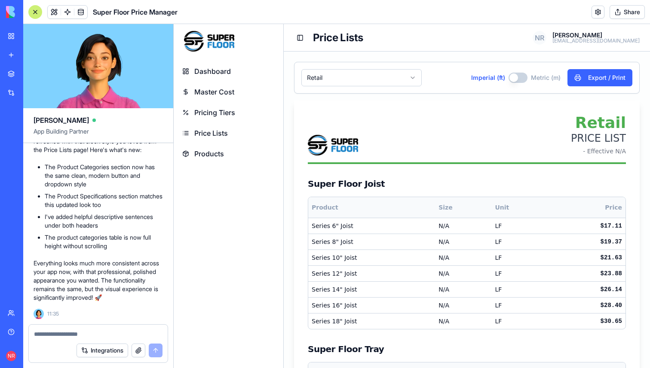
click at [221, 115] on span "Pricing Tiers" at bounding box center [214, 112] width 41 height 10
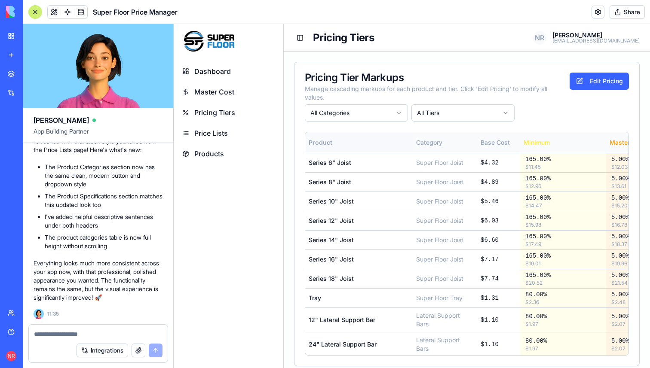
click at [222, 131] on span "Price Lists" at bounding box center [211, 133] width 34 height 10
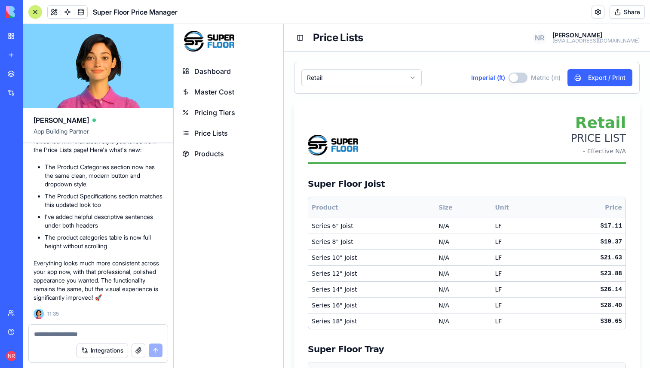
click at [222, 150] on span "Products" at bounding box center [209, 154] width 30 height 10
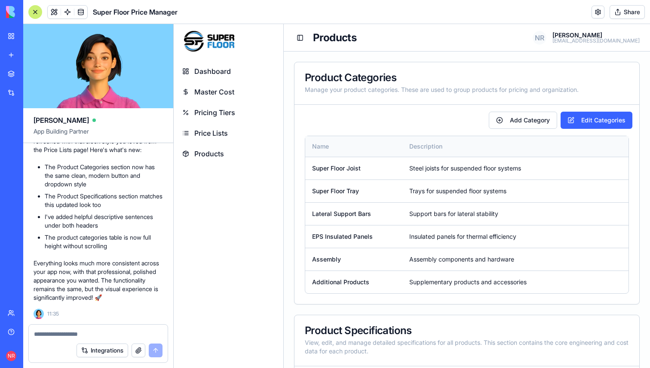
click at [222, 136] on span "Price Lists" at bounding box center [211, 133] width 34 height 10
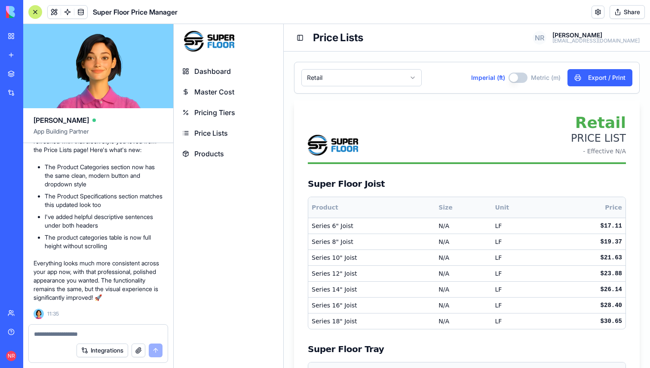
click at [222, 108] on span "Pricing Tiers" at bounding box center [214, 112] width 41 height 10
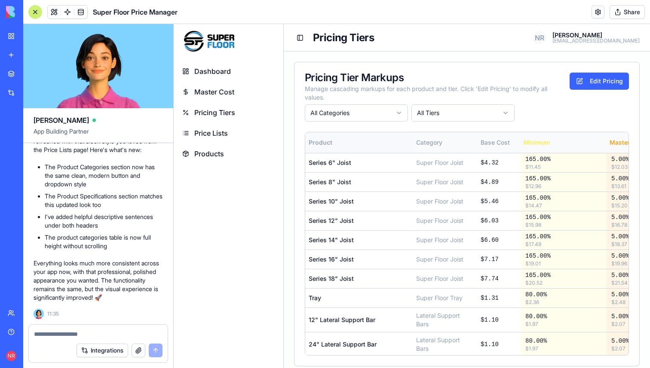
click at [226, 159] on link "Products" at bounding box center [228, 153] width 103 height 19
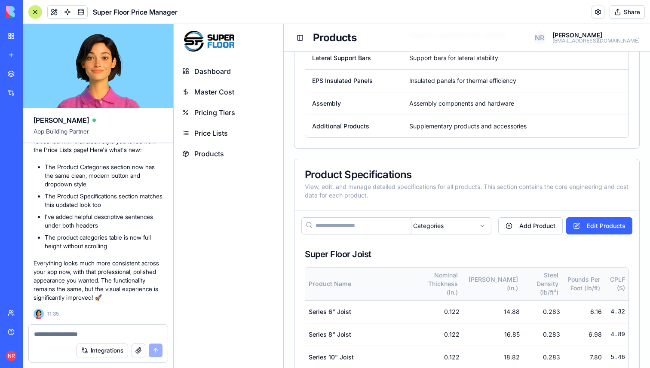
scroll to position [165, 0]
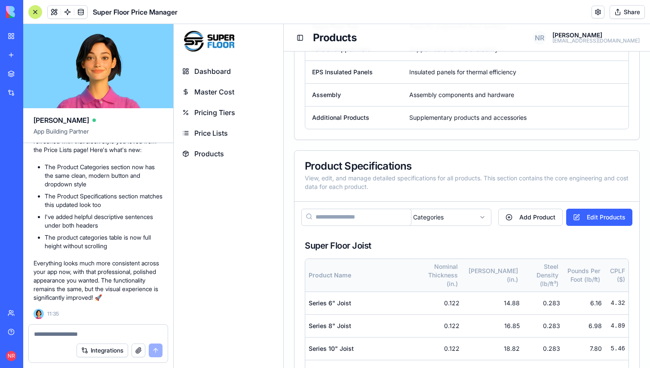
click at [388, 214] on input "search" at bounding box center [356, 217] width 110 height 17
click at [401, 186] on div "View, edit, and manage detailed specifications for all products. This section c…" at bounding box center [467, 182] width 324 height 17
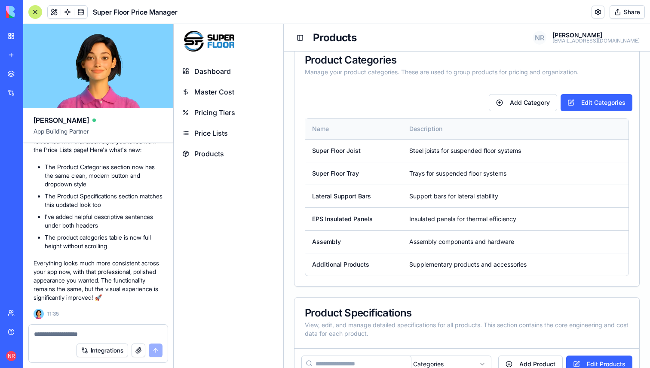
scroll to position [0, 0]
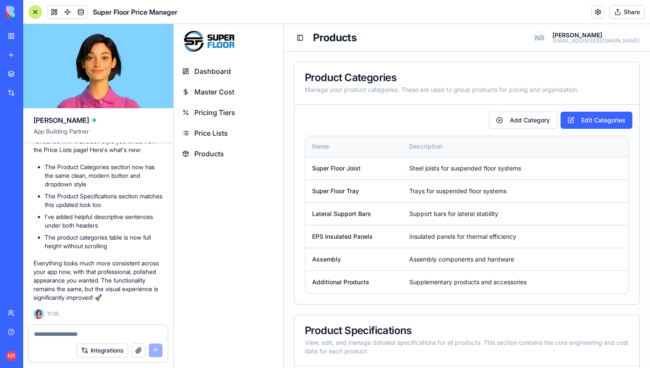
click at [401, 186] on td "Super Floor Tray" at bounding box center [353, 191] width 97 height 23
click at [217, 132] on span "Price Lists" at bounding box center [211, 133] width 34 height 10
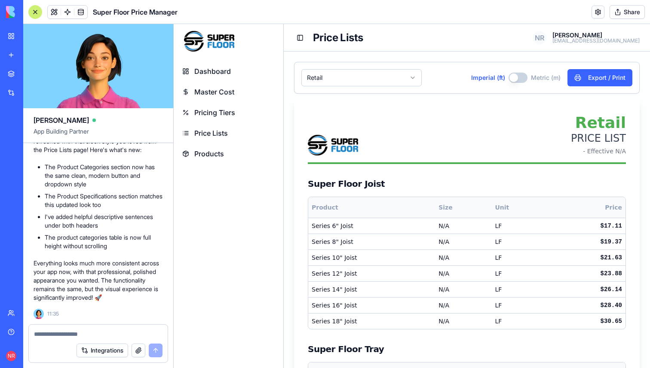
click at [234, 112] on span "Pricing Tiers" at bounding box center [214, 112] width 41 height 10
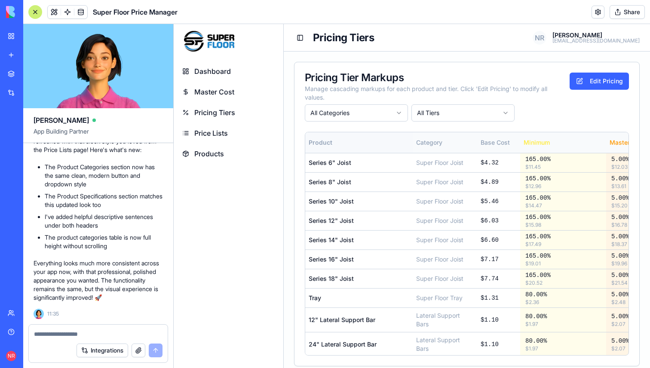
click at [210, 92] on span "Master Cost" at bounding box center [214, 92] width 40 height 10
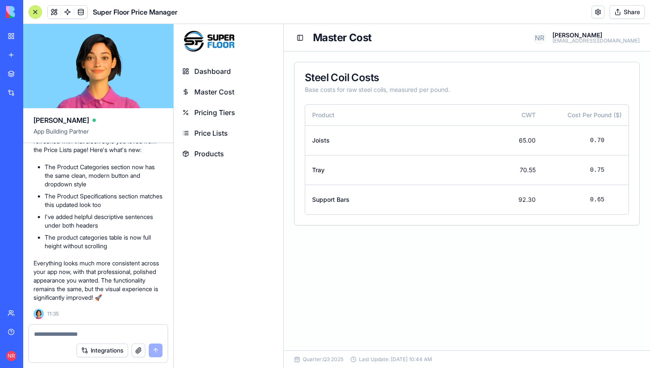
click at [212, 150] on span "Products" at bounding box center [209, 154] width 30 height 10
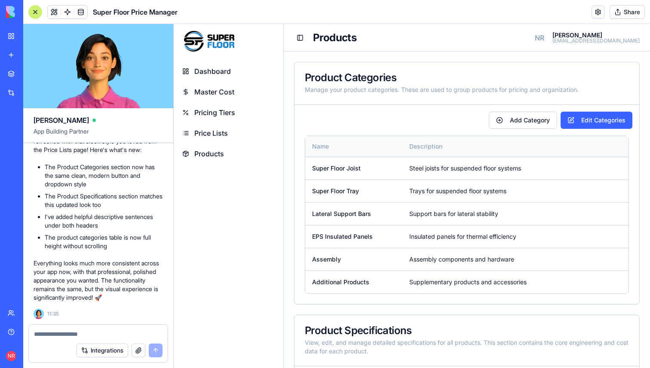
click at [216, 136] on span "Price Lists" at bounding box center [211, 133] width 34 height 10
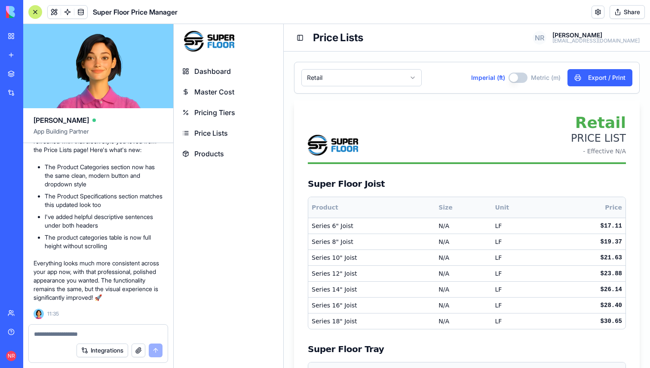
scroll to position [19986, 0]
click at [122, 12] on button "Undo" at bounding box center [121, 6] width 26 height 10
click at [225, 125] on link "Price Lists" at bounding box center [228, 133] width 103 height 19
click at [216, 150] on span "Products" at bounding box center [209, 154] width 30 height 10
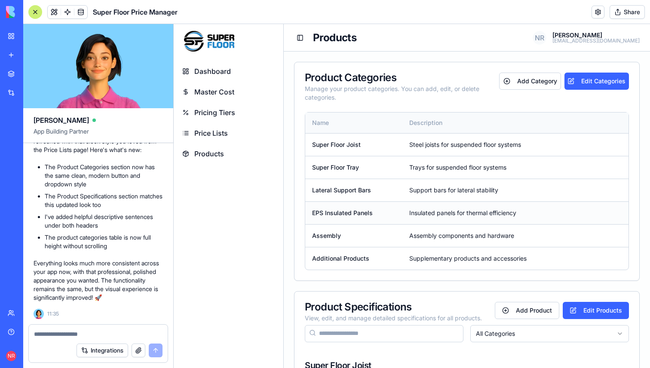
click at [326, 218] on td "EPS Insulated Panels" at bounding box center [353, 213] width 97 height 23
